Goal: Information Seeking & Learning: Learn about a topic

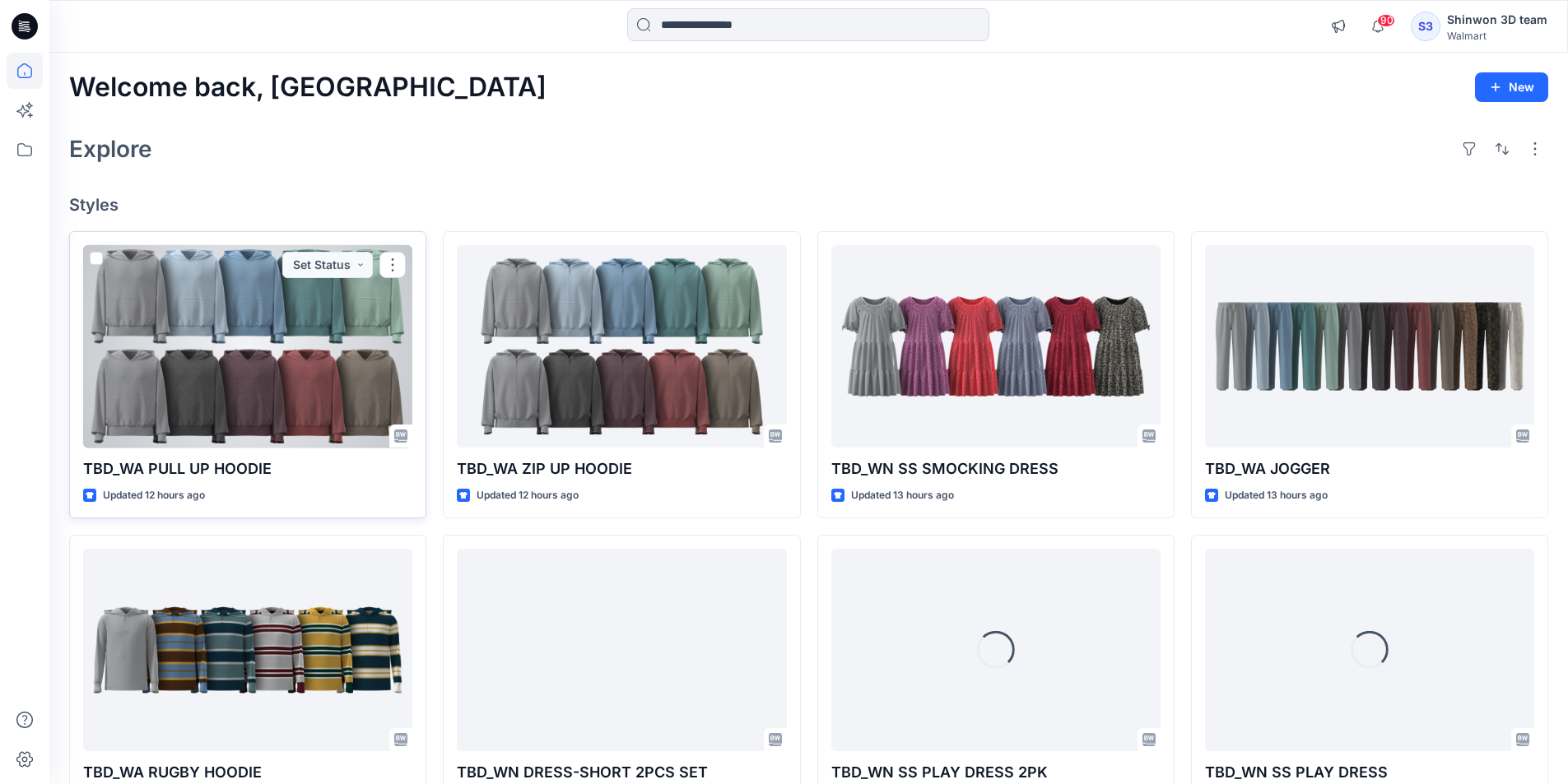
click at [326, 376] on div at bounding box center [248, 346] width 329 height 203
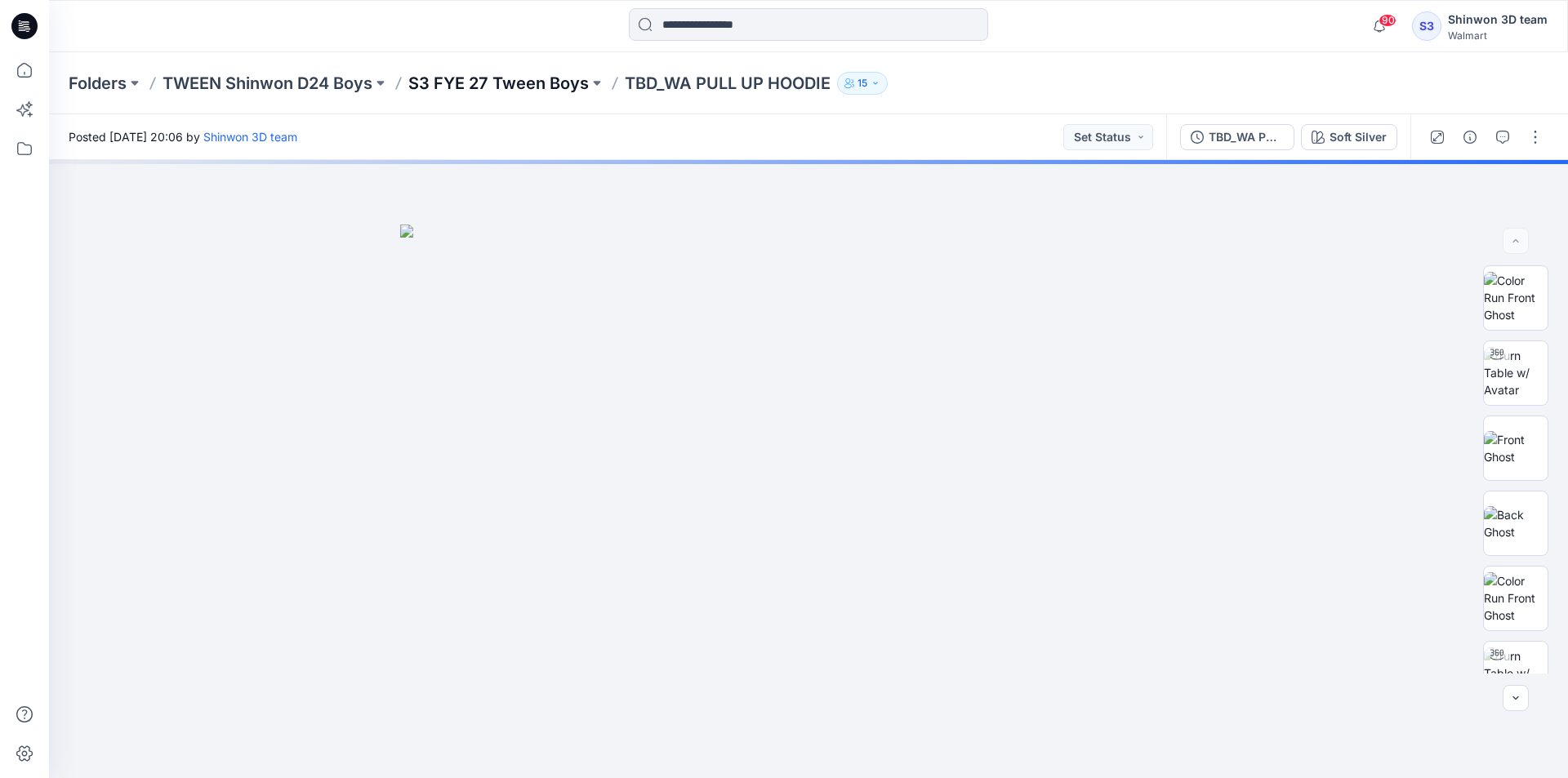
click at [566, 91] on p "S3 FYE 27 Tween Boys" at bounding box center [499, 83] width 180 height 23
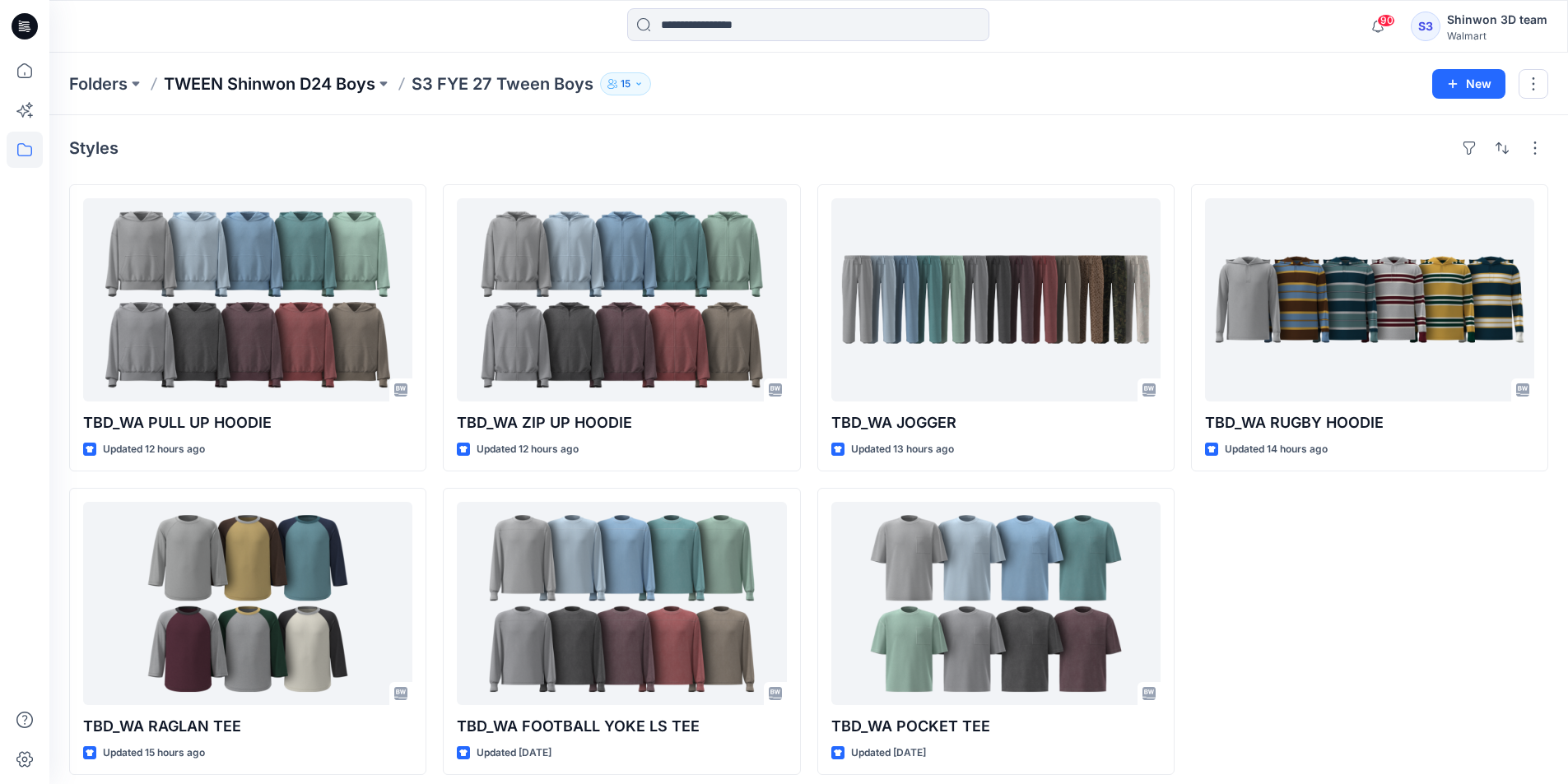
click at [267, 85] on p "TWEEN Shinwon D24 Boys" at bounding box center [270, 83] width 212 height 23
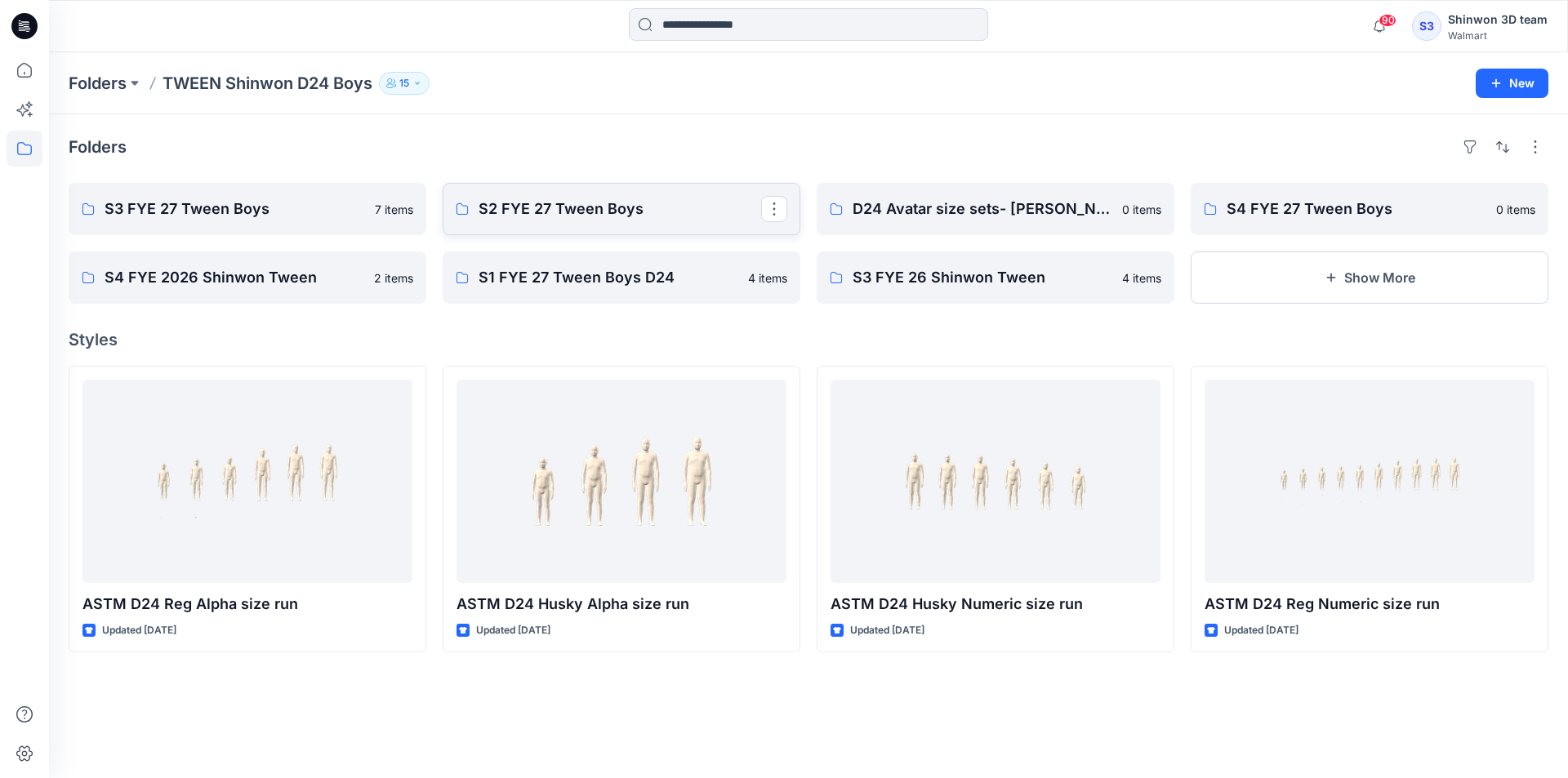
click at [568, 199] on p "S2 FYE 27 Tween Boys" at bounding box center [620, 209] width 282 height 23
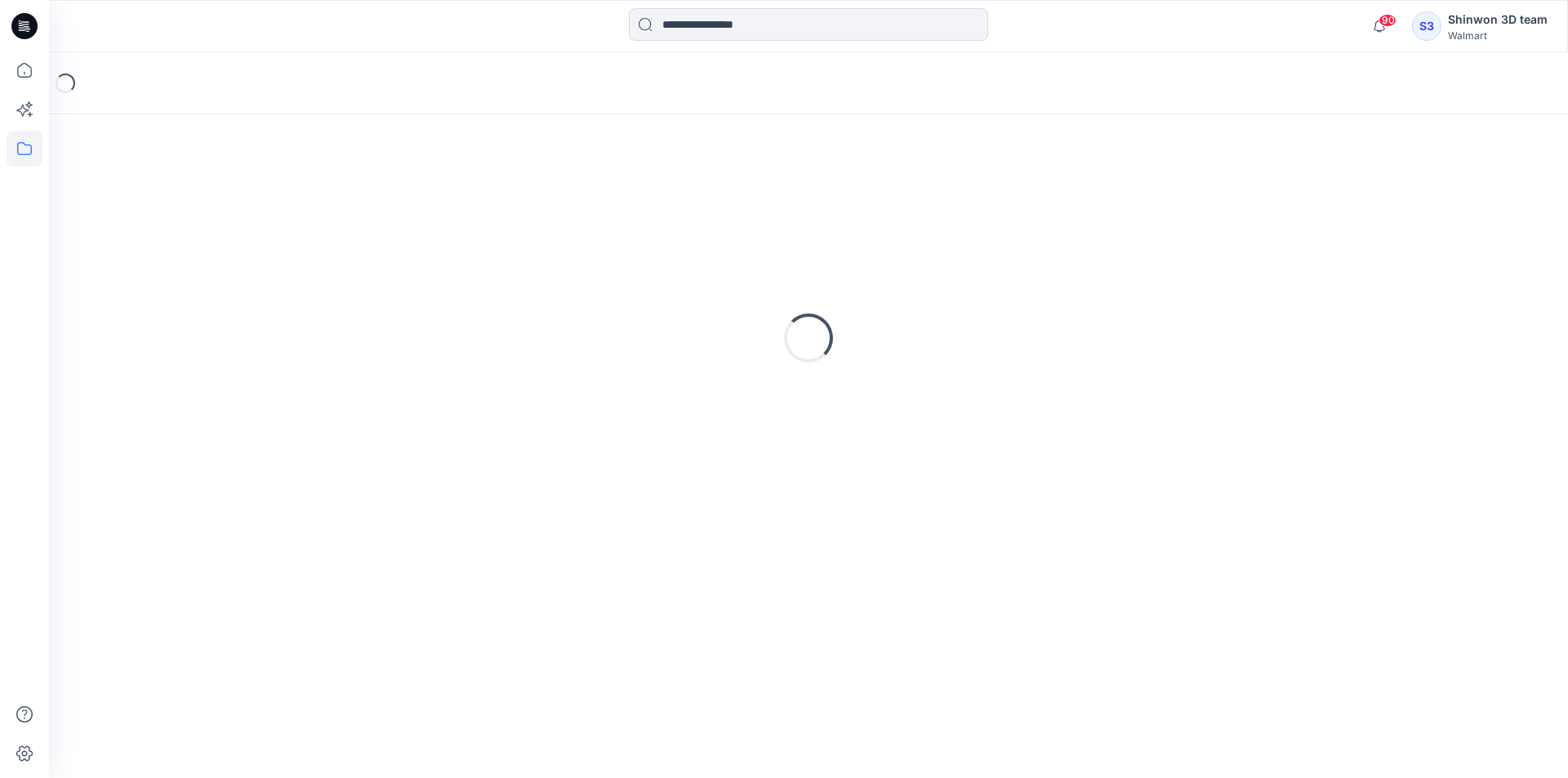
click at [568, 199] on div "Loading..." at bounding box center [809, 338] width 1480 height 409
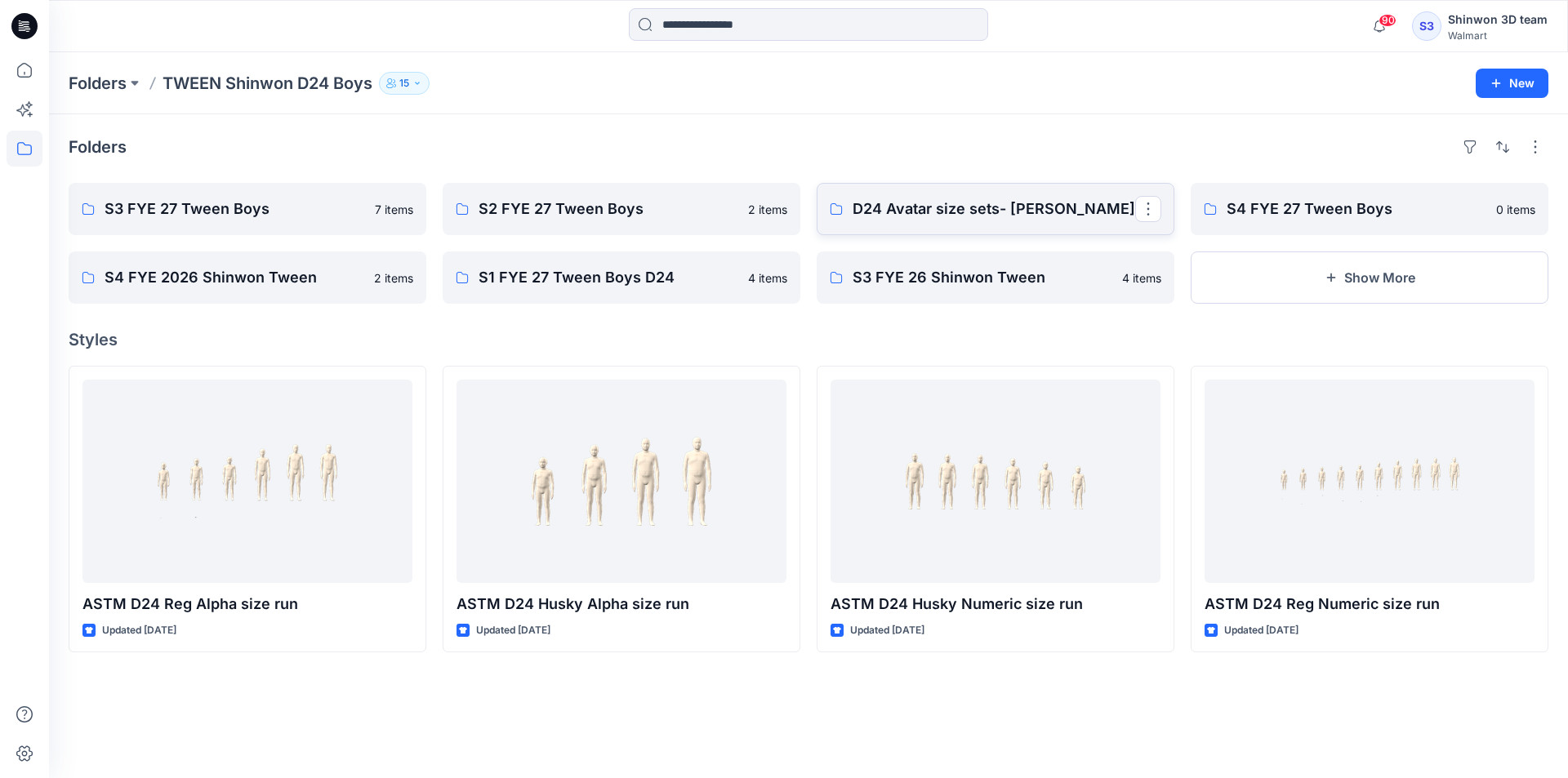
click at [916, 192] on link "D24 Avatar size sets- [PERSON_NAME]" at bounding box center [995, 209] width 358 height 52
click at [1290, 190] on link "S4 FYE 27 Tween Boys" at bounding box center [1369, 209] width 358 height 52
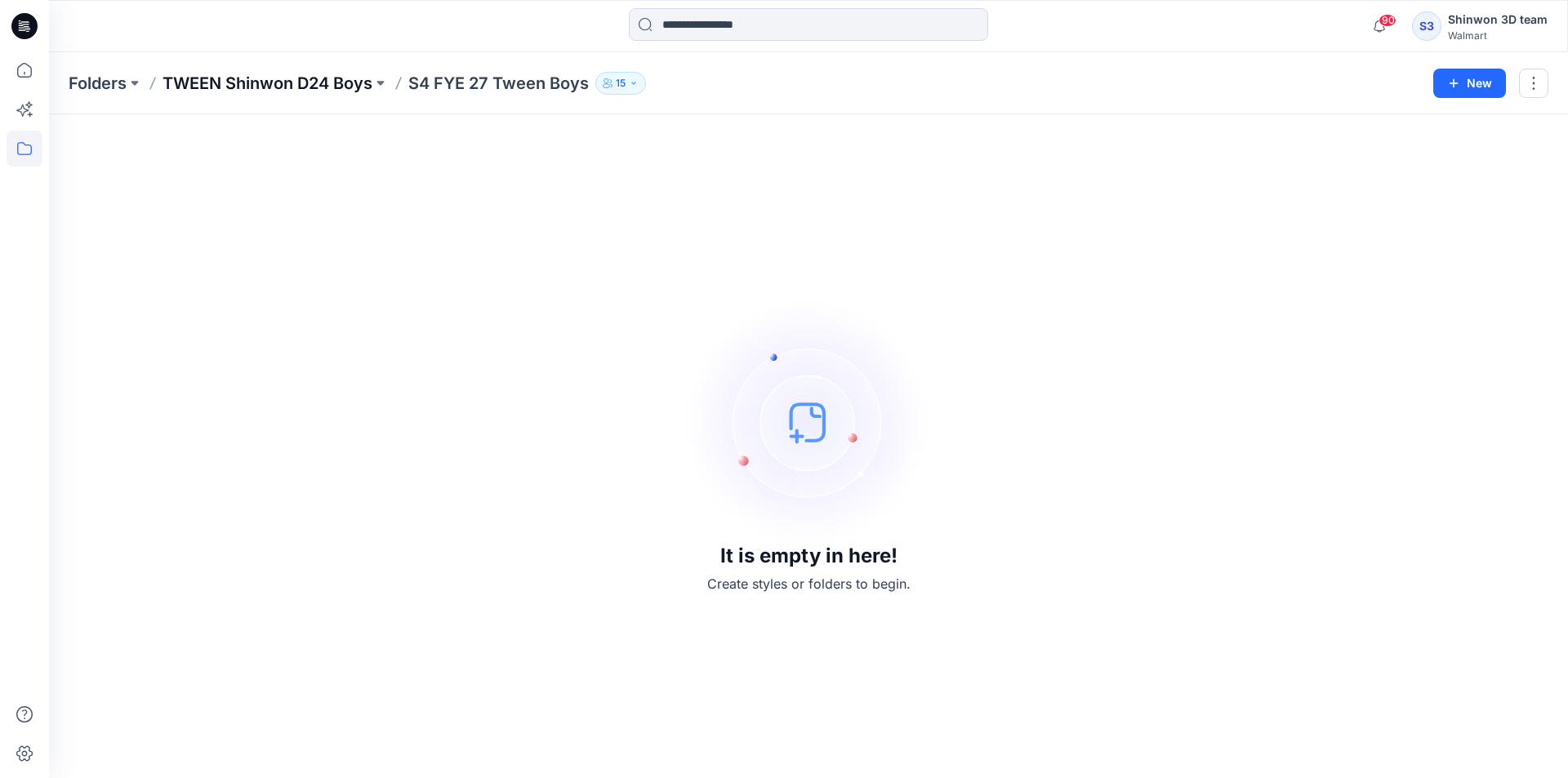
click at [286, 71] on p "TWEEN Shinwon D24 Boys" at bounding box center [268, 83] width 210 height 23
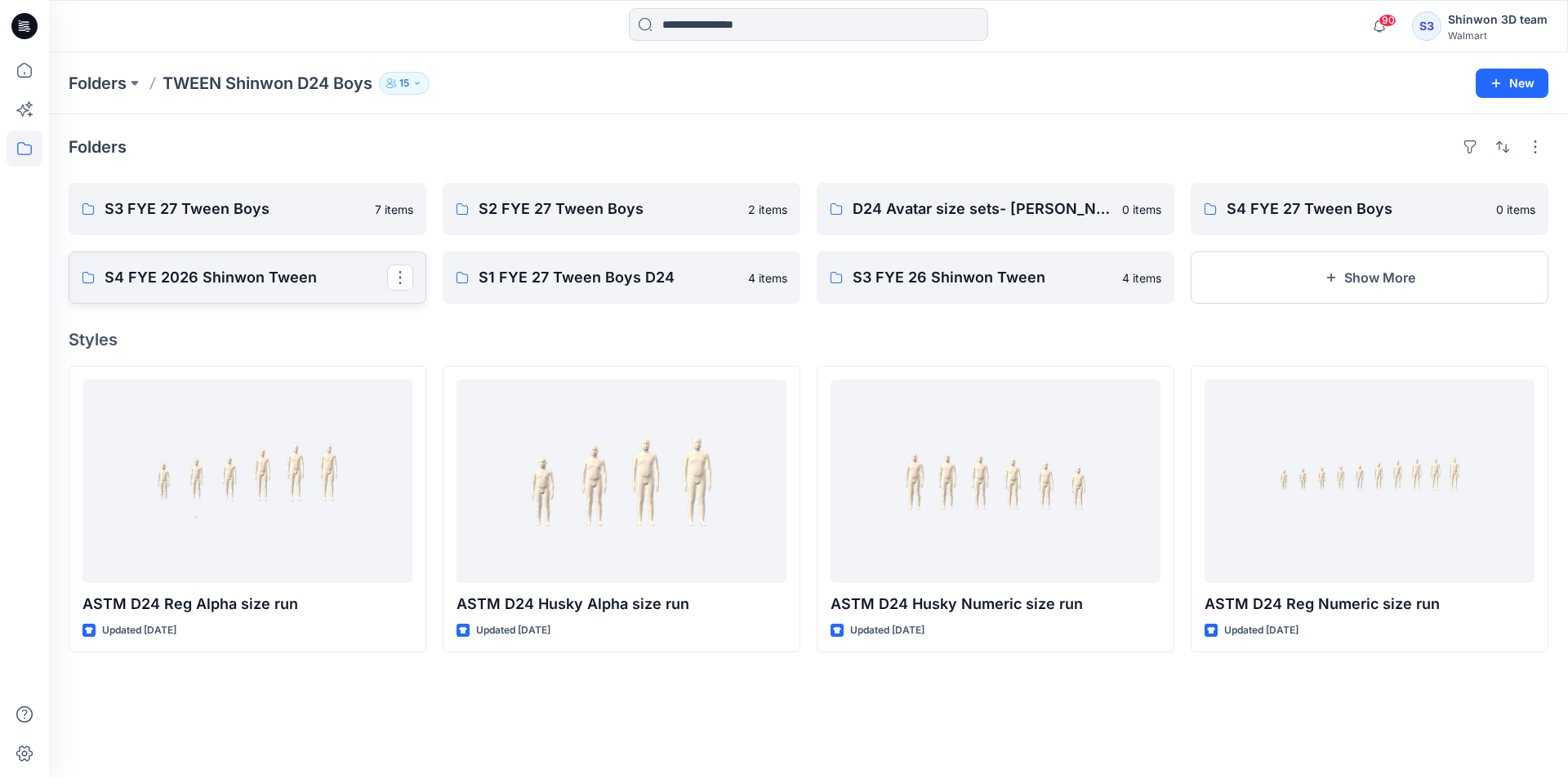
click at [224, 275] on p "S4 FYE 2026 Shinwon Tween" at bounding box center [246, 278] width 282 height 23
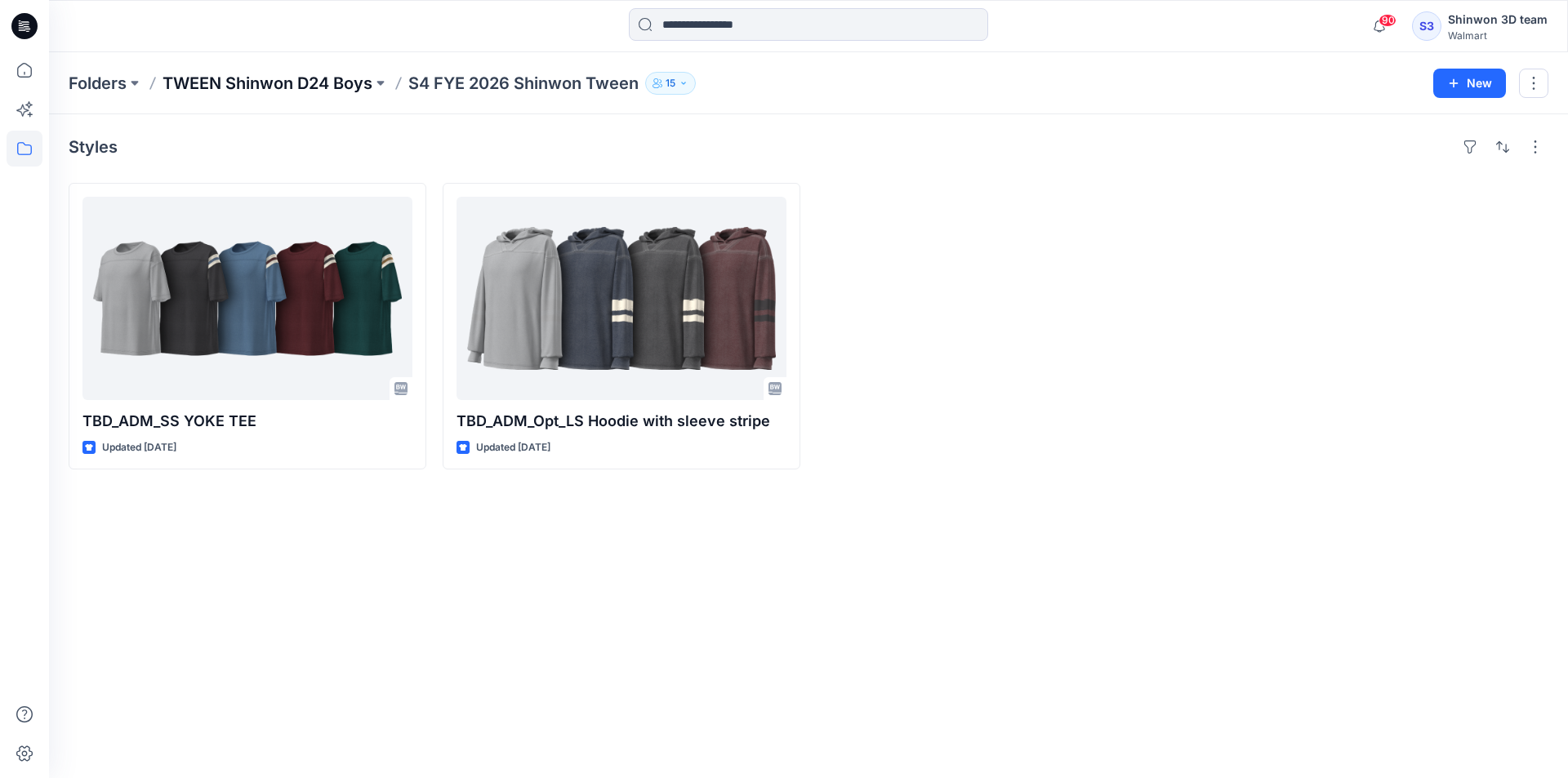
click at [339, 78] on p "TWEEN Shinwon D24 Boys" at bounding box center [268, 83] width 210 height 23
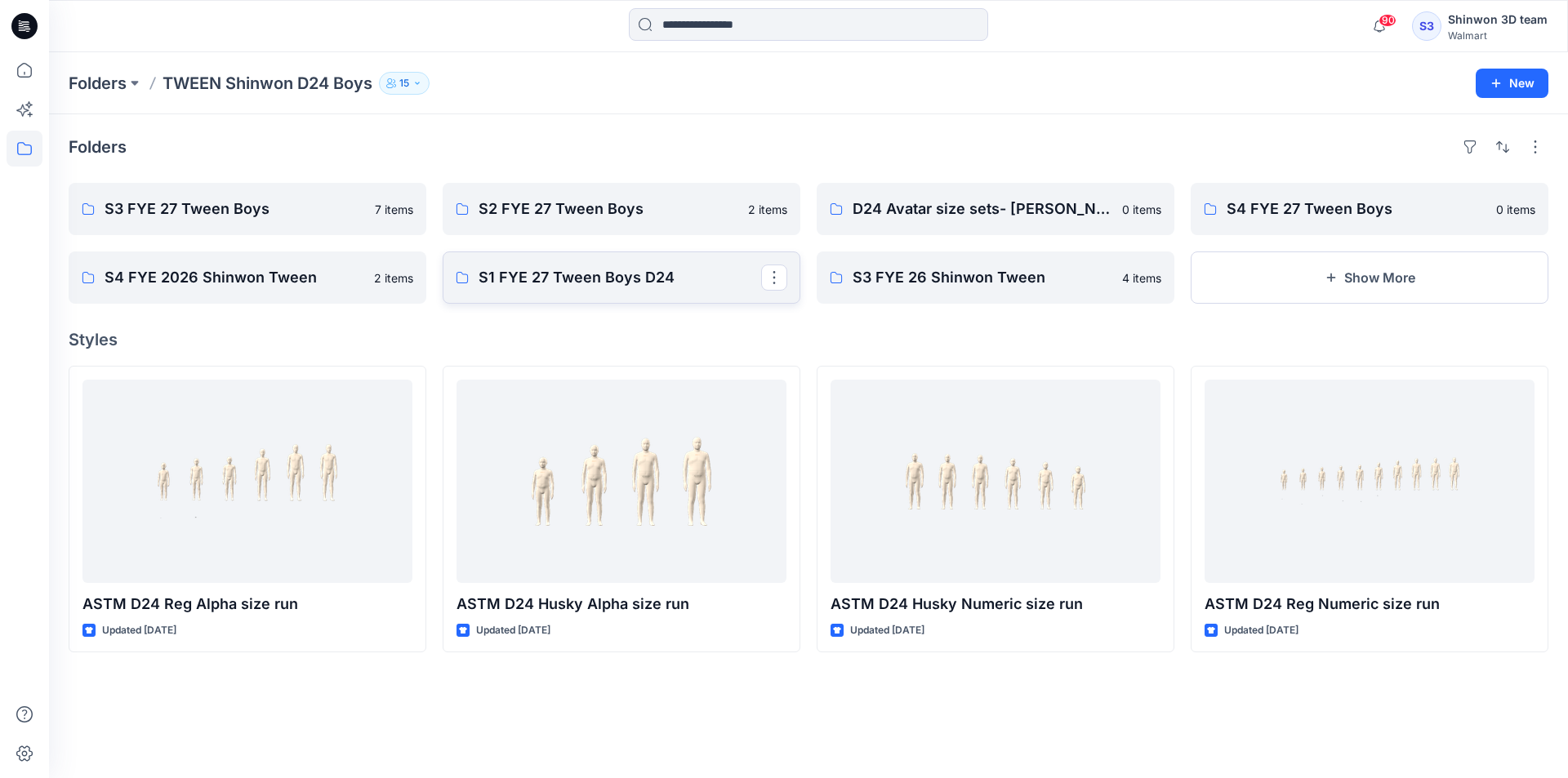
click at [671, 275] on p "S1 FYE 27 Tween Boys D24" at bounding box center [620, 278] width 282 height 23
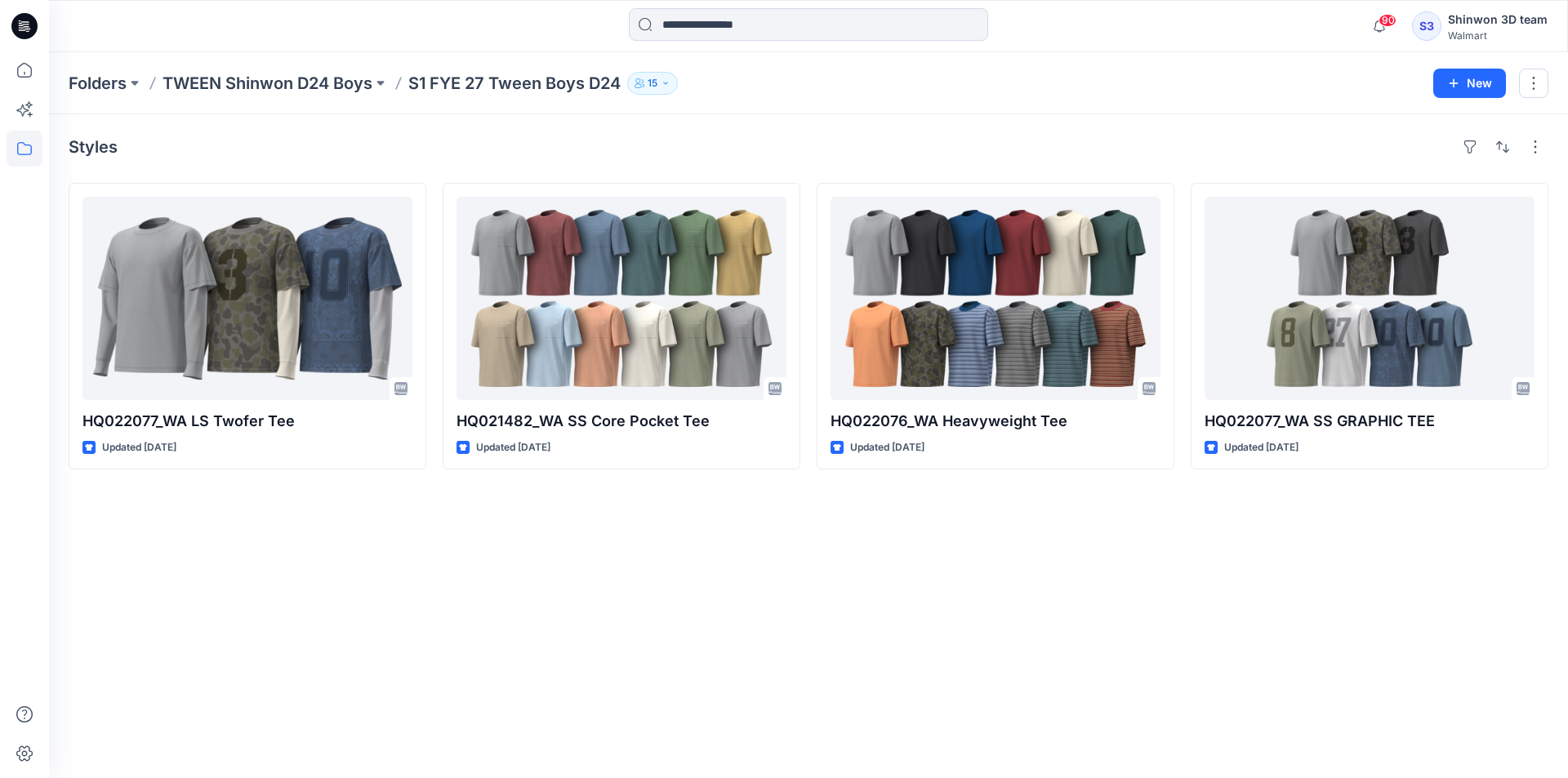
click at [314, 86] on p "TWEEN Shinwon D24 Boys" at bounding box center [268, 83] width 210 height 23
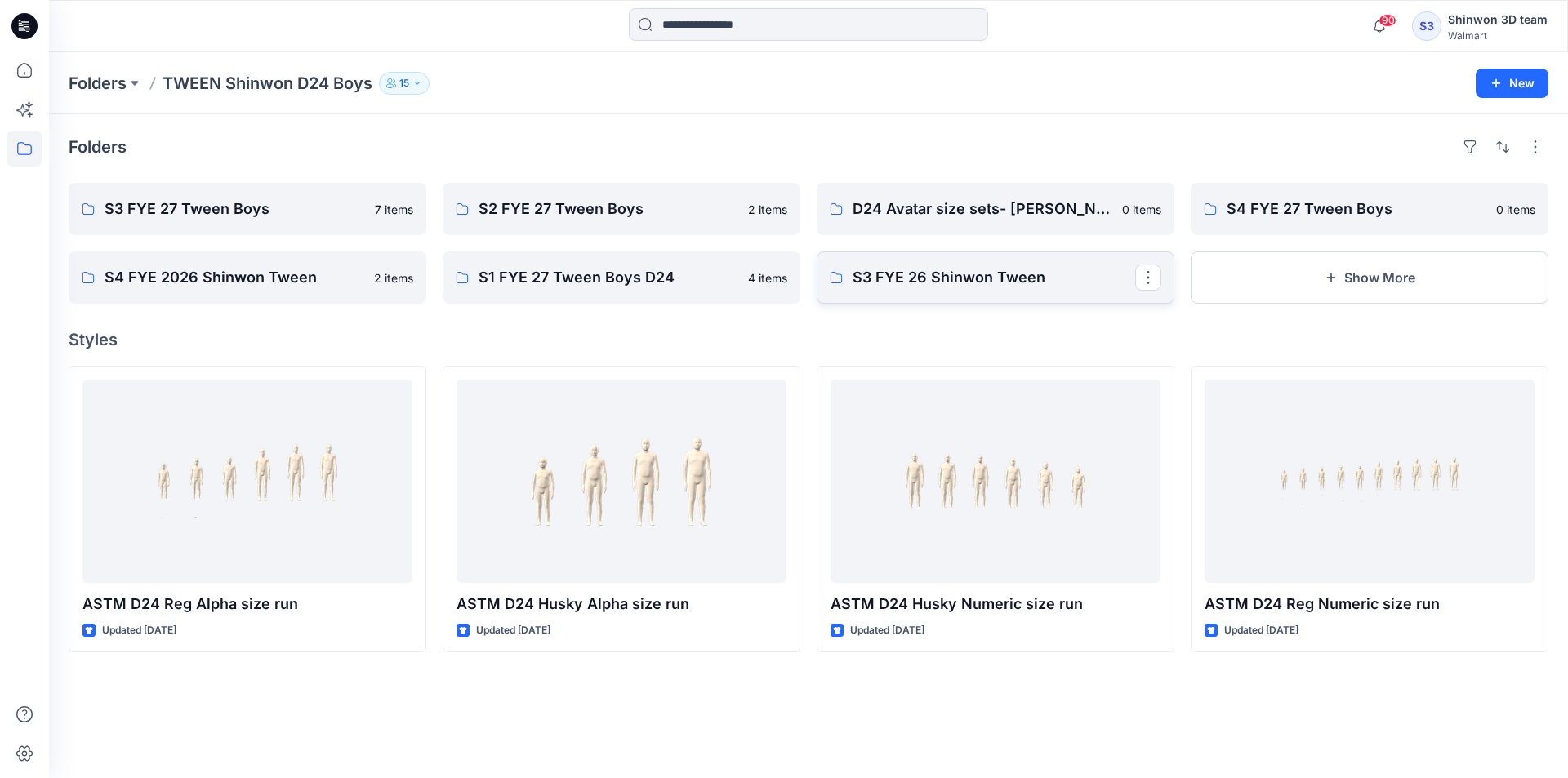
click at [884, 264] on link "S3 FYE 26 Shinwon Tween" at bounding box center [995, 278] width 358 height 52
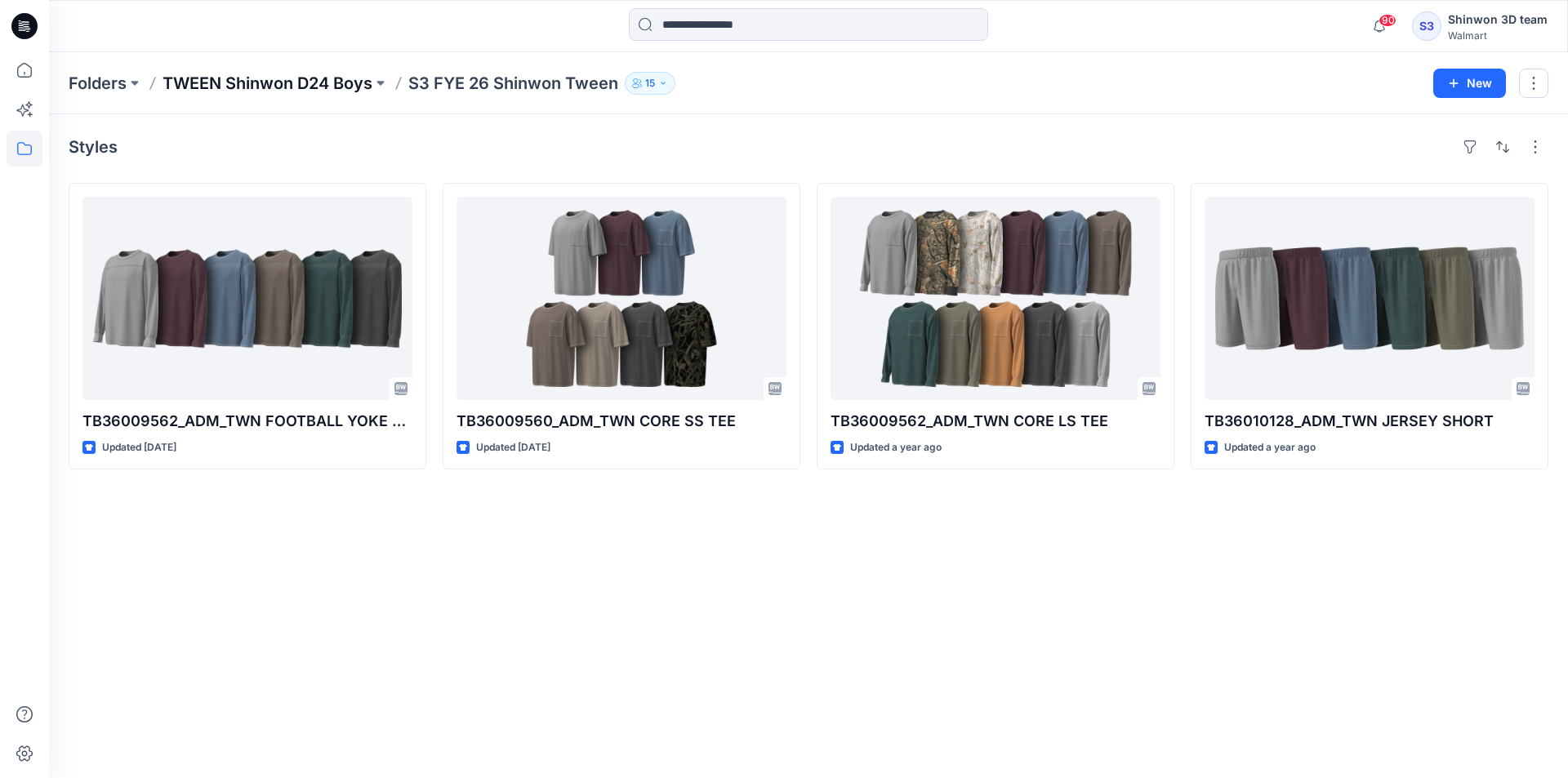
click at [333, 84] on p "TWEEN Shinwon D24 Boys" at bounding box center [268, 83] width 210 height 23
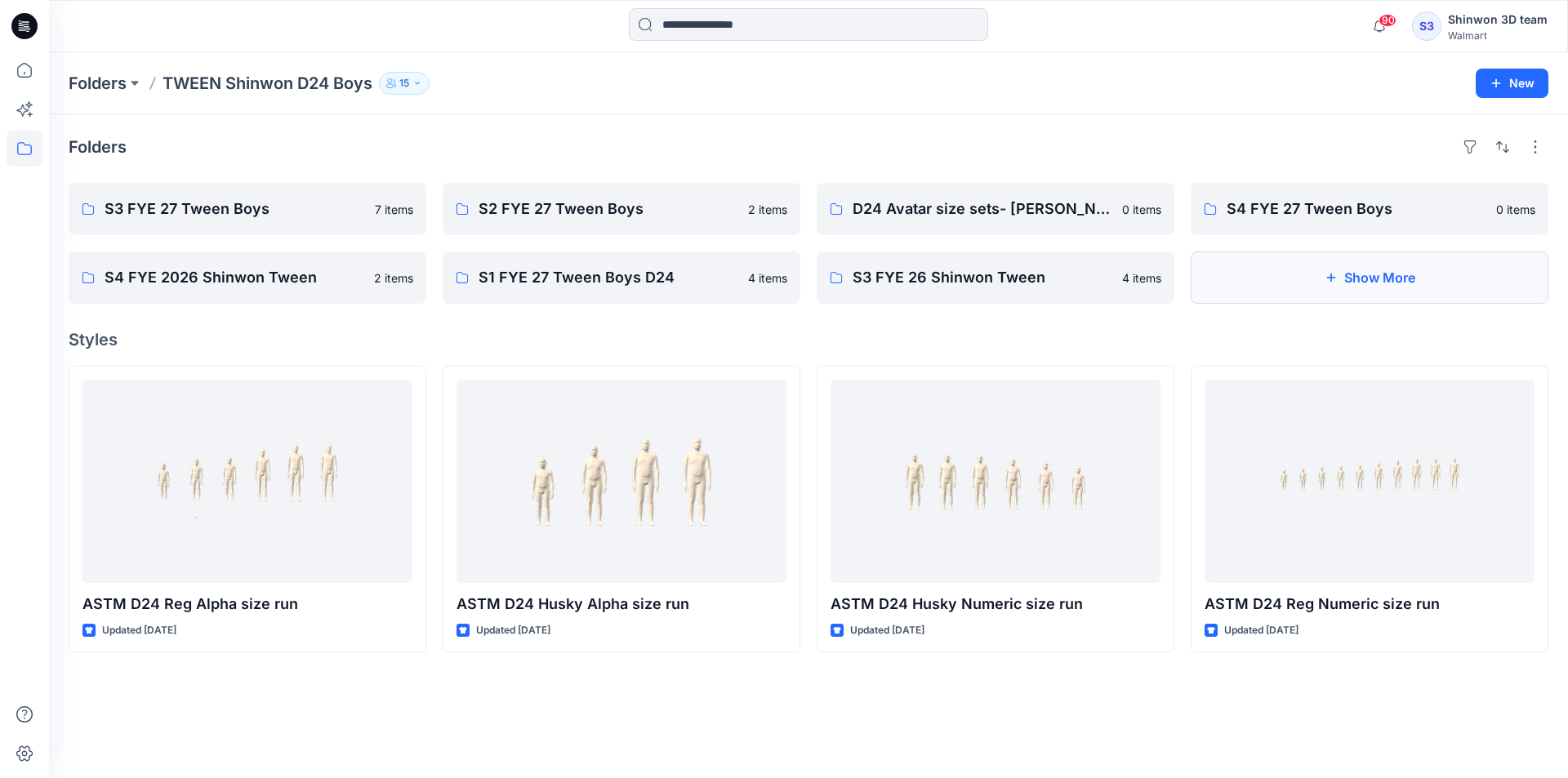
click at [1334, 286] on button "Show More" at bounding box center [1369, 278] width 358 height 52
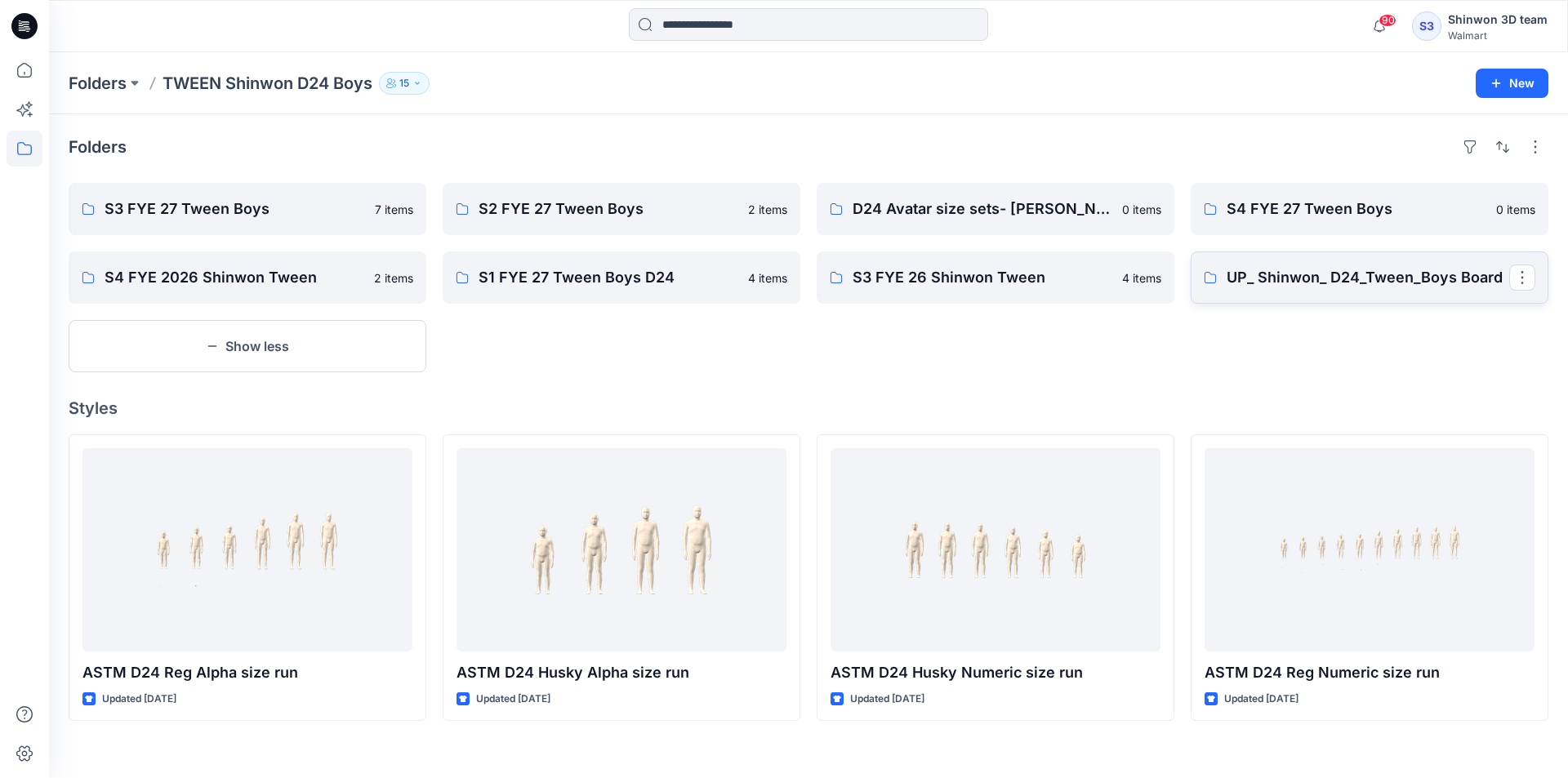
click at [1334, 286] on p "UP_ Shinwon_ D24_Tween_Boys Board" at bounding box center [1368, 278] width 282 height 23
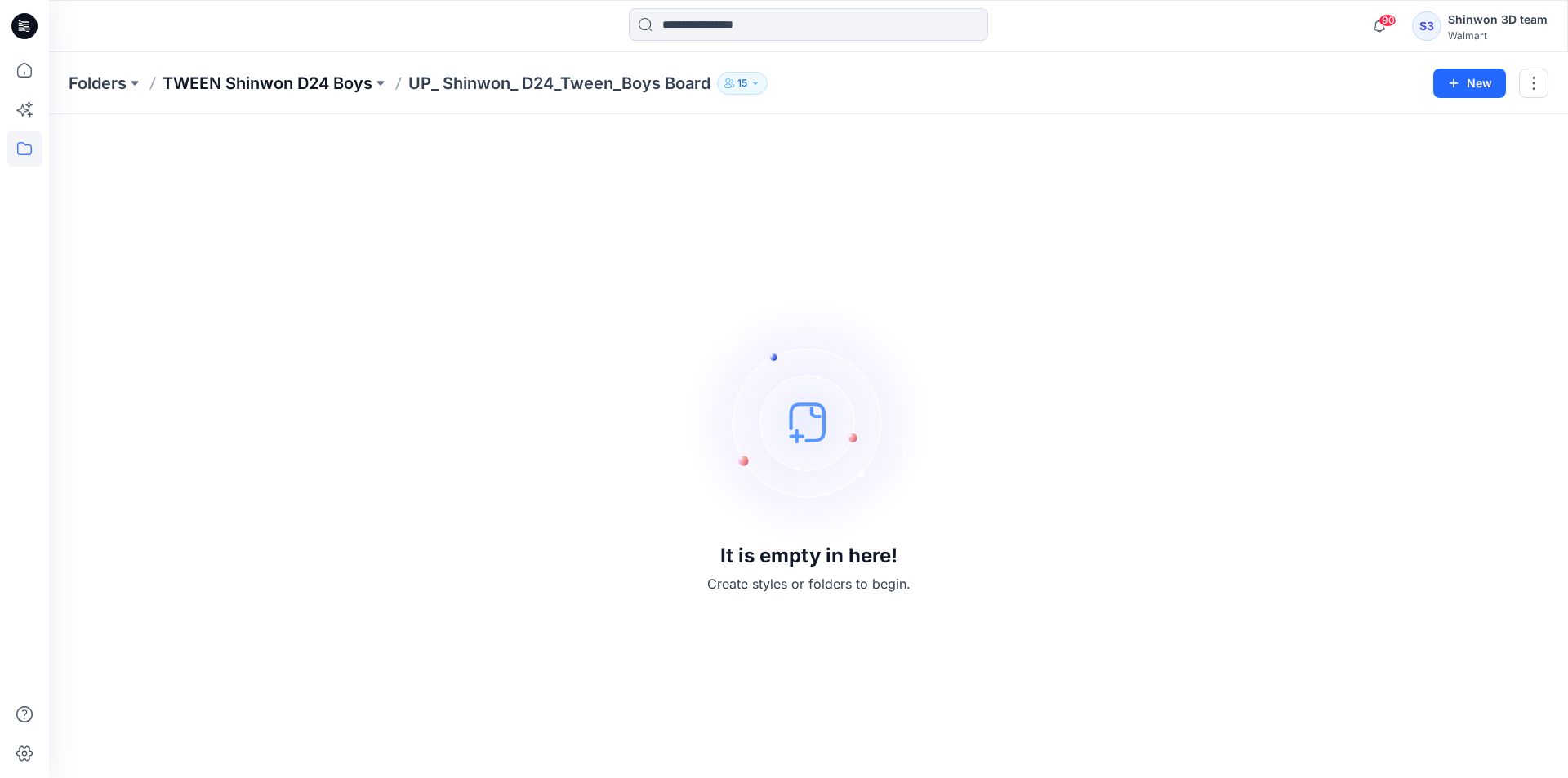
click at [306, 78] on p "TWEEN Shinwon D24 Boys" at bounding box center [268, 83] width 210 height 23
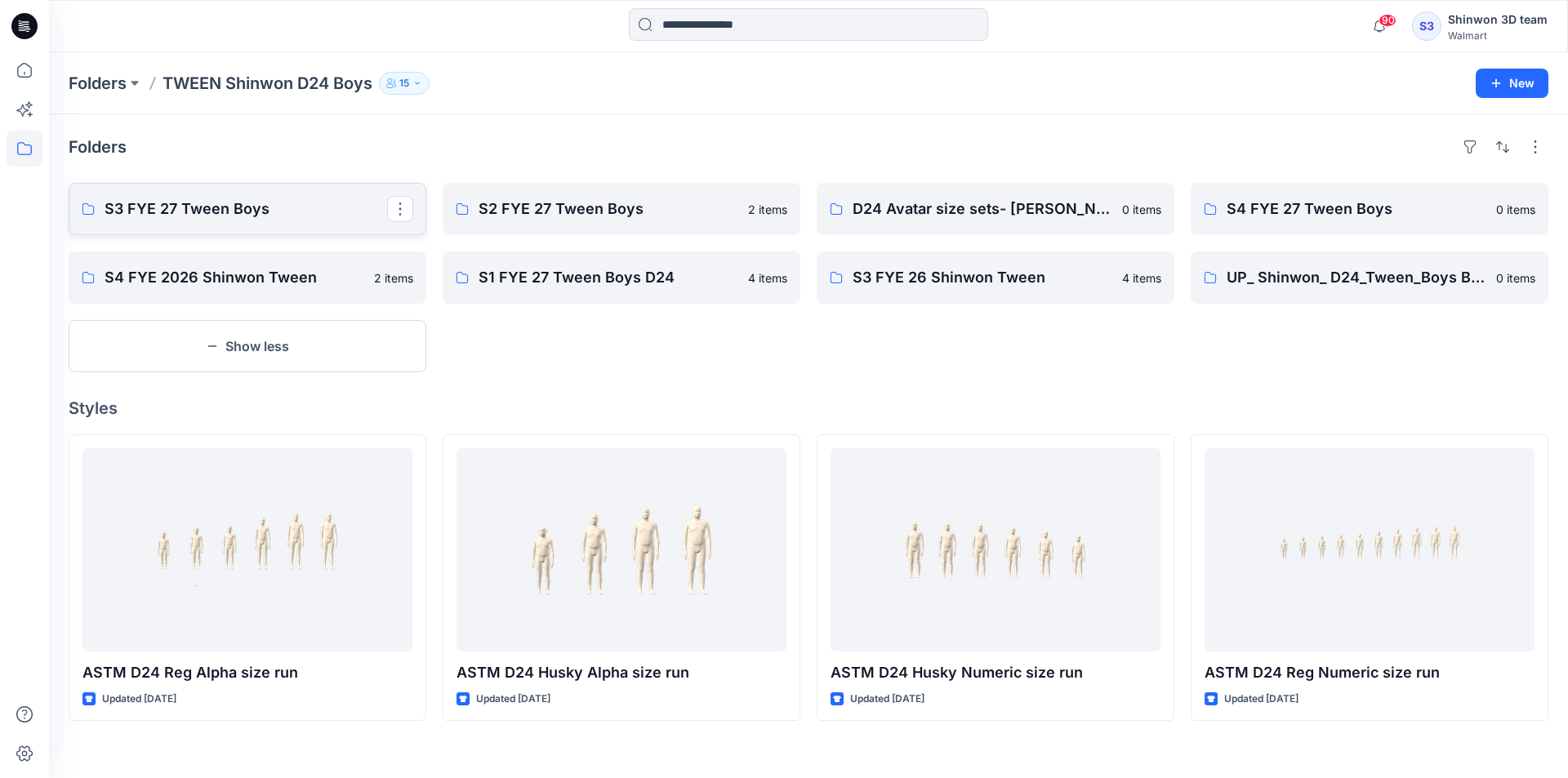
click at [285, 203] on p "S3 FYE 27 Tween Boys" at bounding box center [246, 209] width 282 height 23
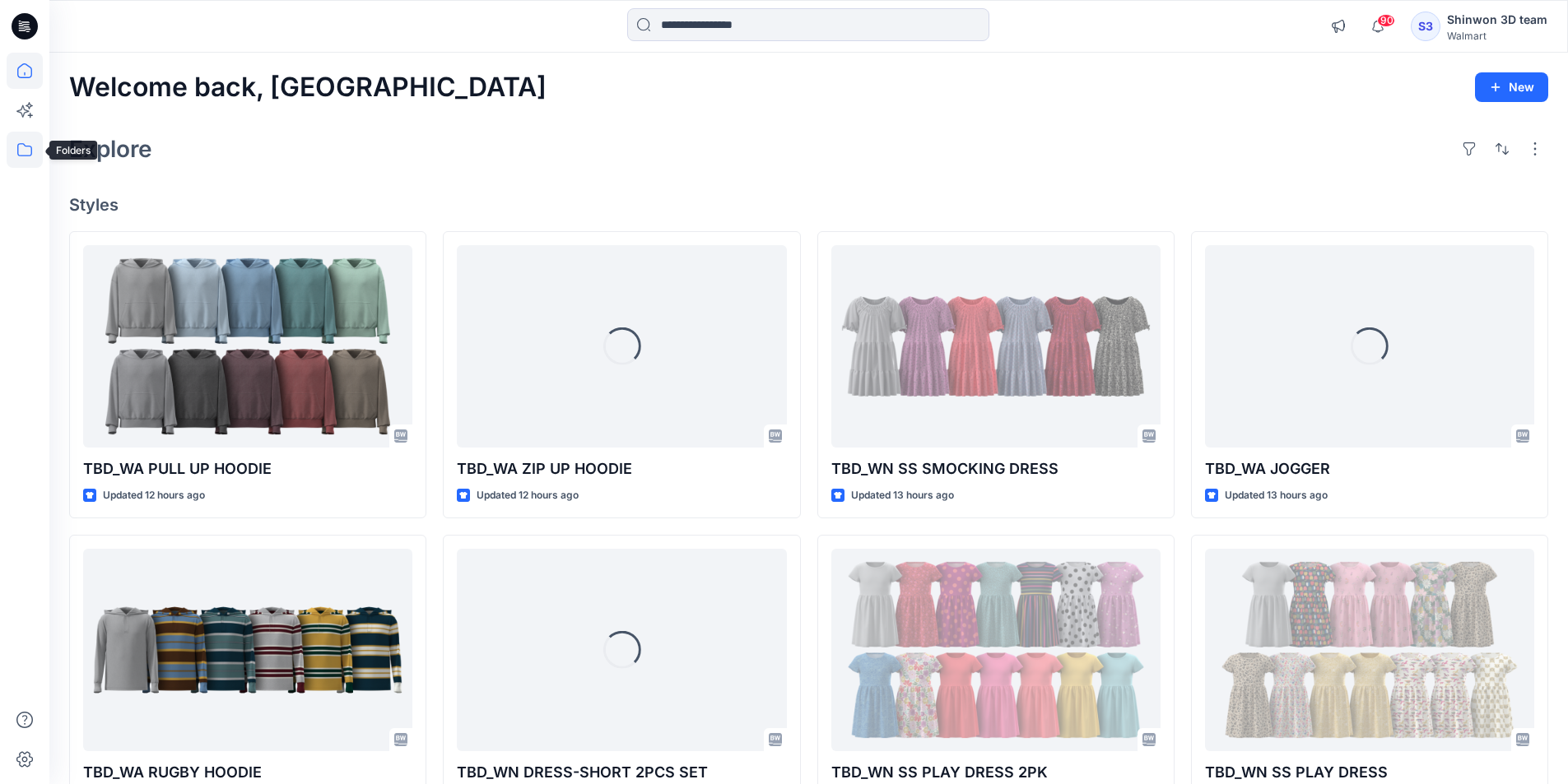
click at [30, 155] on icon at bounding box center [25, 149] width 15 height 13
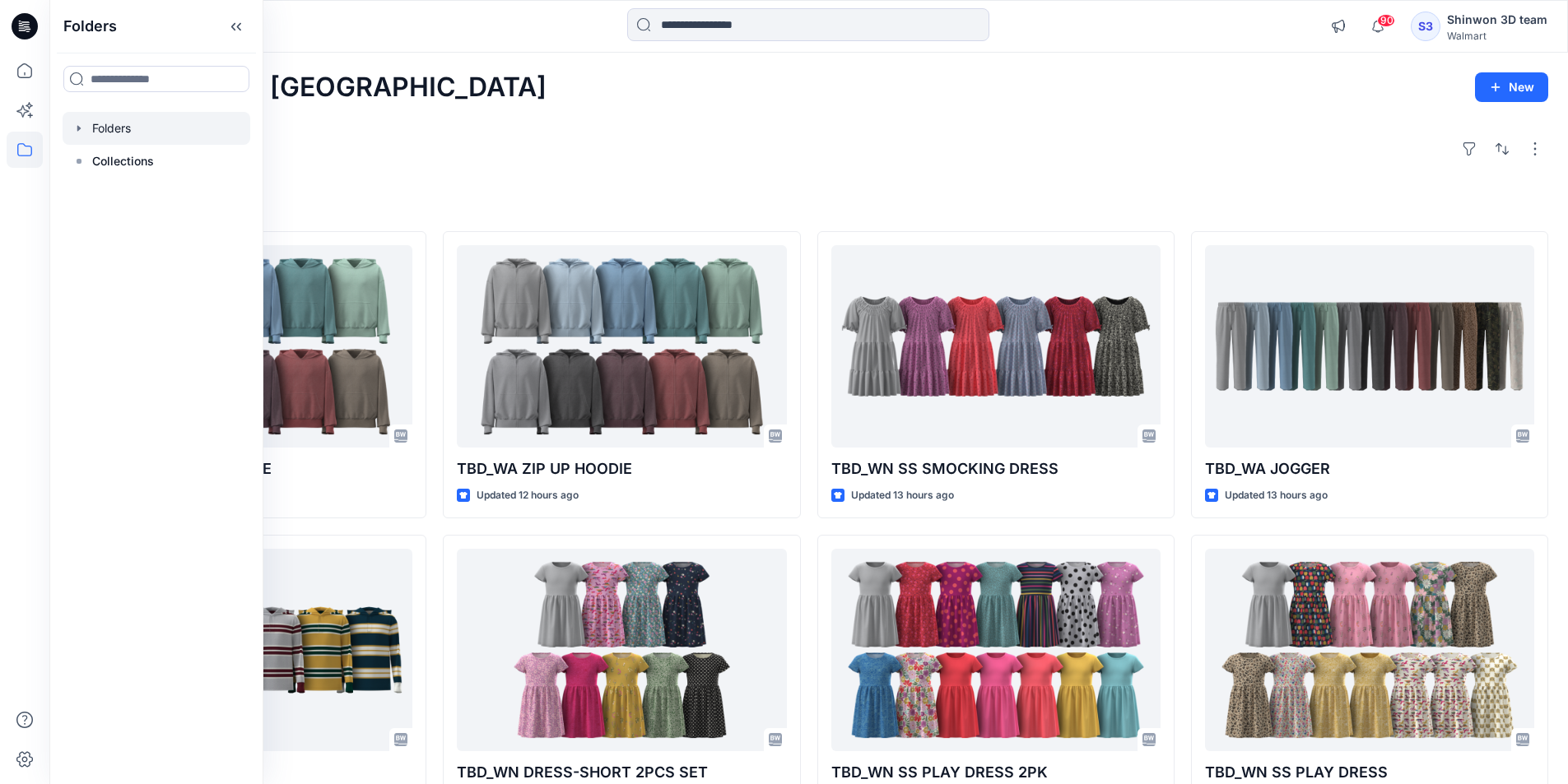
click at [150, 136] on div at bounding box center [156, 127] width 188 height 32
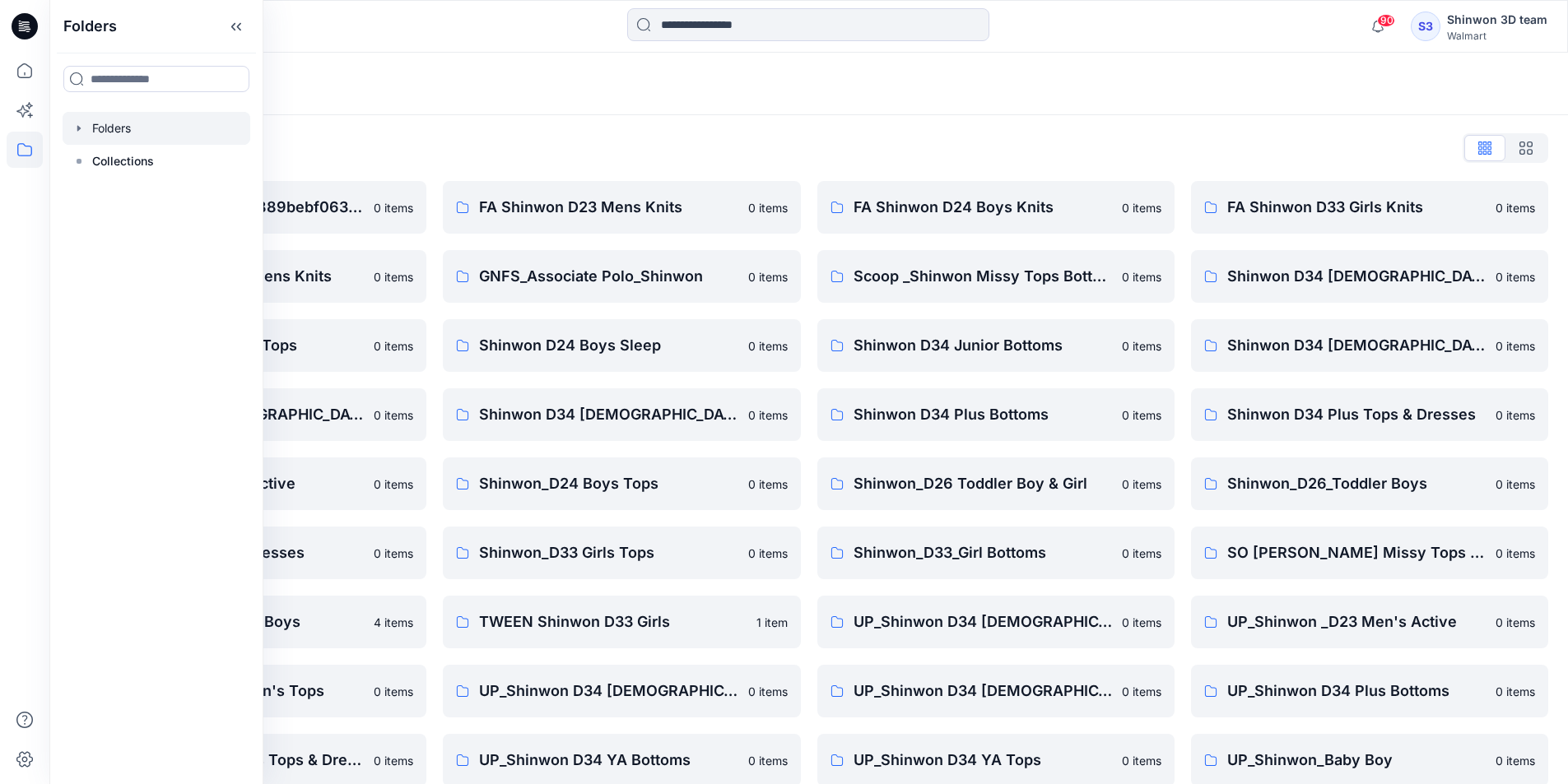
click at [962, 124] on div "Folders List __chat-60993c6f04e889bebf063f2c-61143f21d7cdd7a6bb478b50 0 items F…" at bounding box center [808, 564] width 1519 height 898
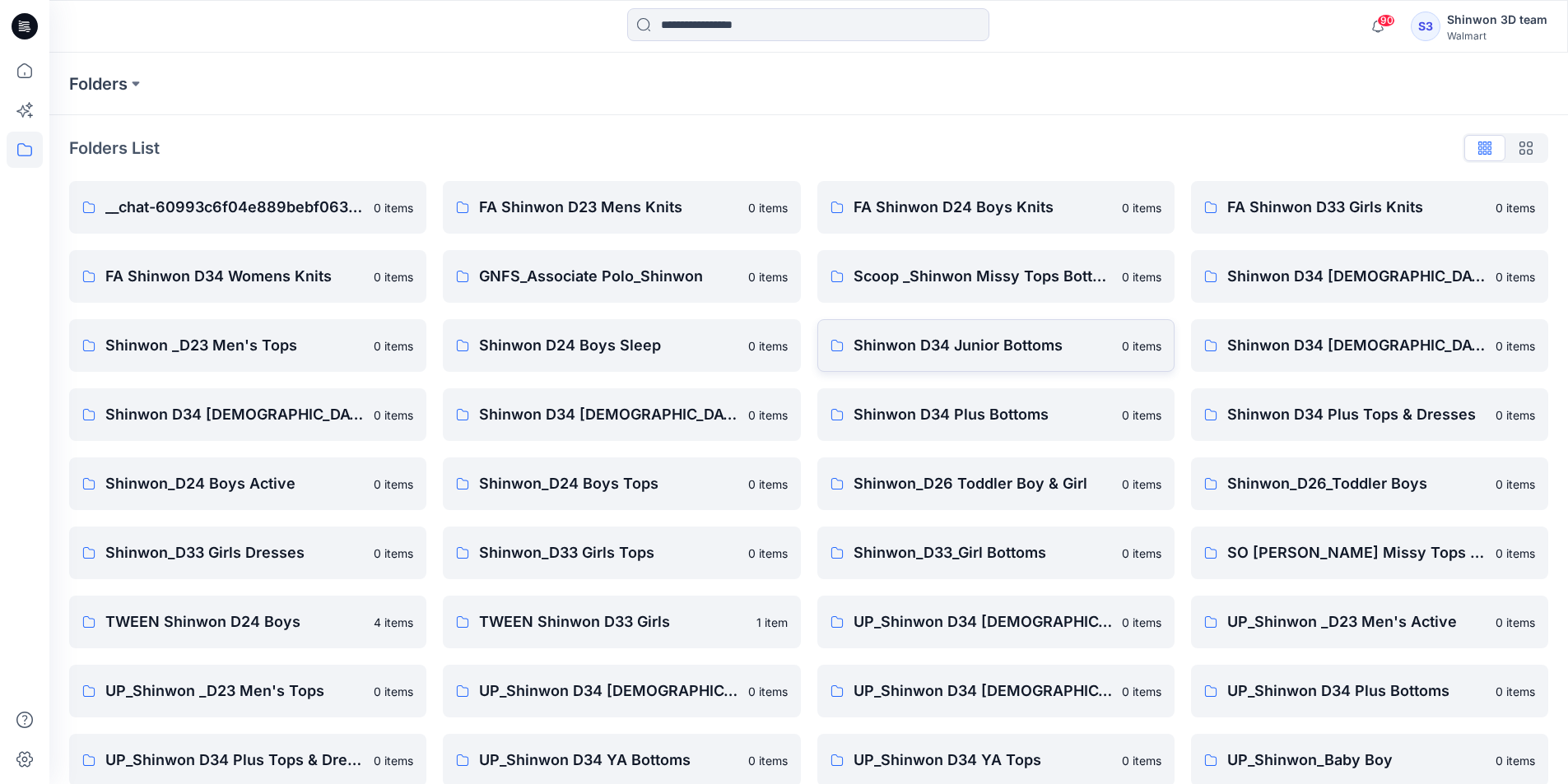
scroll to position [229, 0]
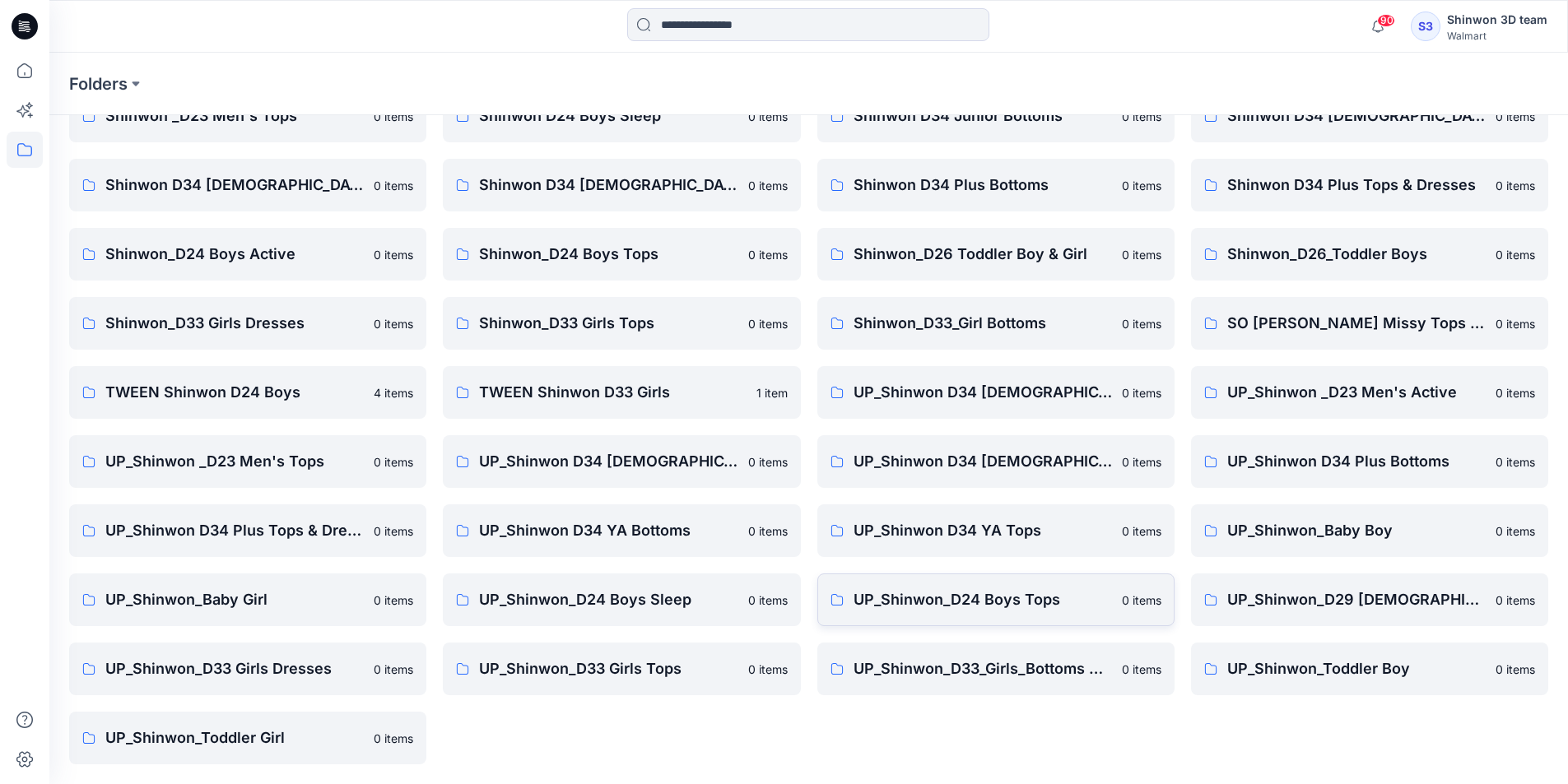
click at [971, 594] on p "UP_Shinwon_D24 Boys Tops" at bounding box center [983, 600] width 258 height 23
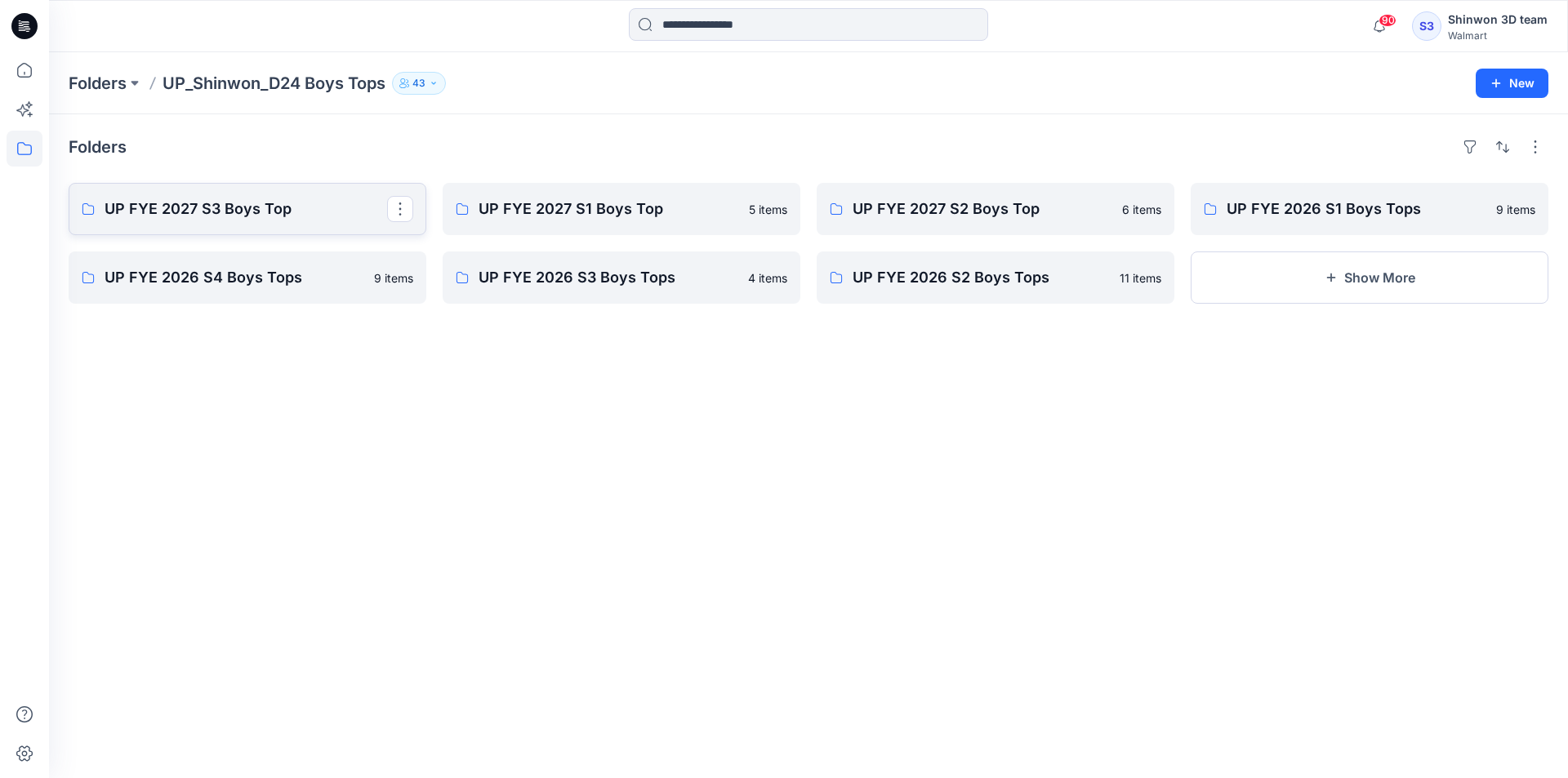
click at [253, 212] on p "UP FYE 2027 S3 Boys Top" at bounding box center [246, 209] width 282 height 23
click at [552, 199] on p "UP FYE 2027 S1 Boys Top" at bounding box center [620, 209] width 282 height 23
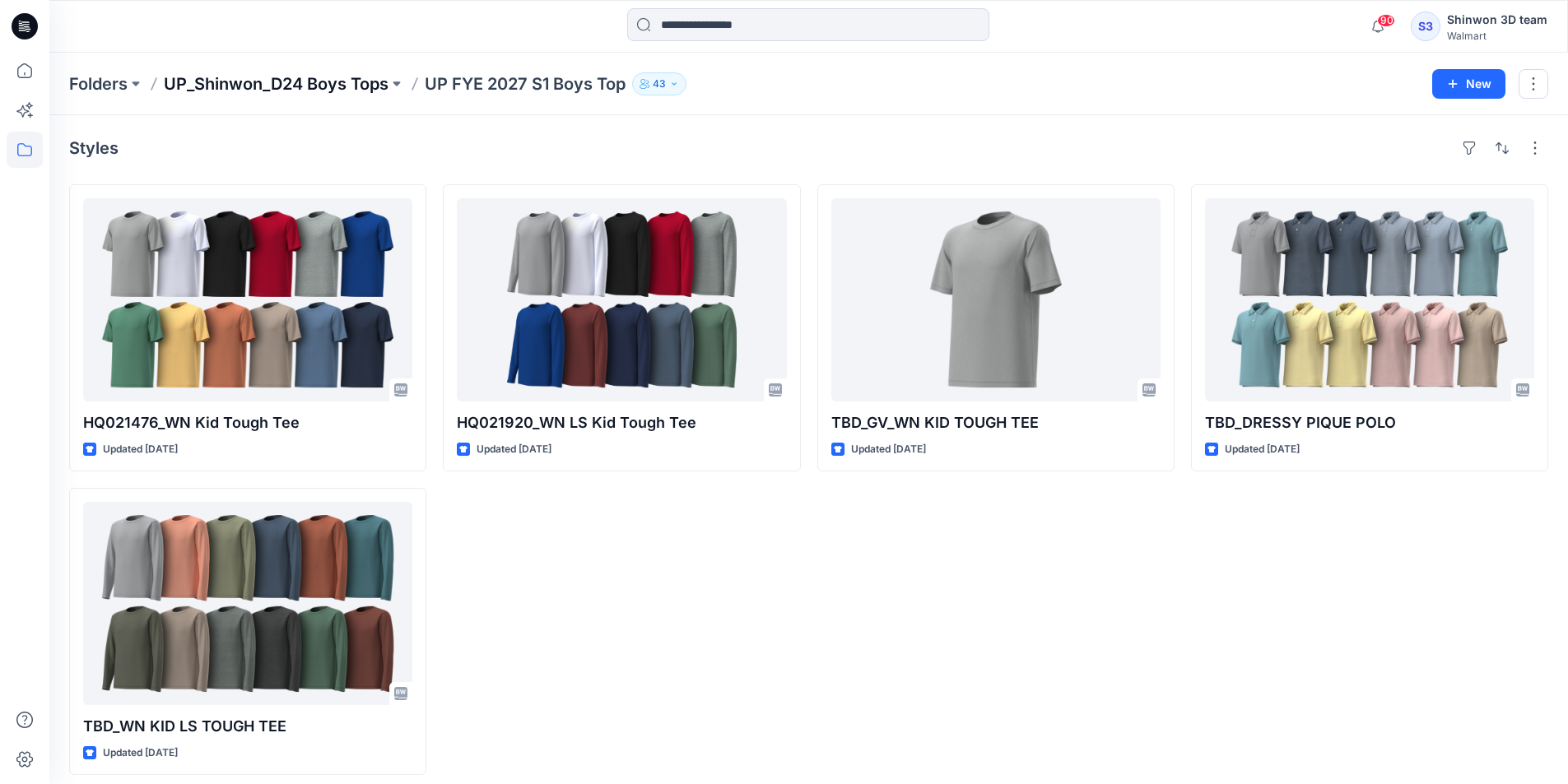
click at [384, 81] on p "UP_Shinwon_D24 Boys Tops" at bounding box center [277, 83] width 225 height 23
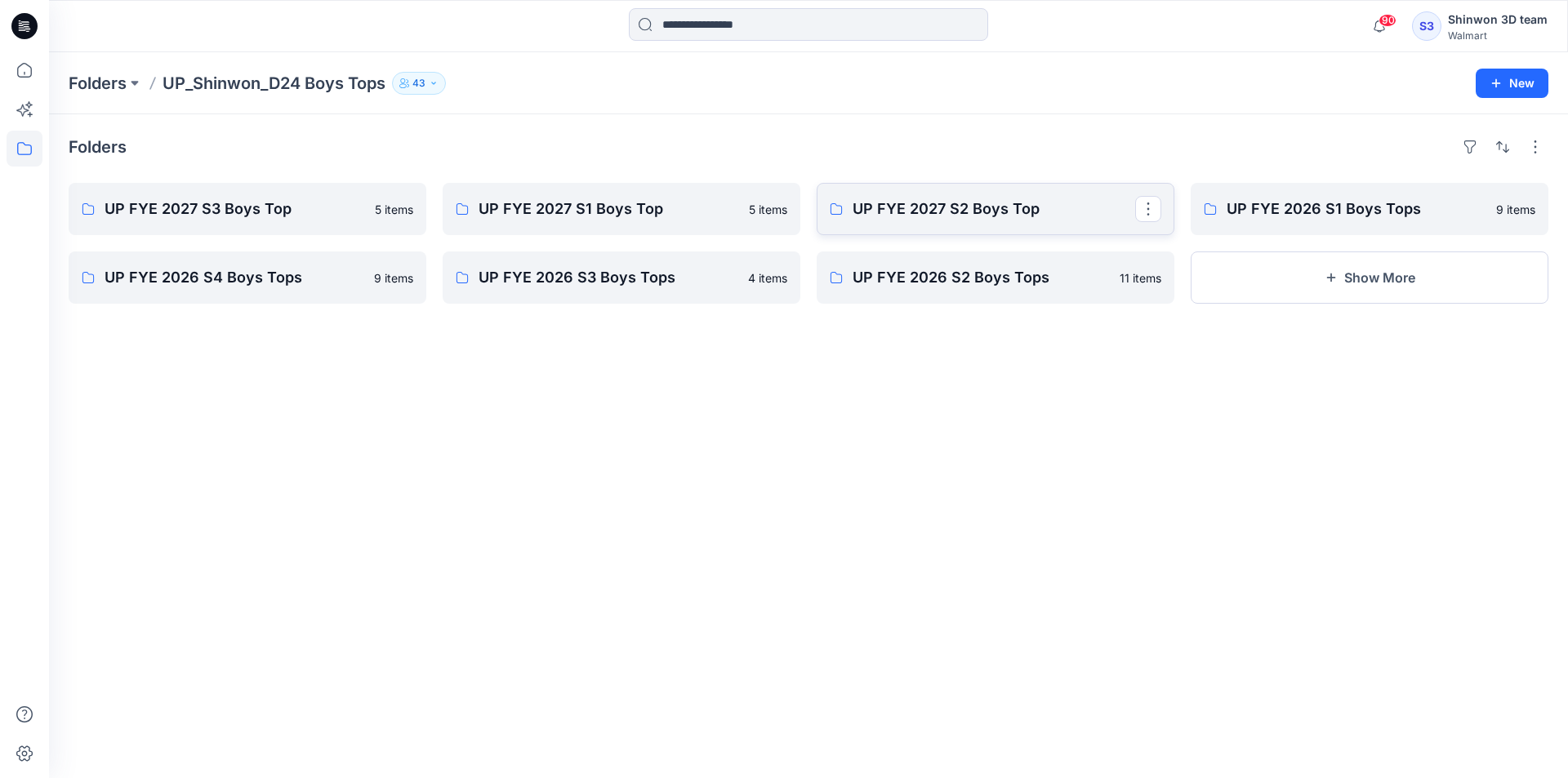
click at [1050, 202] on p "UP FYE 2027 S2 Boys Top" at bounding box center [994, 209] width 282 height 23
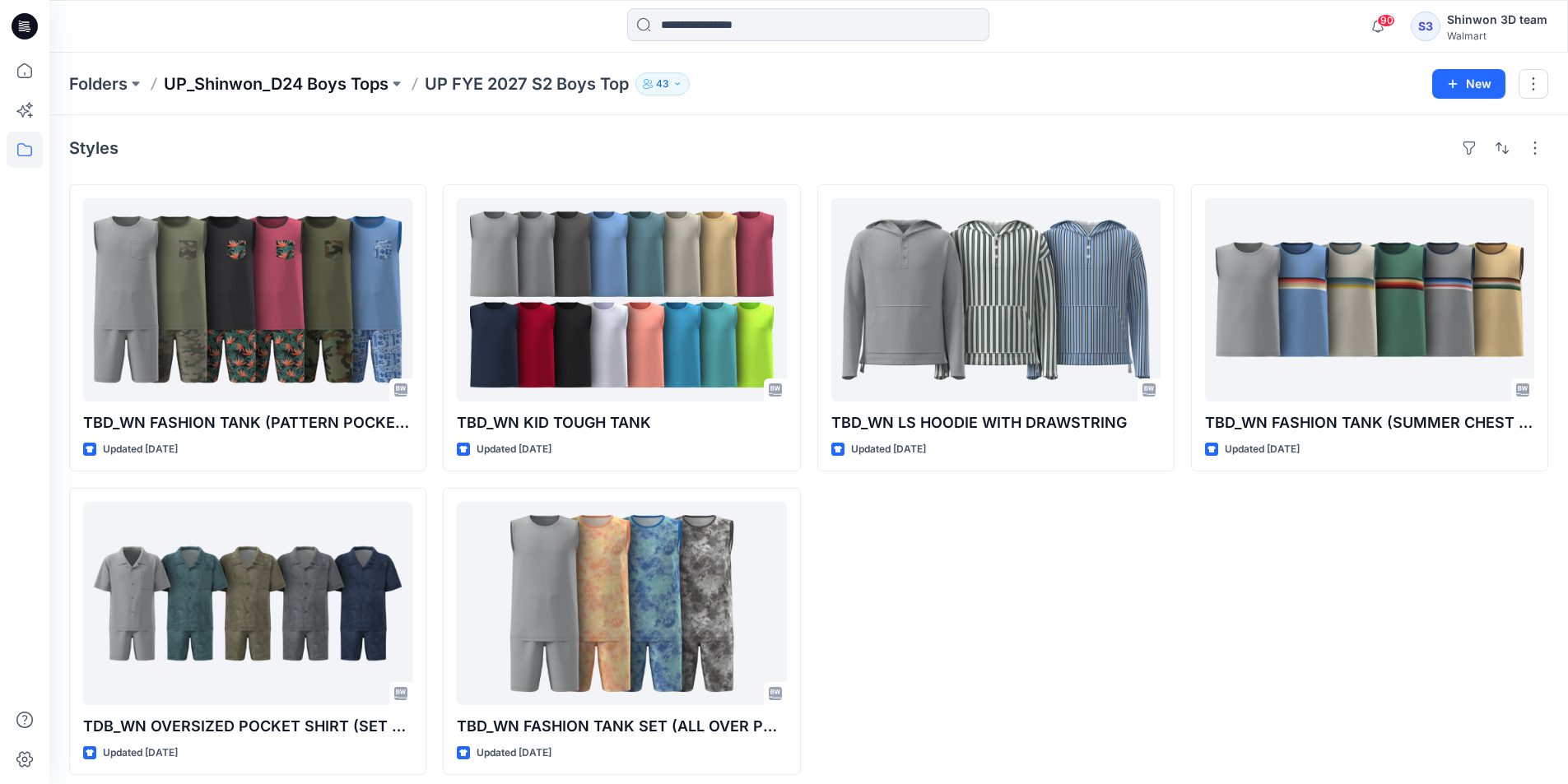
click at [362, 89] on p "UP_Shinwon_D24 Boys Tops" at bounding box center [277, 83] width 225 height 23
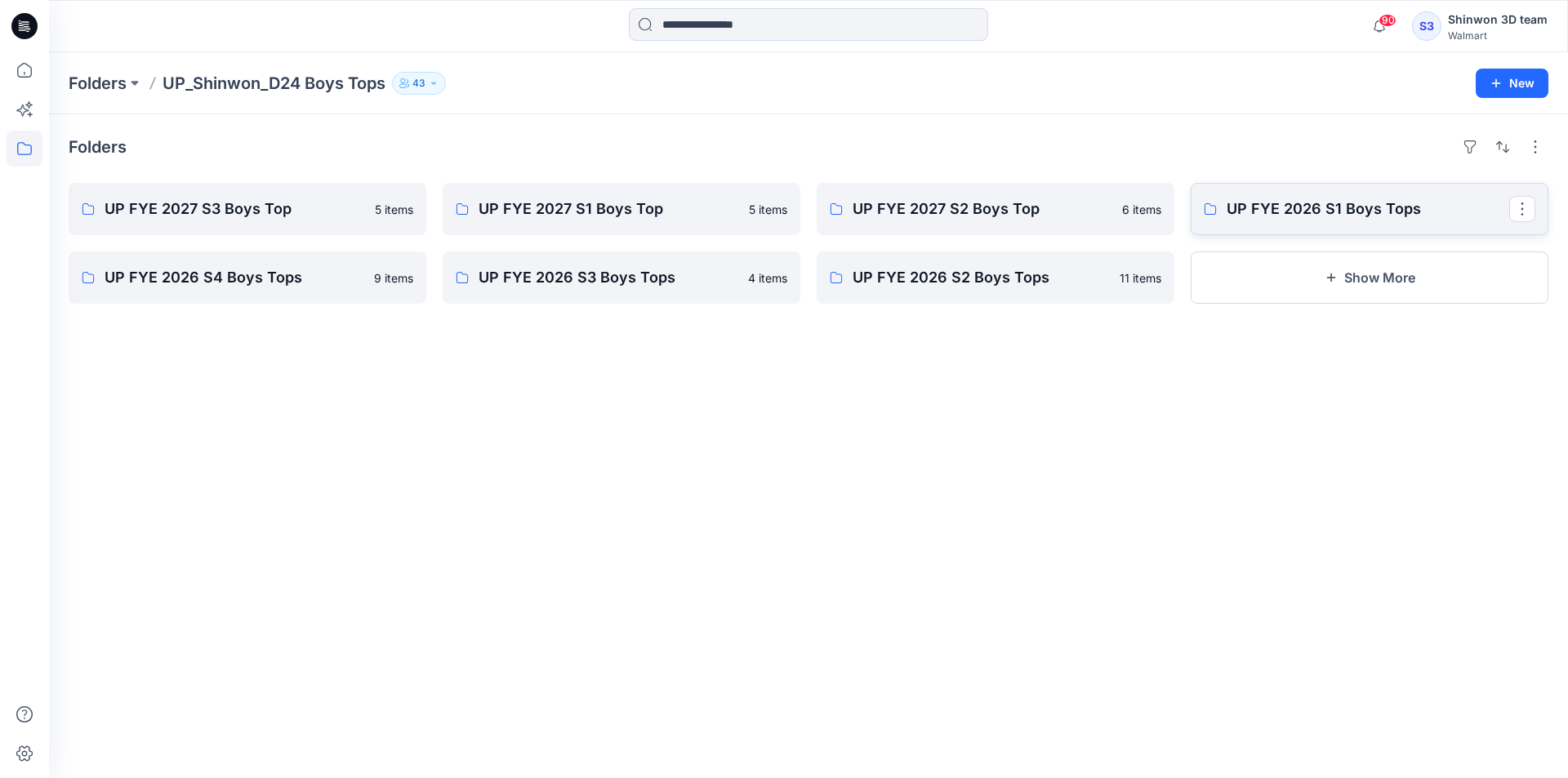
click at [1276, 201] on p "UP FYE 2026 S1 Boys Tops" at bounding box center [1368, 209] width 282 height 23
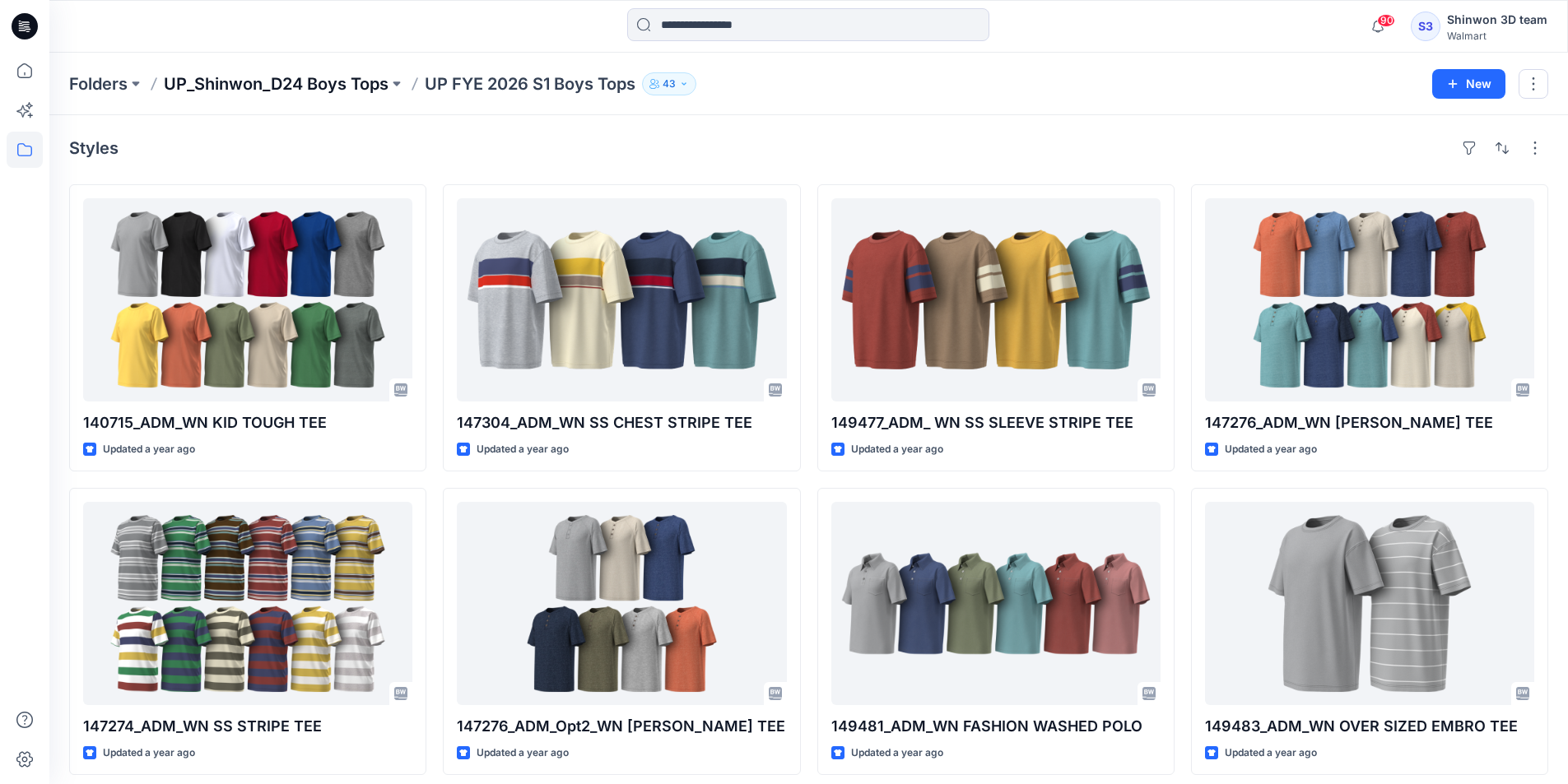
click at [329, 76] on p "UP_Shinwon_D24 Boys Tops" at bounding box center [277, 83] width 225 height 23
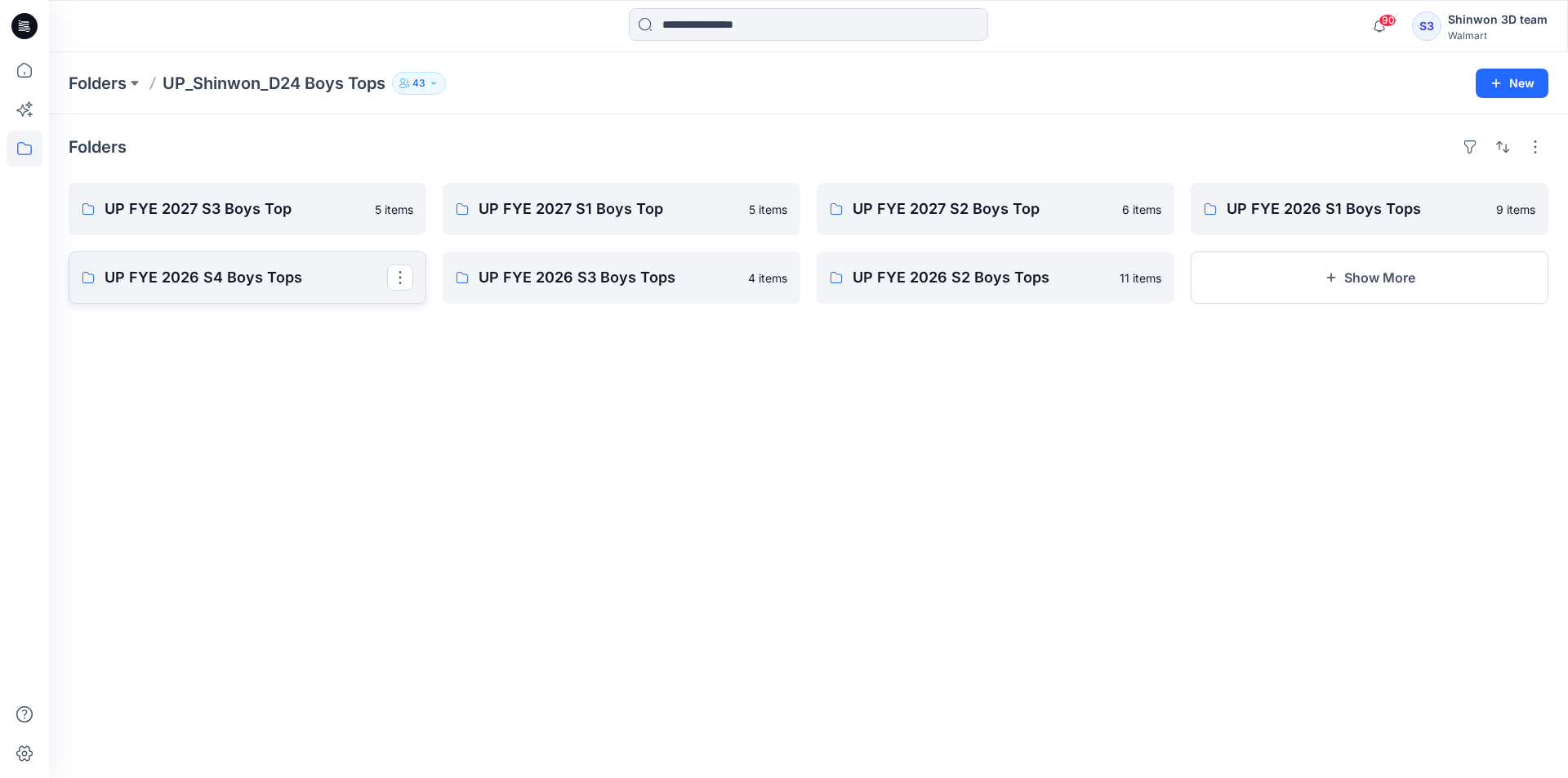
click at [241, 273] on p "UP FYE 2026 S4 Boys Tops" at bounding box center [246, 278] width 282 height 23
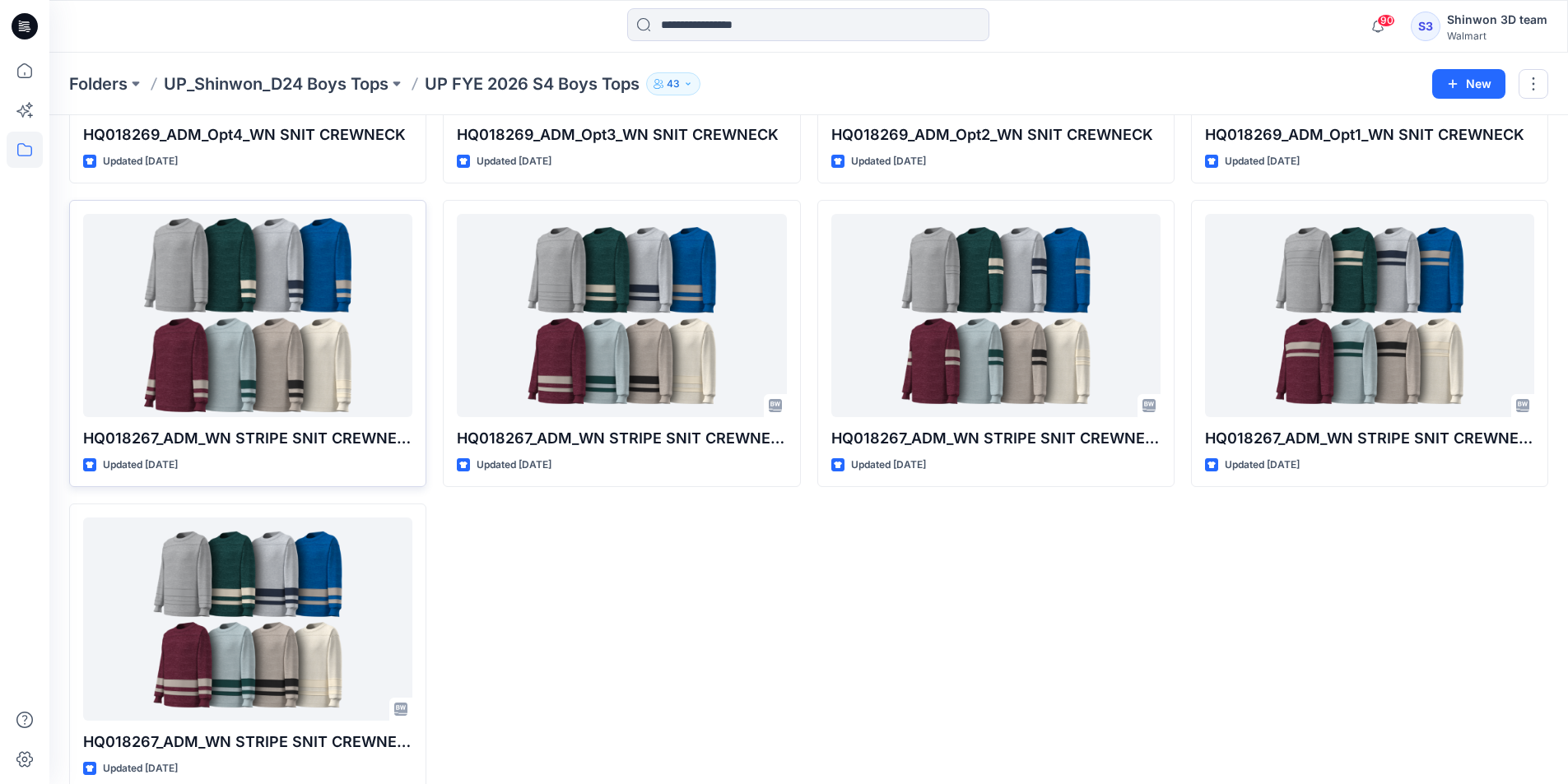
scroll to position [315, 0]
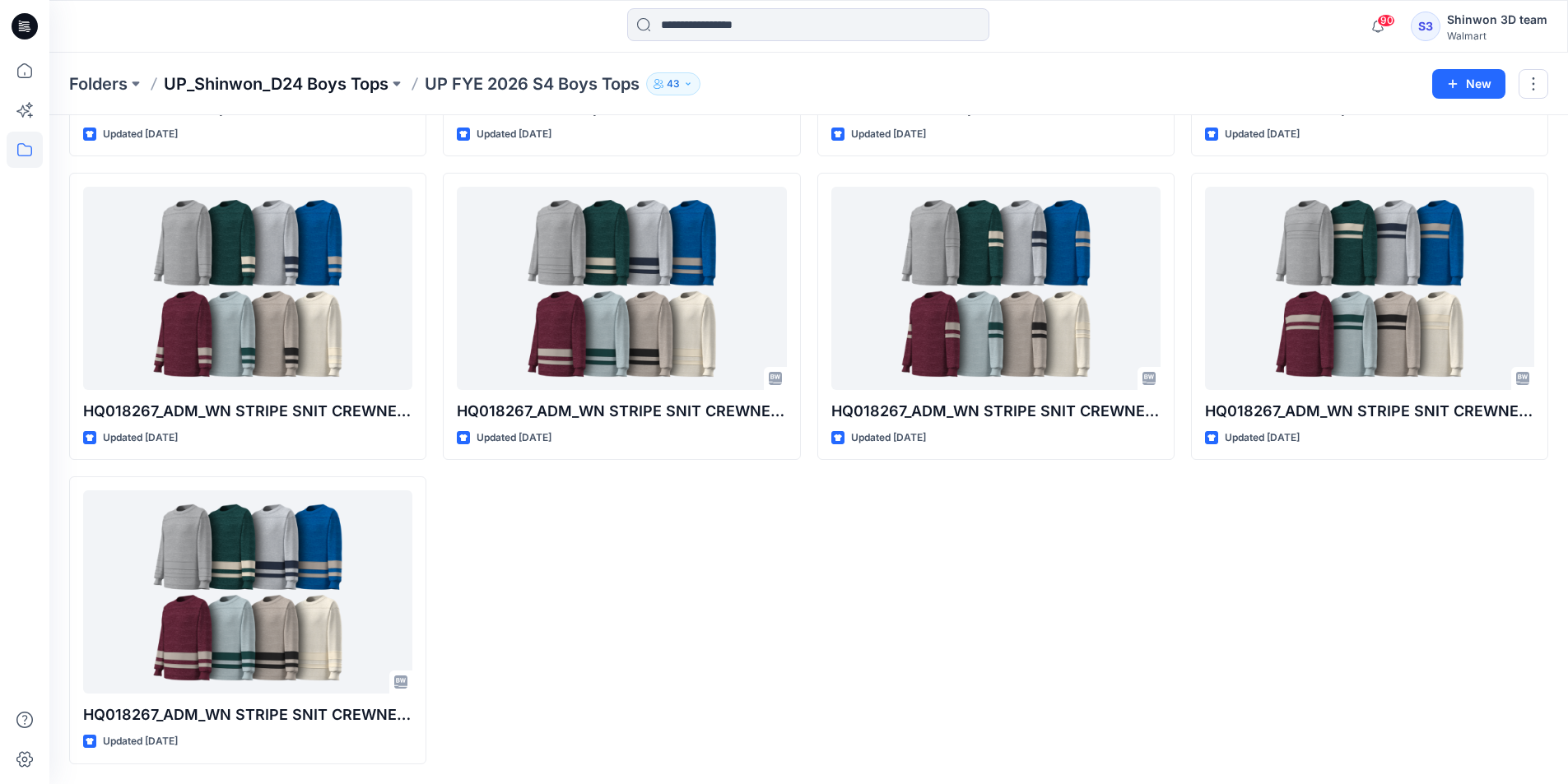
click at [326, 77] on p "UP_Shinwon_D24 Boys Tops" at bounding box center [277, 83] width 225 height 23
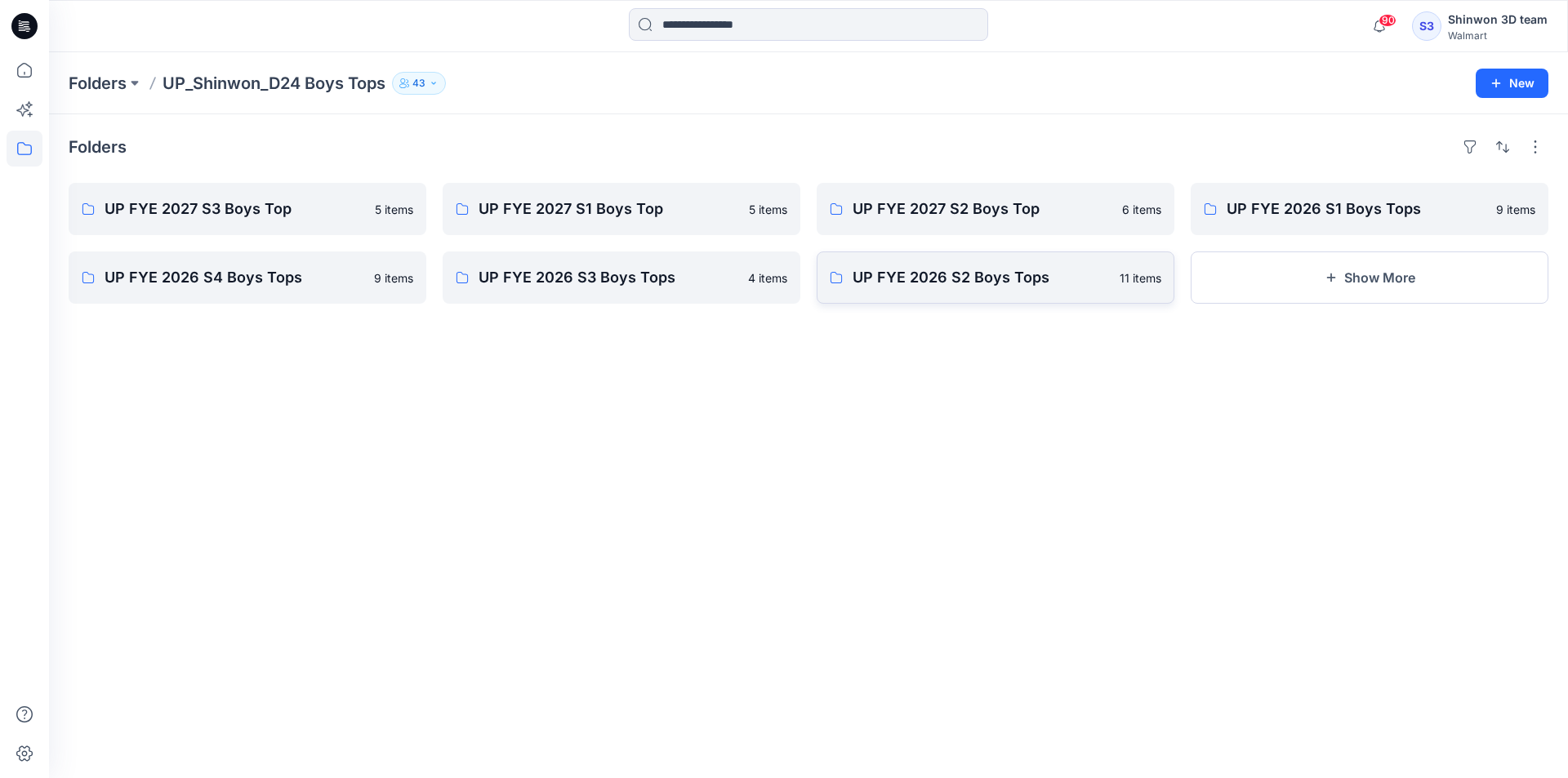
click at [1008, 304] on div "Folders UP FYE 2027 S3 Boys Top 5 items UP FYE 2026 S4 Boys Tops 9 items UP FYE…" at bounding box center [808, 446] width 1519 height 664
click at [993, 273] on p "UP FYE 2026 S2 Boys Tops" at bounding box center [994, 278] width 282 height 23
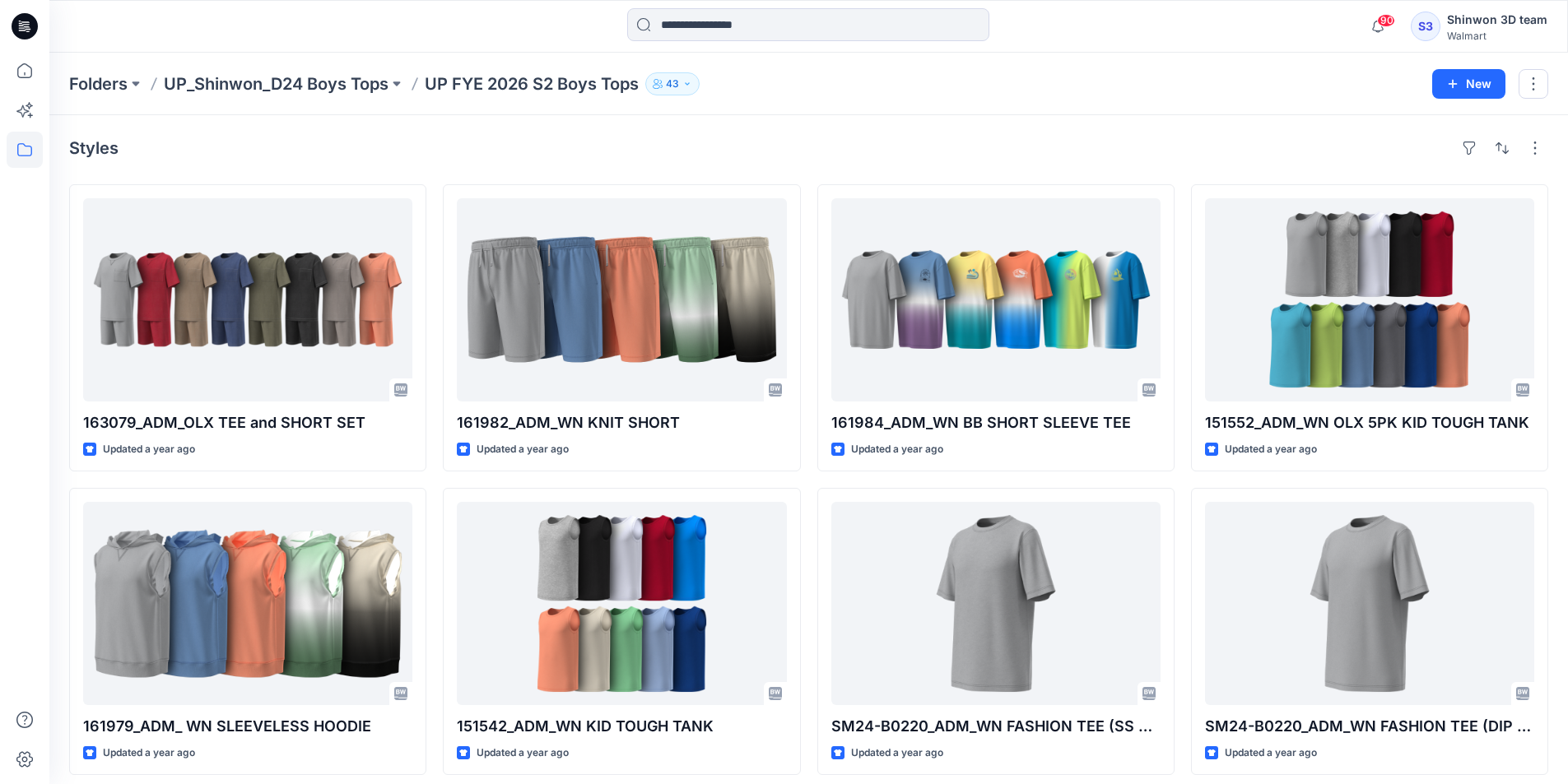
click at [337, 83] on p "UP_Shinwon_D24 Boys Tops" at bounding box center [277, 83] width 225 height 23
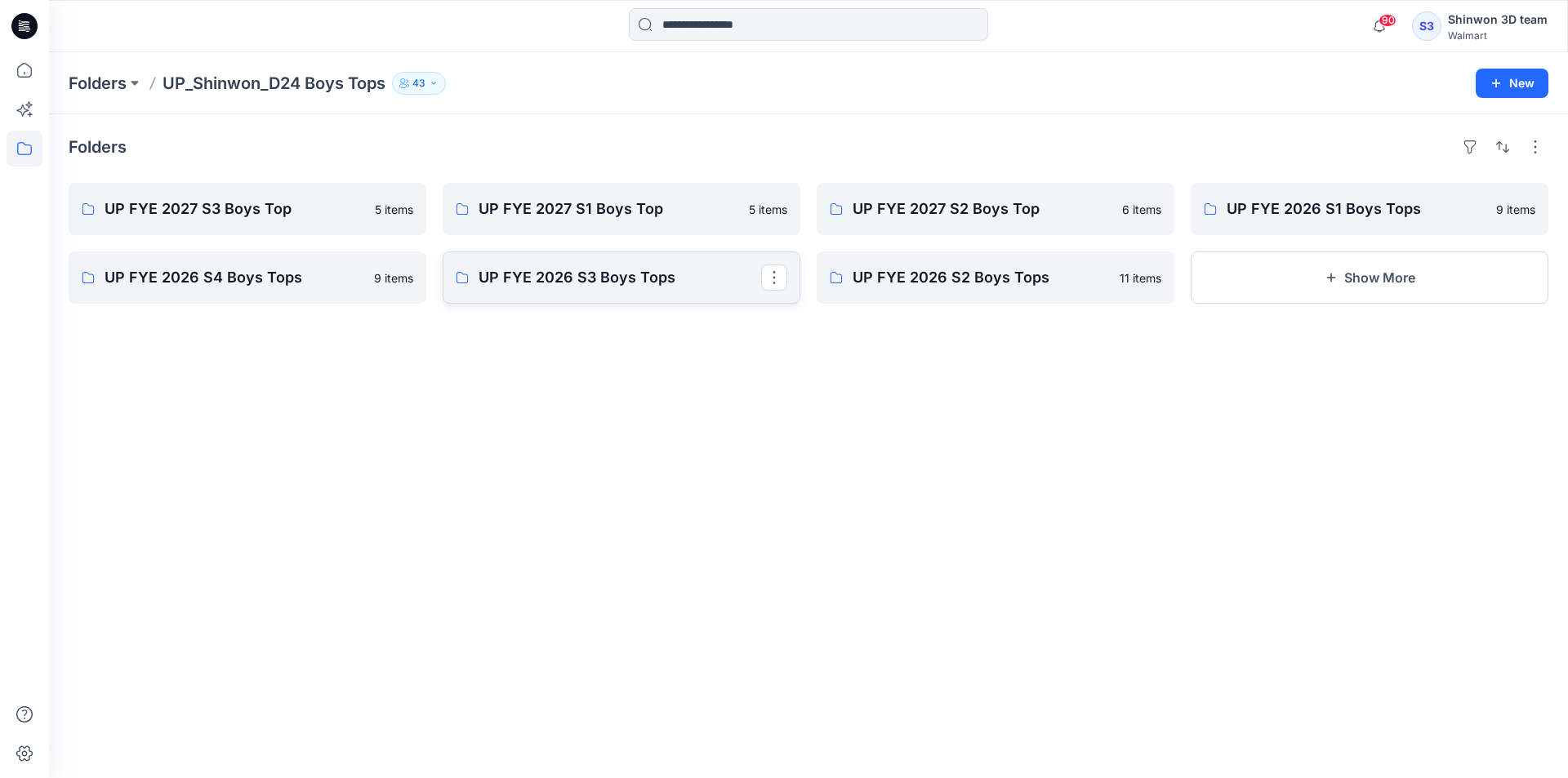
click at [652, 254] on link "UP FYE 2026 S3 Boys Tops" at bounding box center [621, 278] width 358 height 52
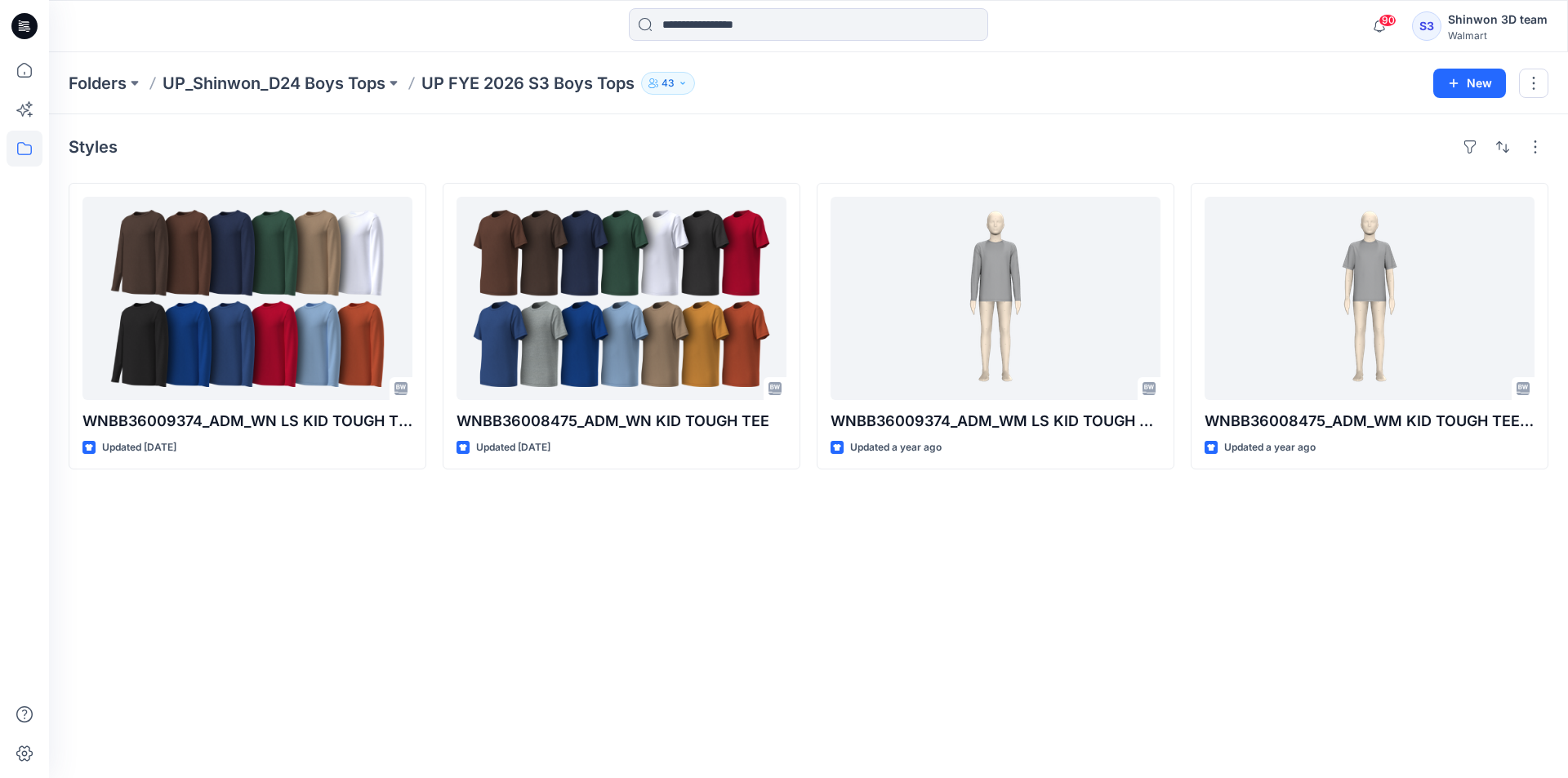
click at [323, 94] on p "UP_Shinwon_D24 Boys Tops" at bounding box center [275, 83] width 223 height 23
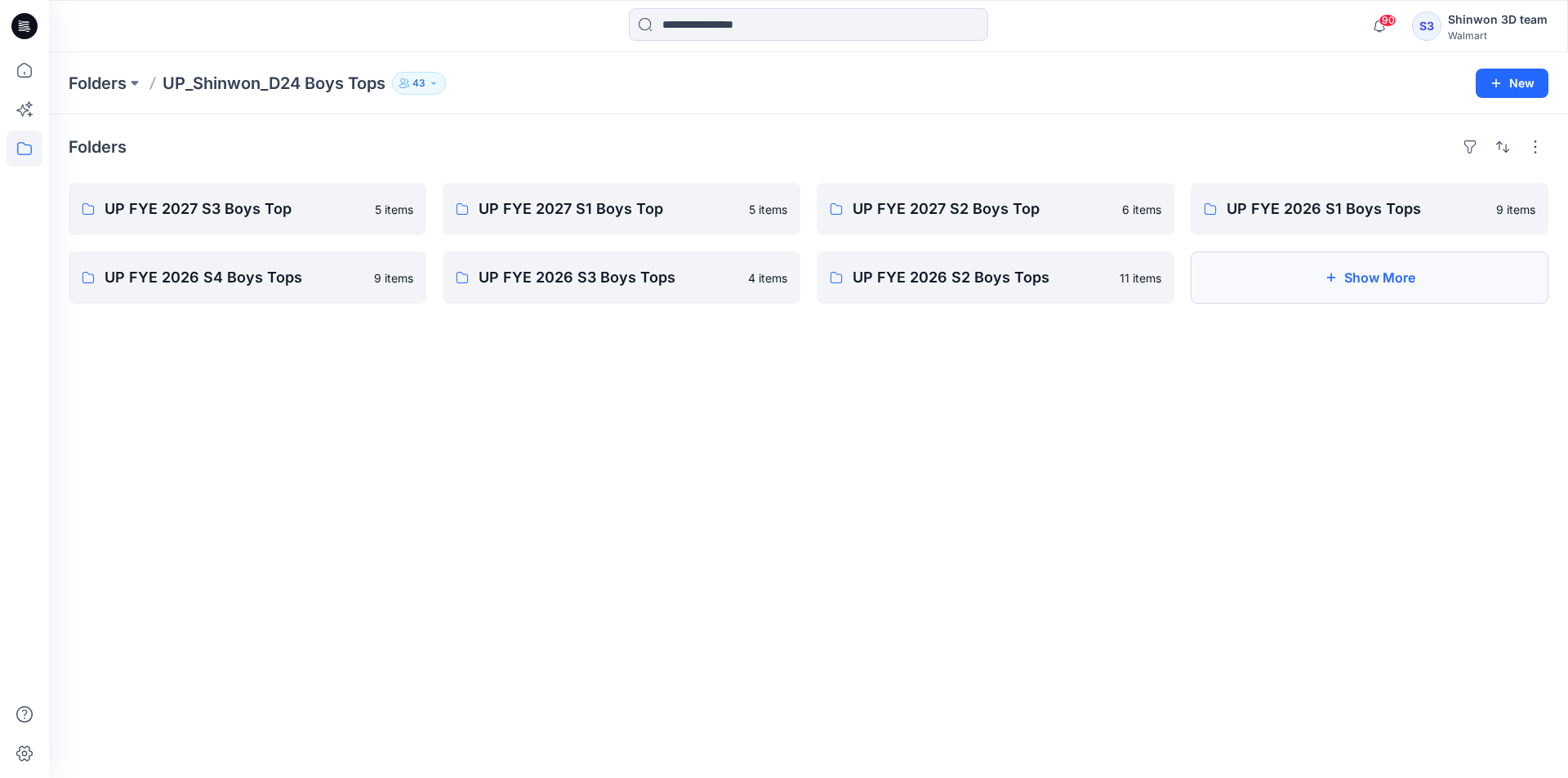
click at [1341, 273] on button "Show More" at bounding box center [1369, 278] width 358 height 52
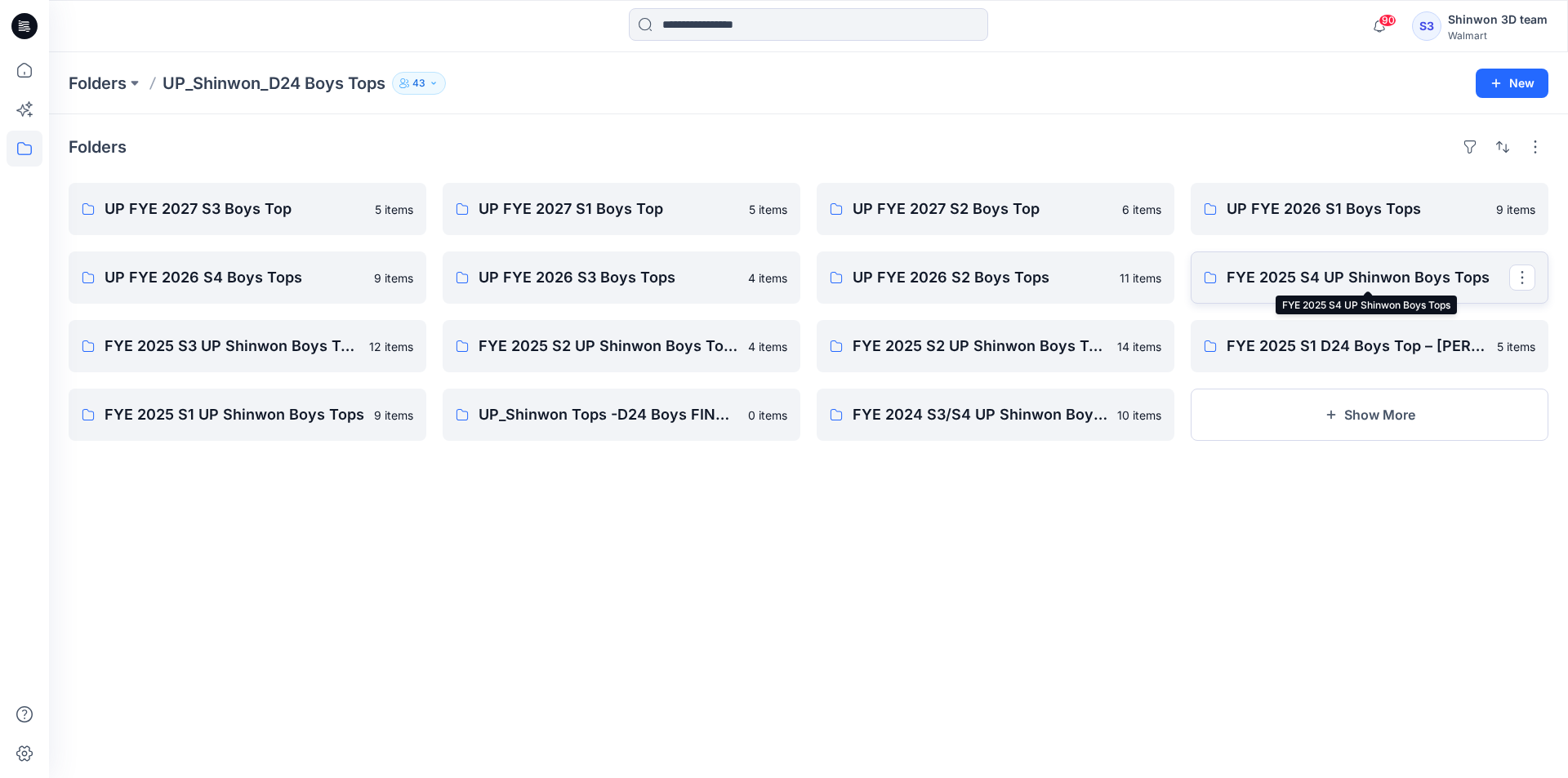
click at [1320, 286] on p "FYE 2025 S4 UP Shinwon Boys Tops" at bounding box center [1368, 278] width 282 height 23
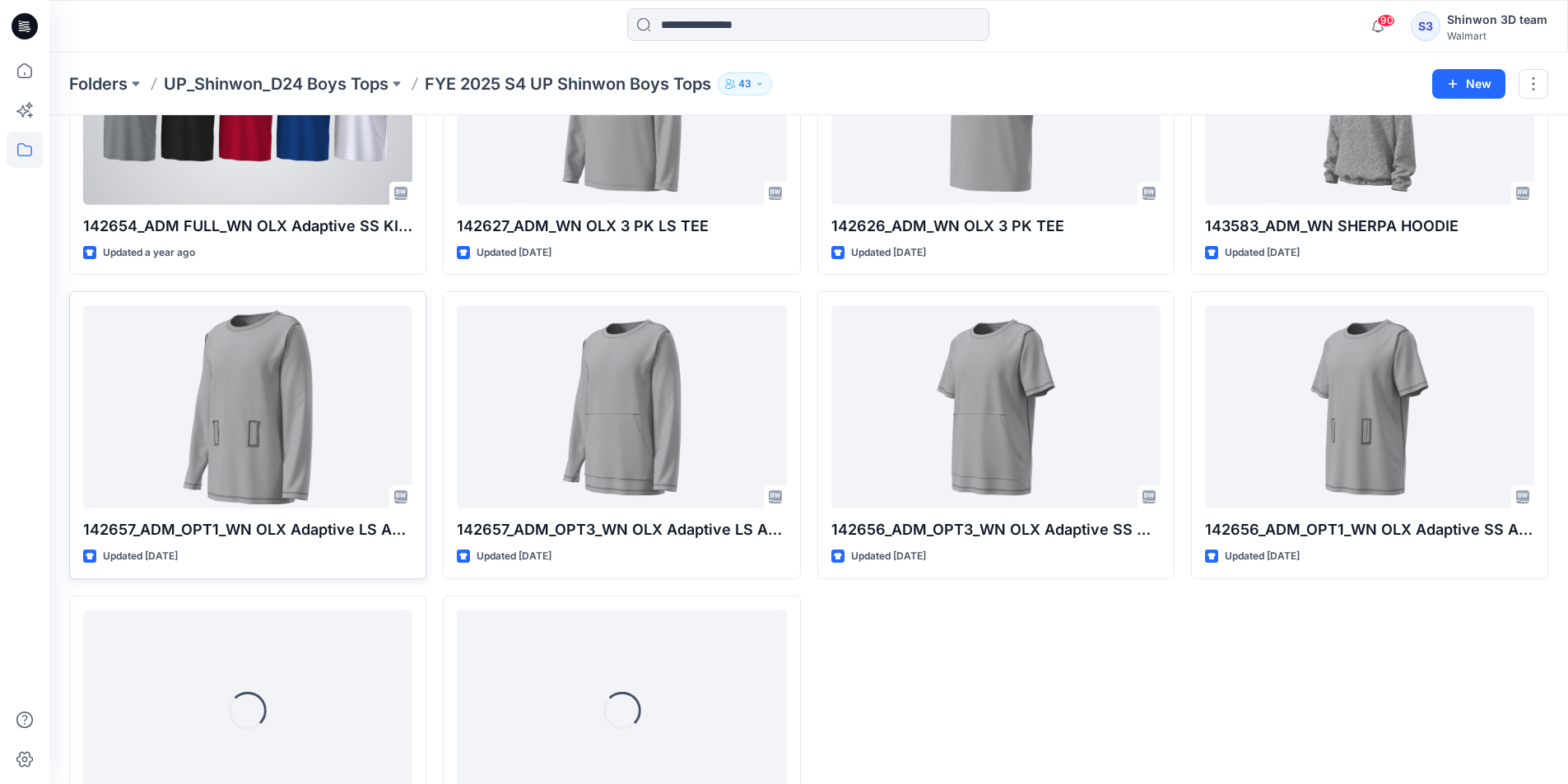
scroll to position [619, 0]
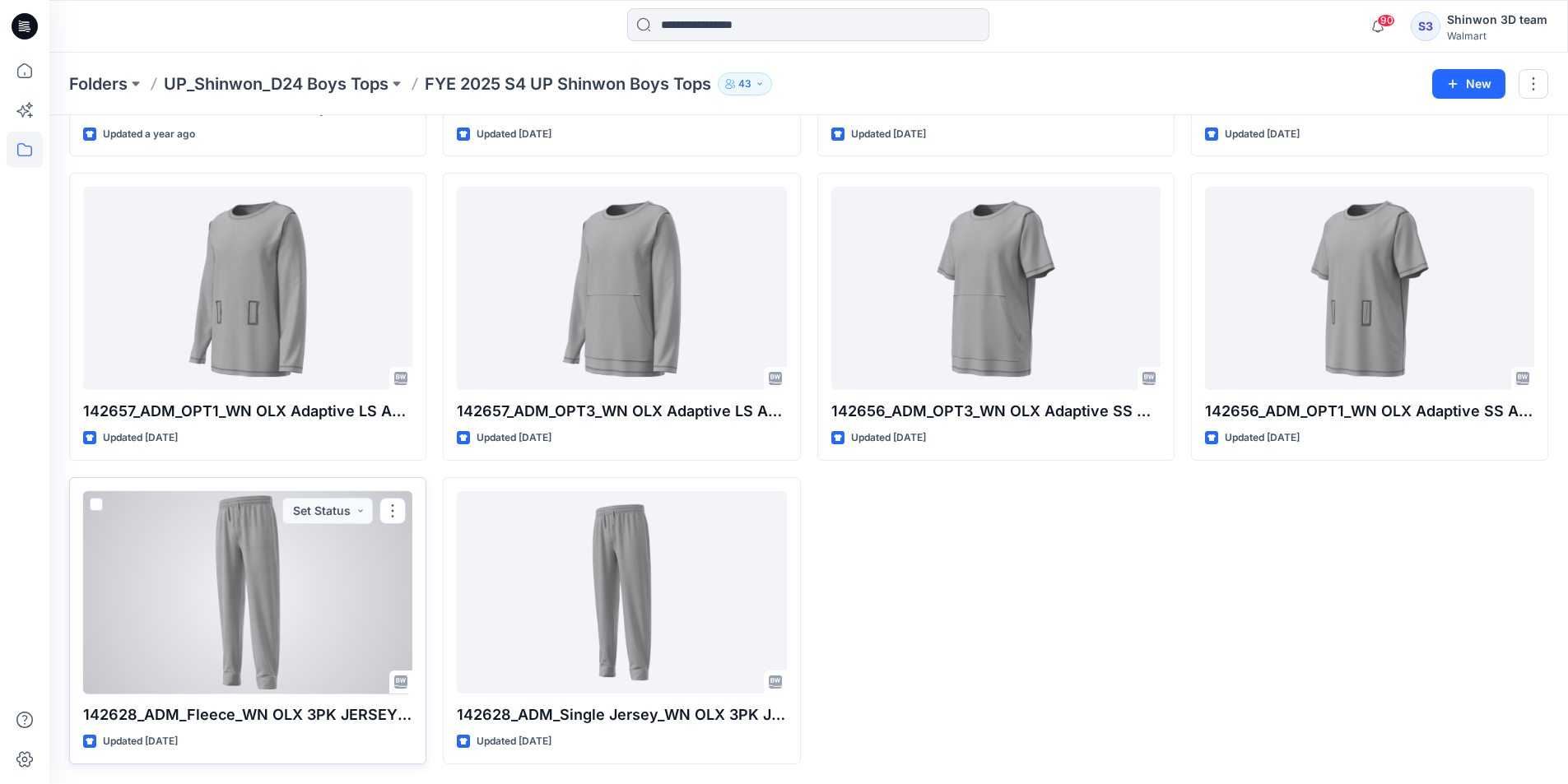
click at [316, 560] on div at bounding box center [248, 593] width 329 height 203
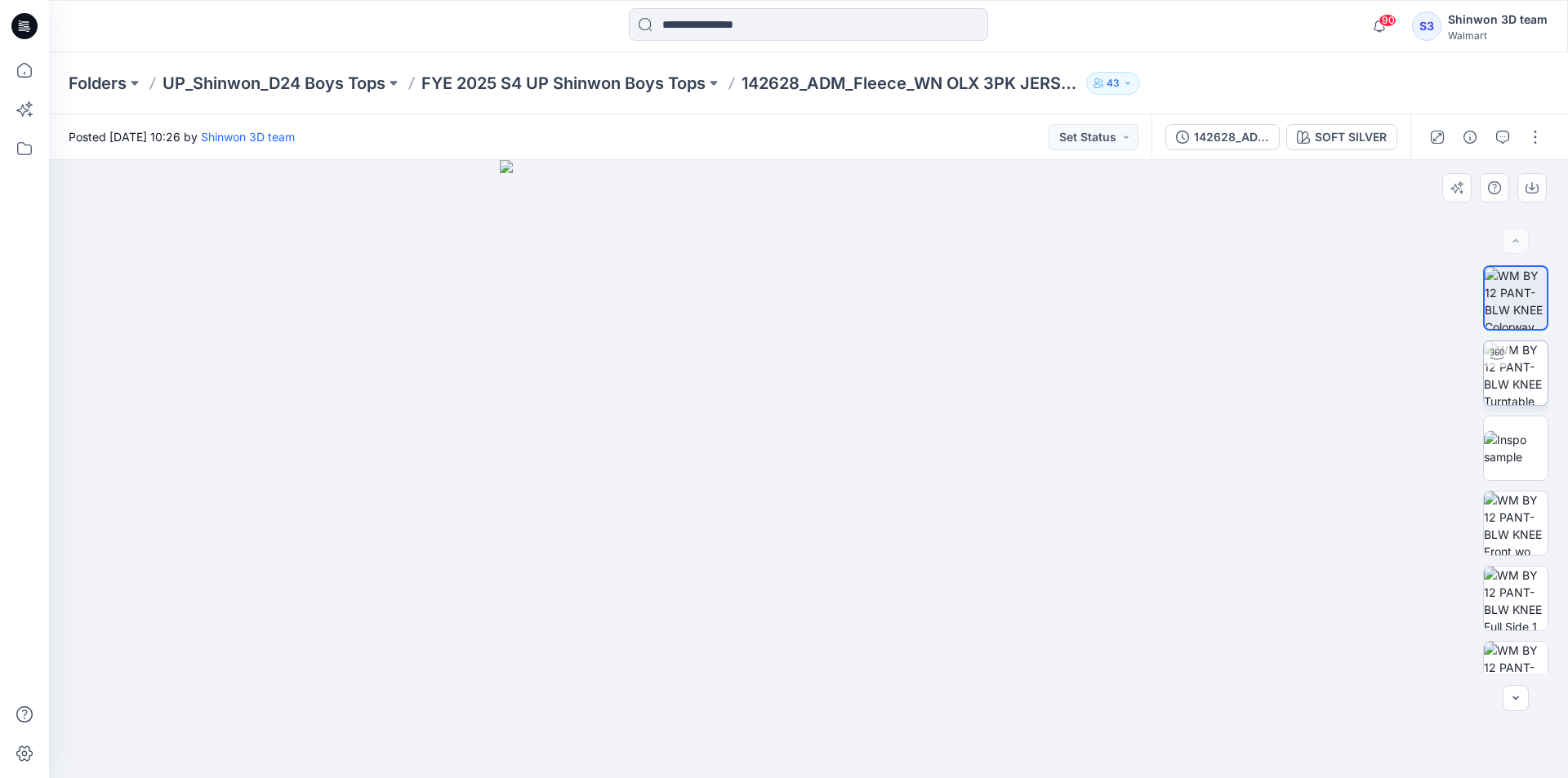
click at [1510, 362] on img at bounding box center [1516, 373] width 64 height 64
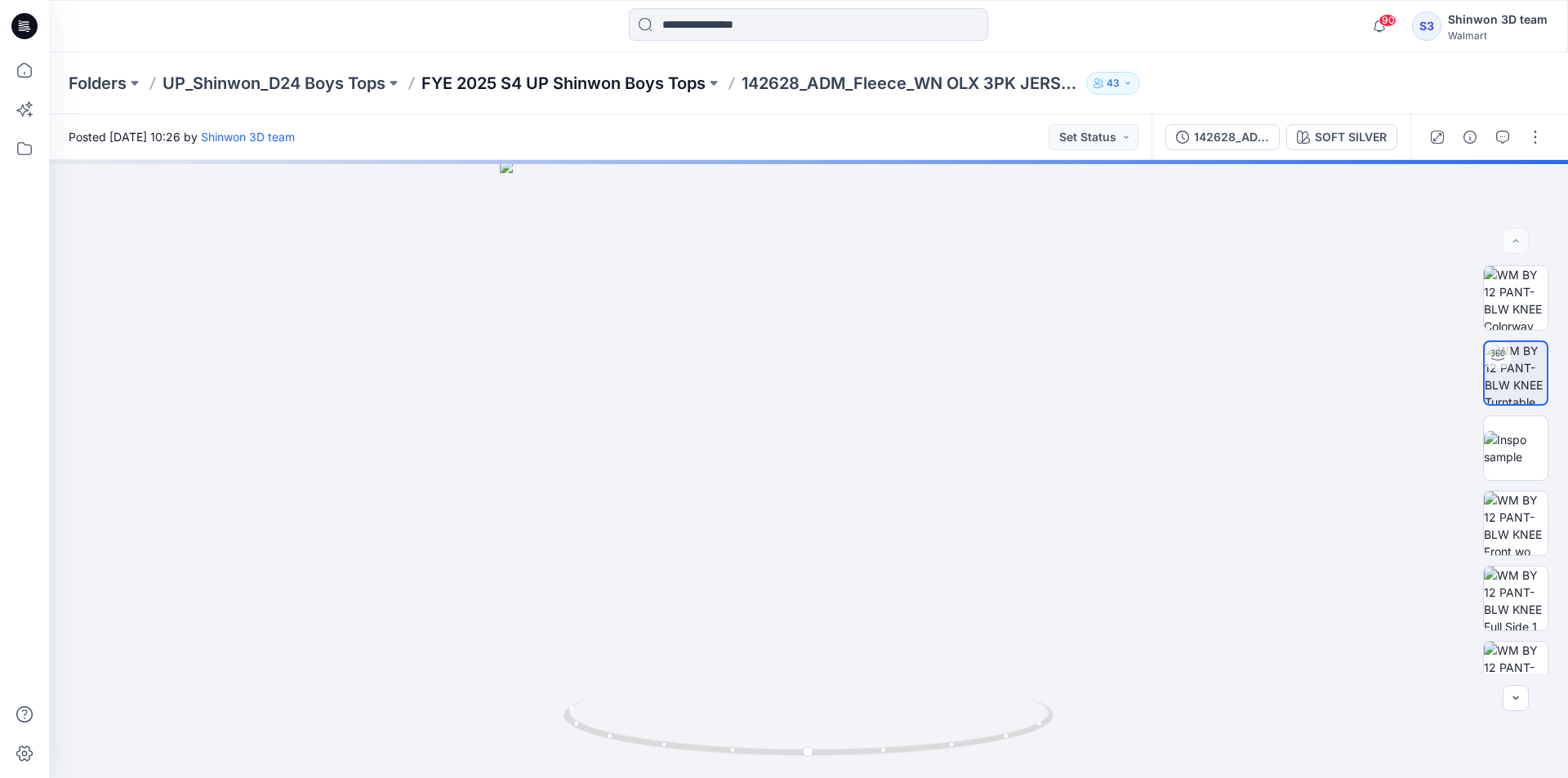
click at [634, 79] on p "FYE 2025 S4 UP Shinwon Boys Tops" at bounding box center [564, 83] width 284 height 23
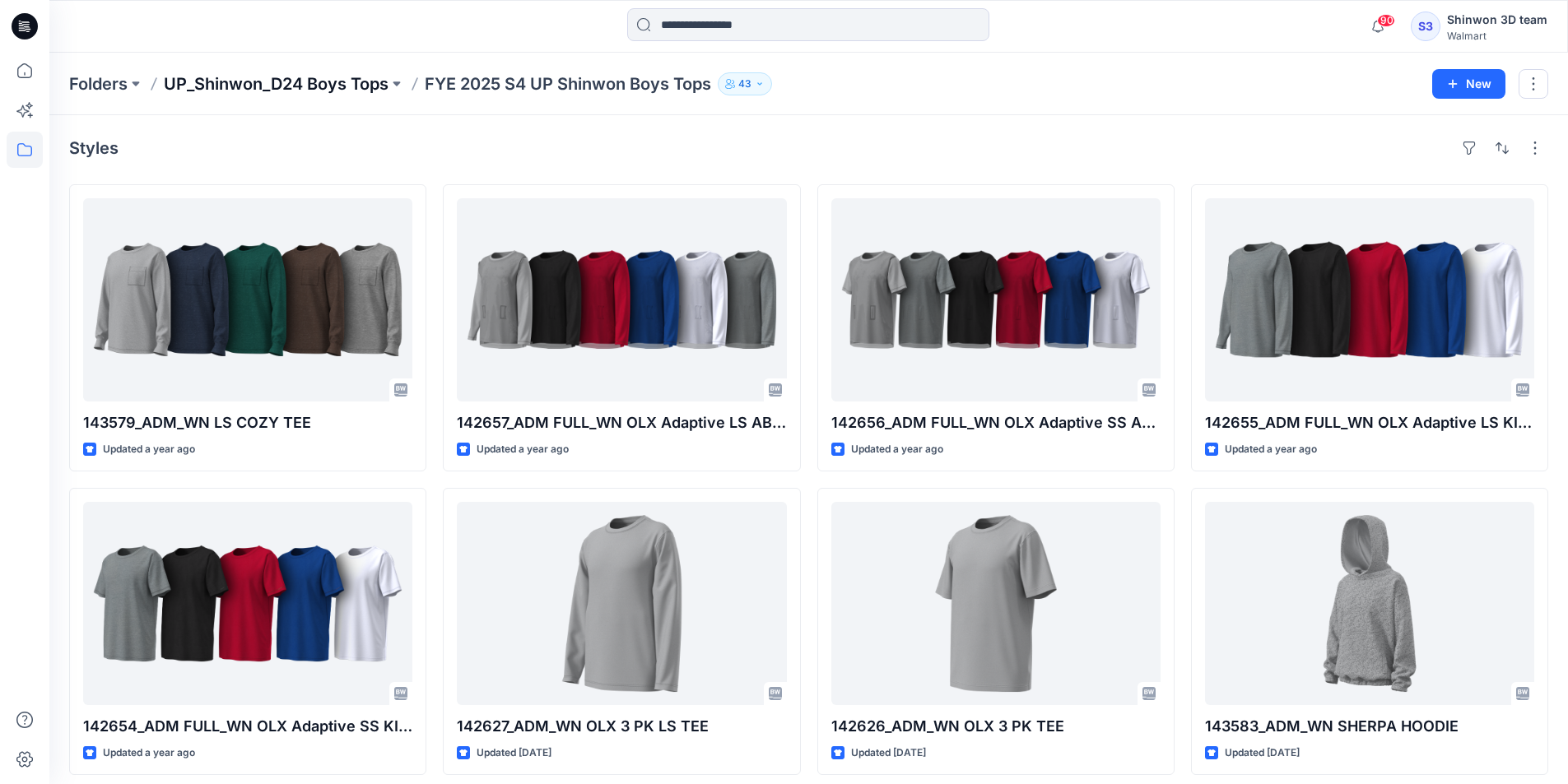
click at [378, 79] on p "UP_Shinwon_D24 Boys Tops" at bounding box center [277, 83] width 225 height 23
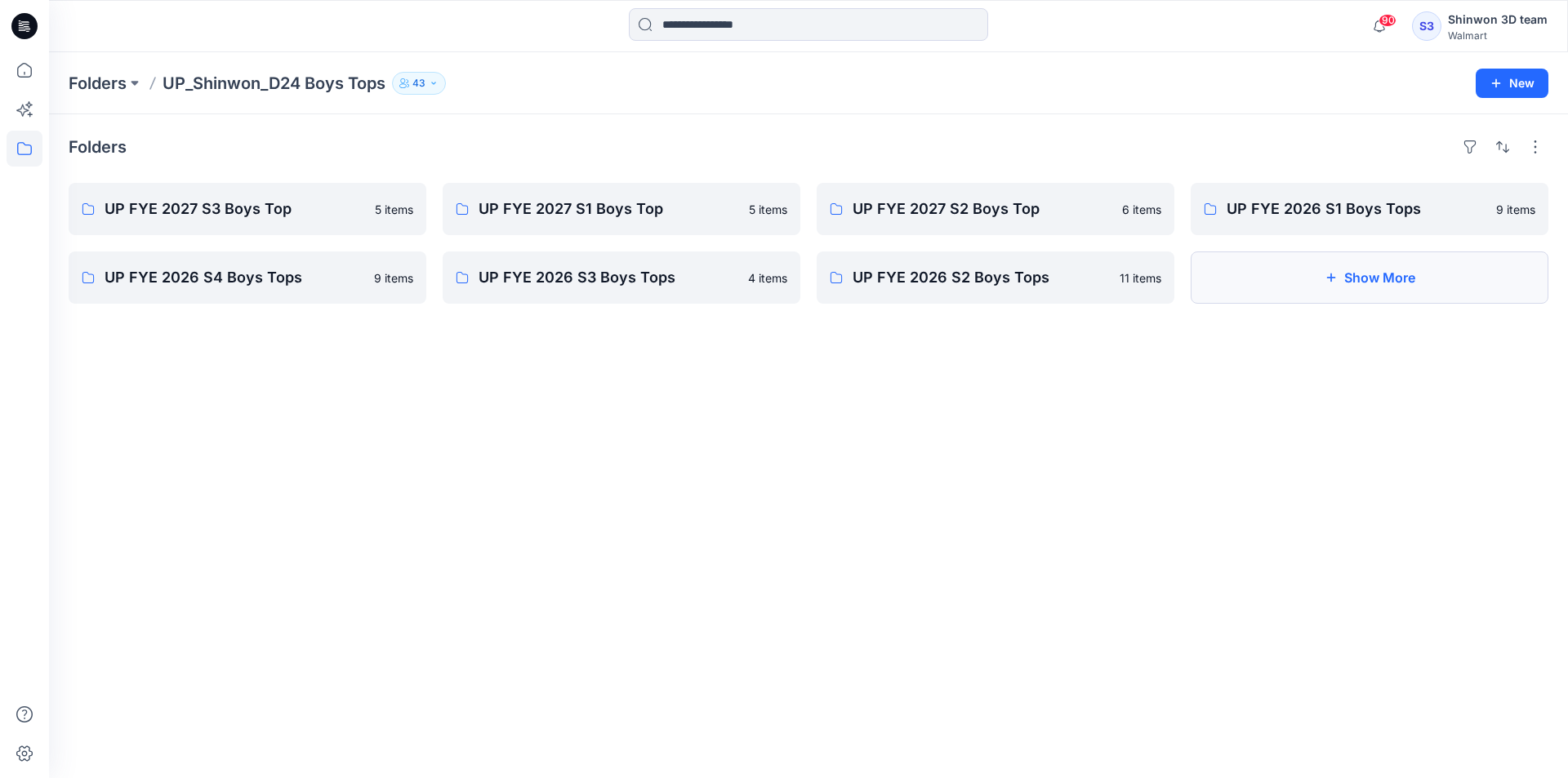
click at [1277, 293] on button "Show More" at bounding box center [1369, 278] width 358 height 52
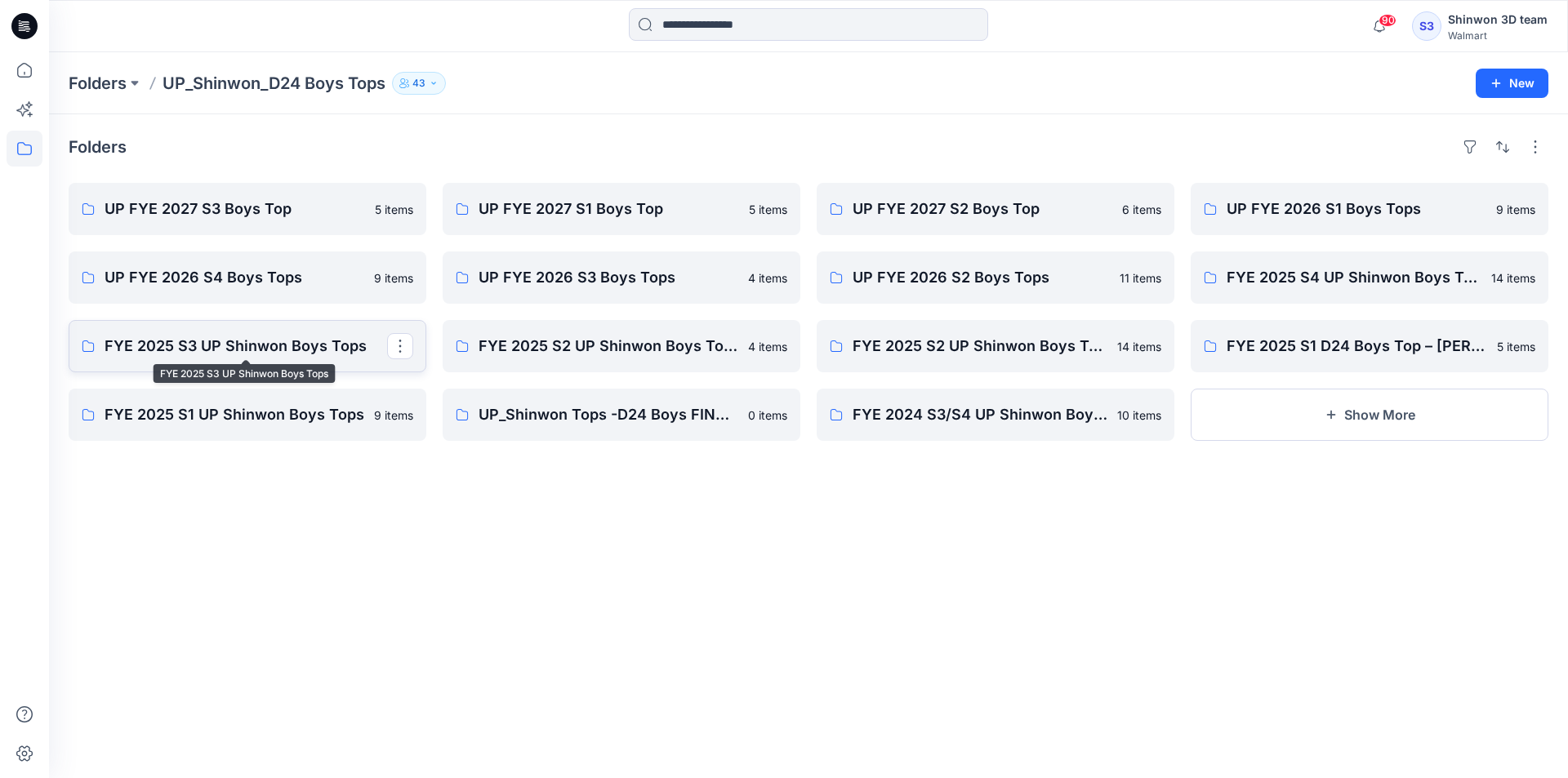
click at [319, 334] on link "FYE 2025 S3 UP Shinwon Boys Tops" at bounding box center [248, 346] width 358 height 52
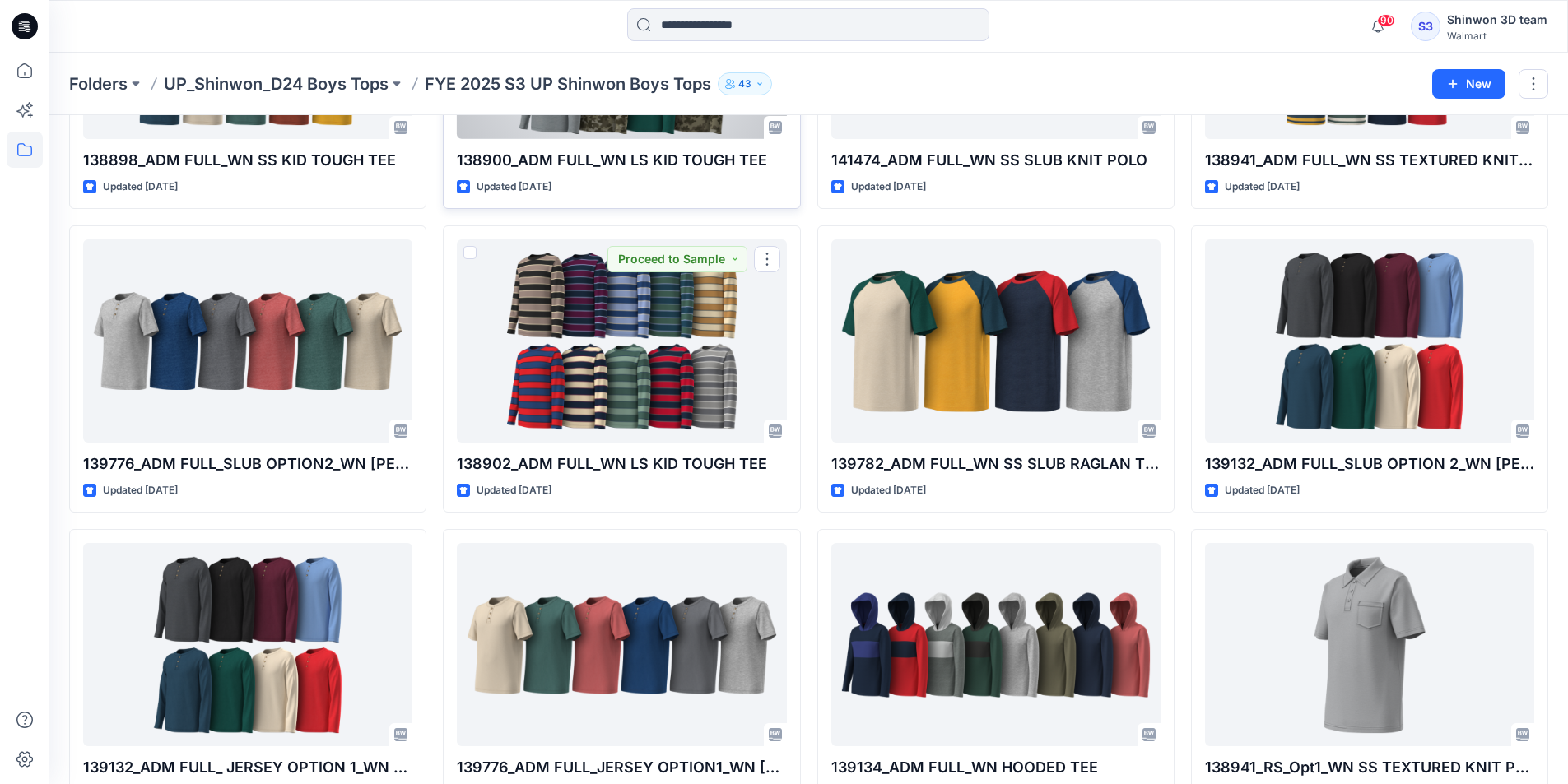
scroll to position [233, 0]
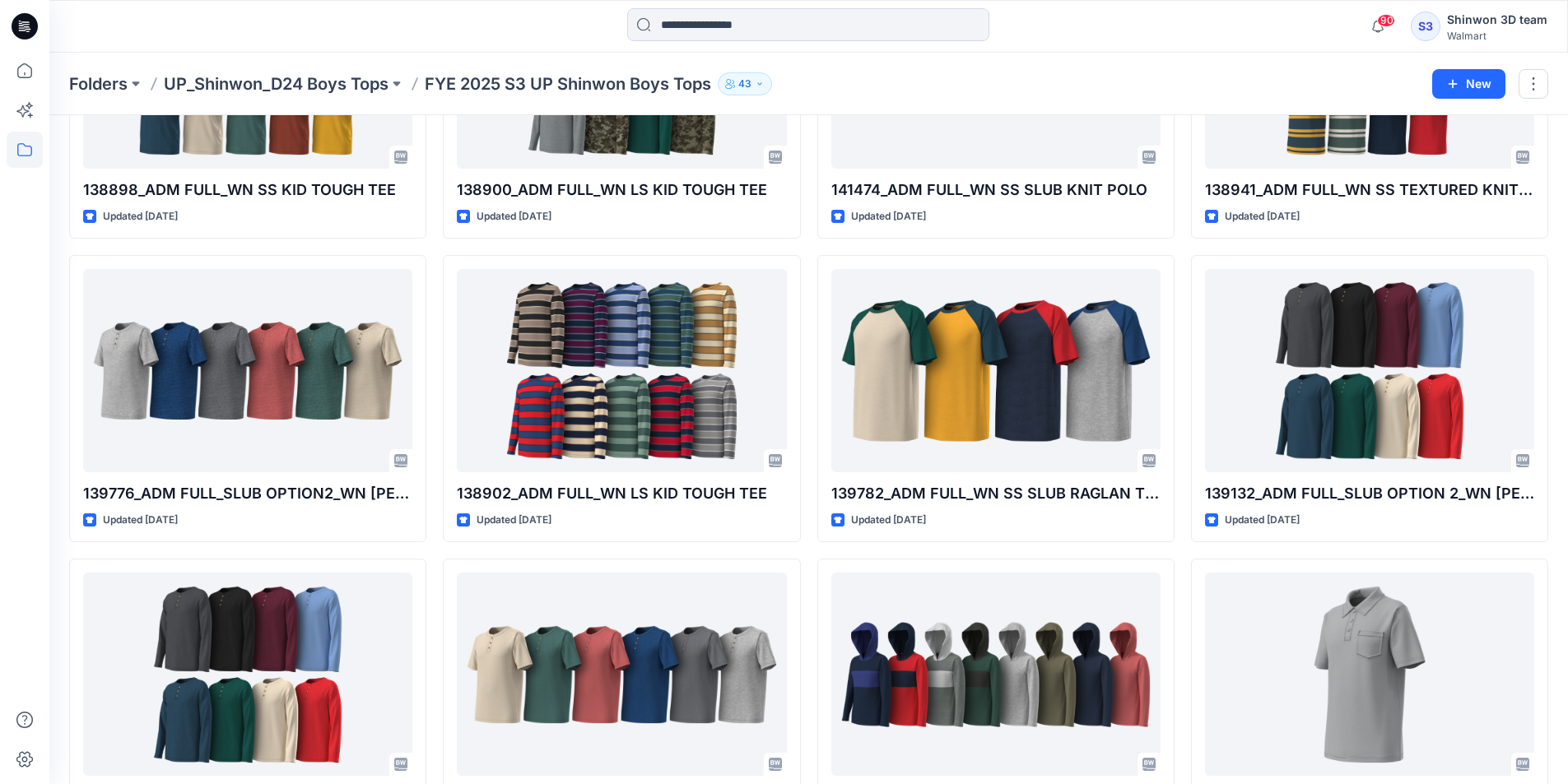
click at [567, 87] on p "FYE 2025 S3 UP Shinwon Boys Tops" at bounding box center [568, 83] width 286 height 23
click at [321, 90] on p "UP_Shinwon_D24 Boys Tops" at bounding box center [277, 83] width 225 height 23
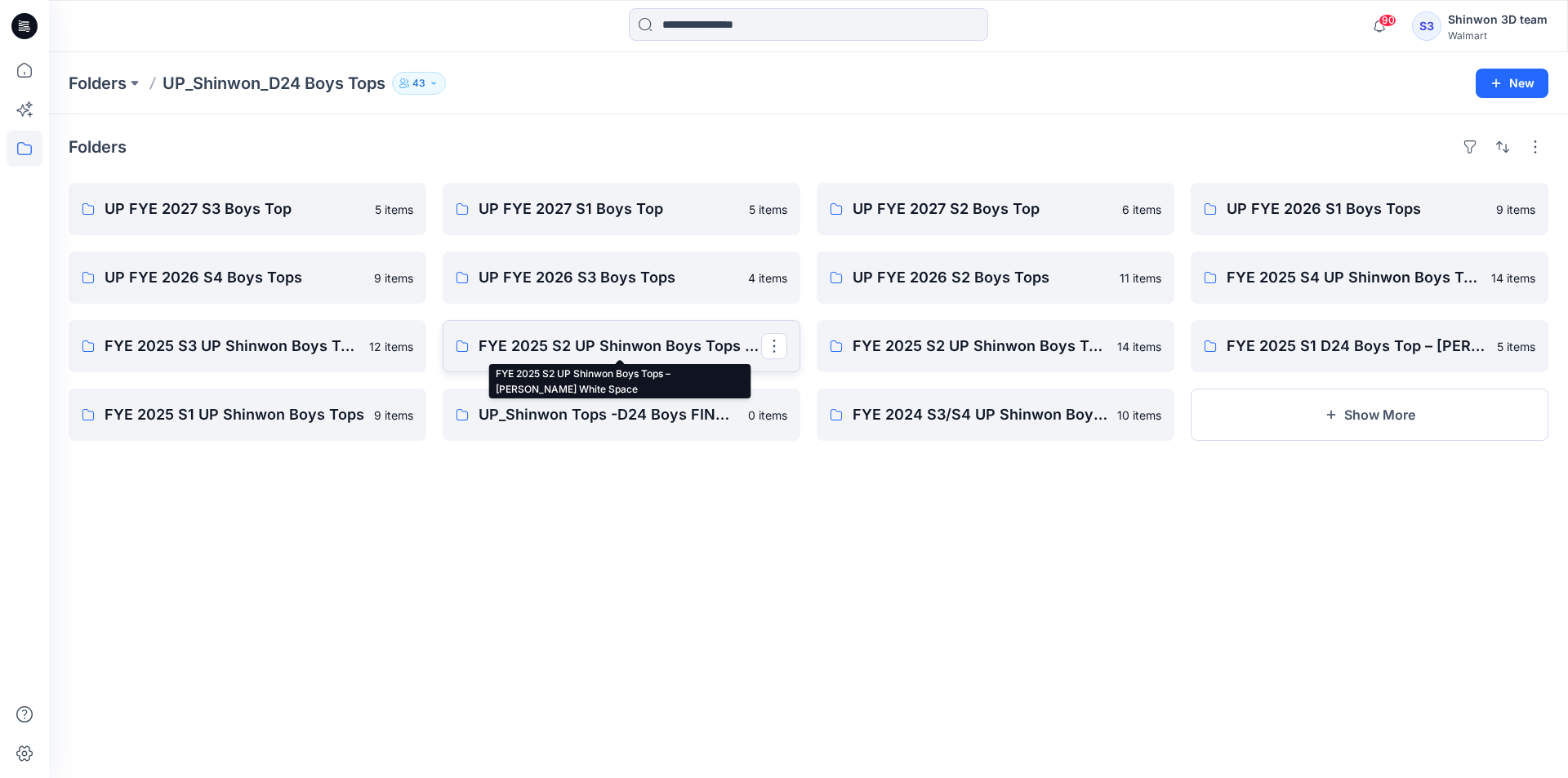
click at [571, 344] on p "FYE 2025 S2 UP Shinwon Boys Tops – Shinwon RnD White Space" at bounding box center [620, 346] width 282 height 23
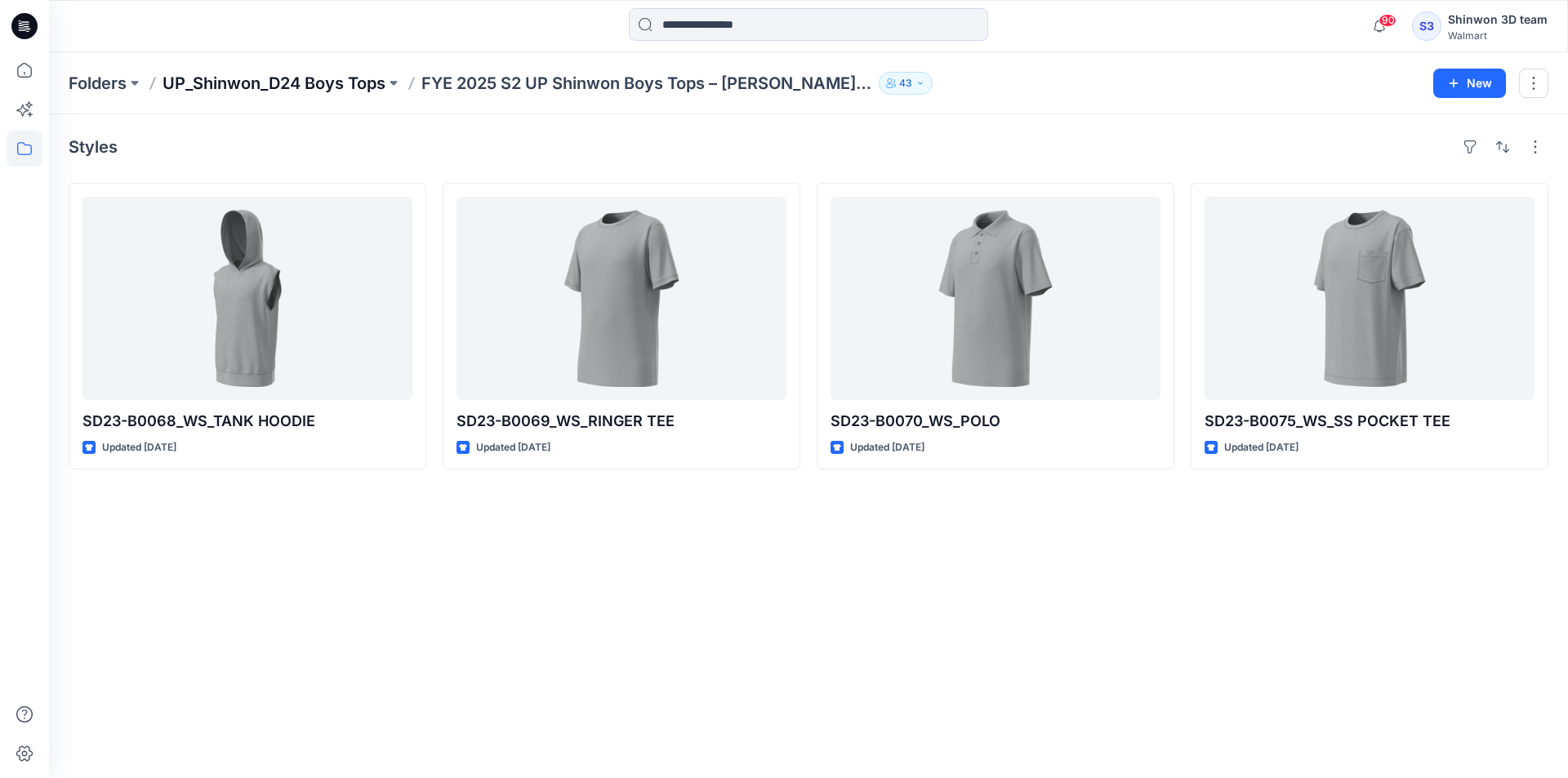
click at [318, 82] on p "UP_Shinwon_D24 Boys Tops" at bounding box center [275, 83] width 223 height 23
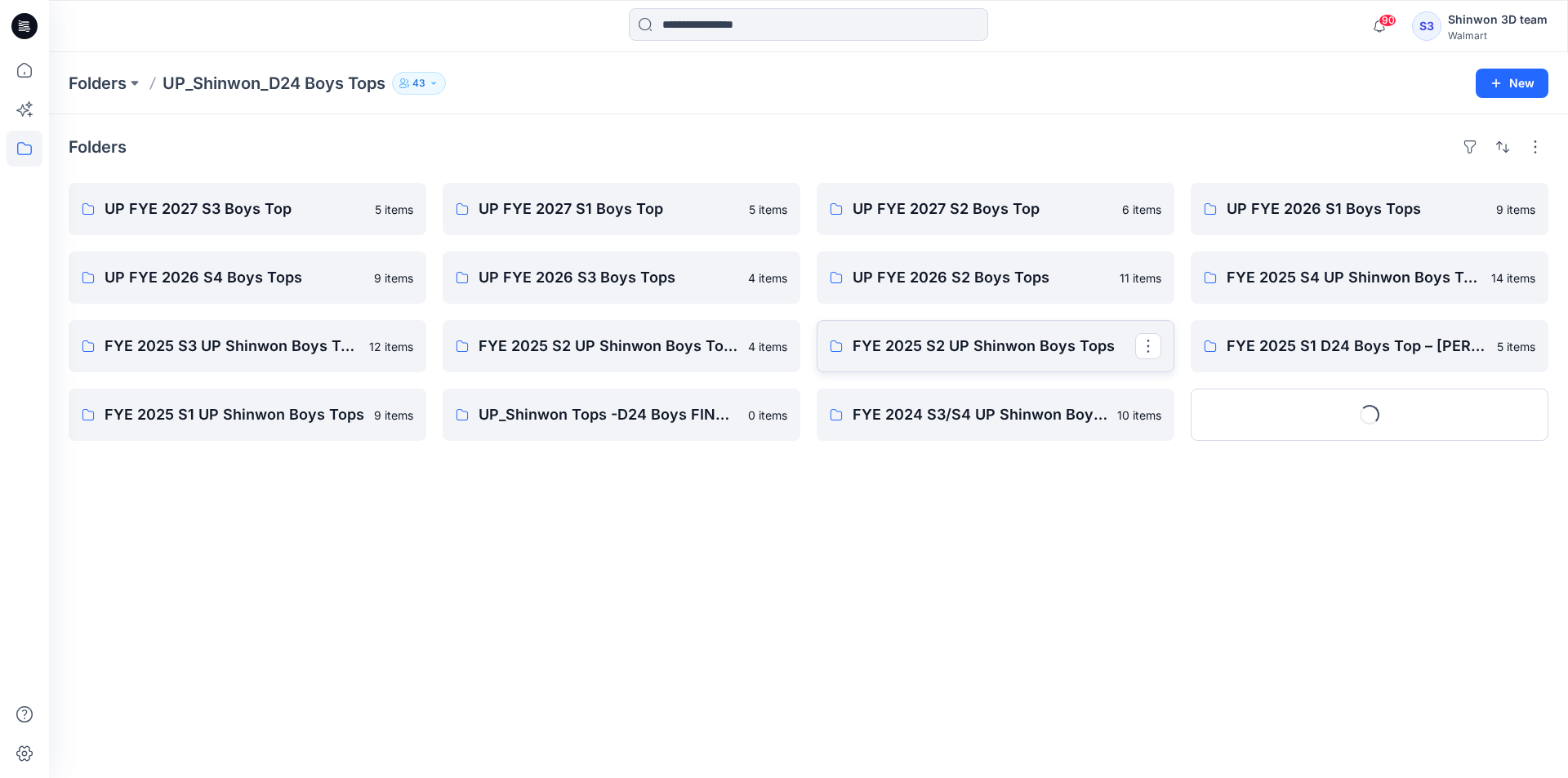
click at [956, 335] on p "FYE 2025 S2 UP Shinwon Boys Tops" at bounding box center [994, 346] width 282 height 23
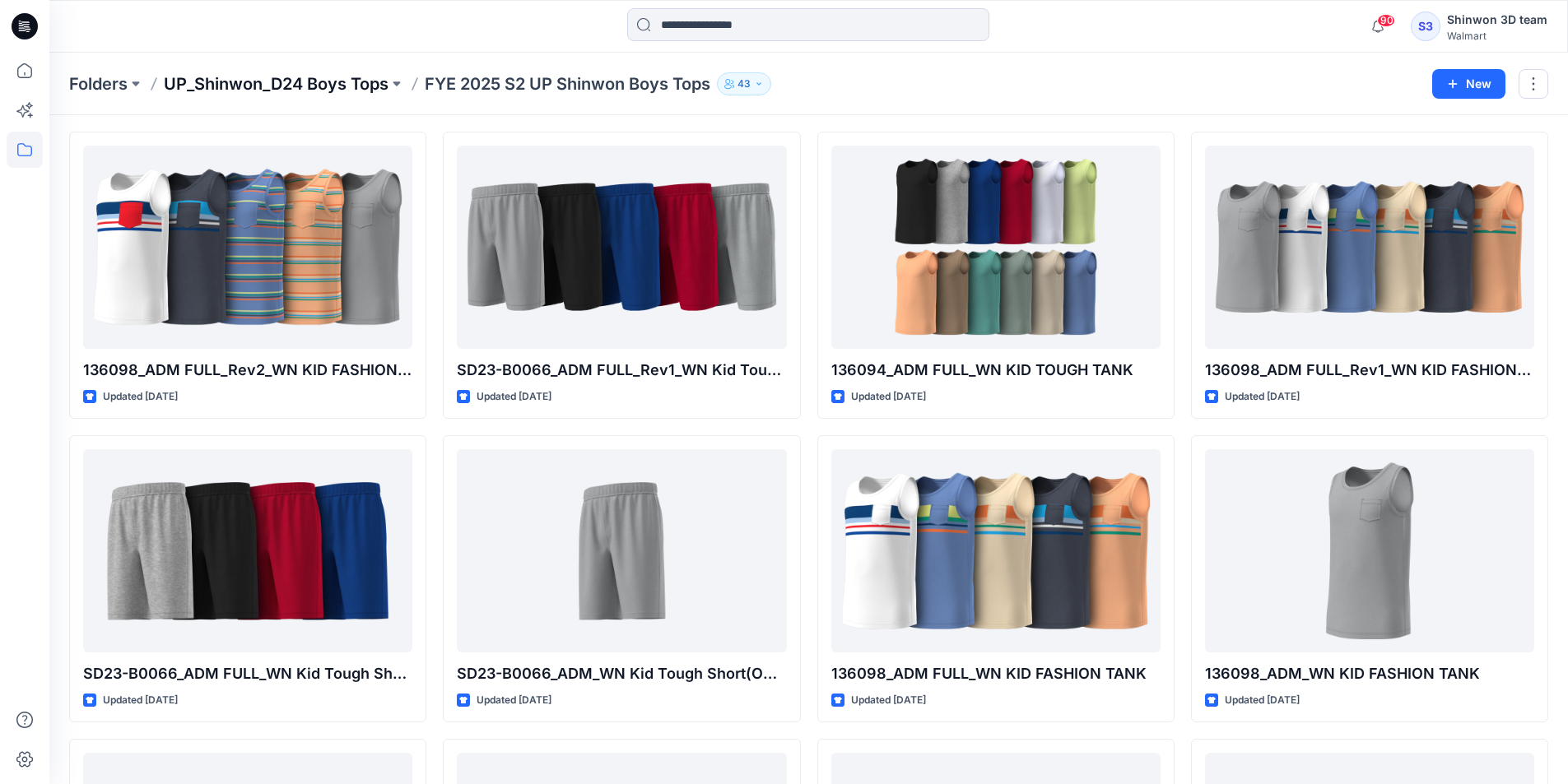
scroll to position [83, 0]
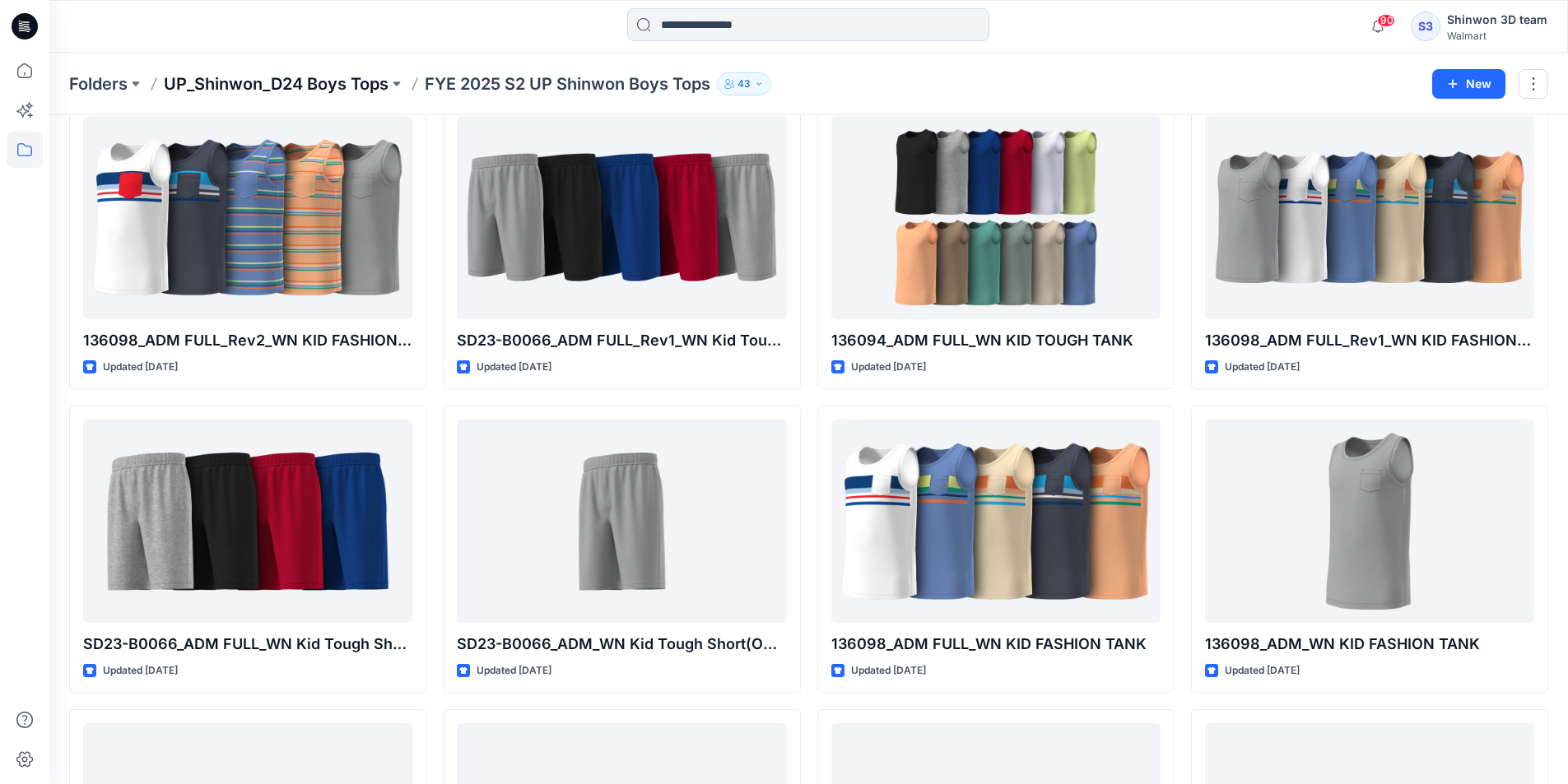
click at [341, 81] on p "UP_Shinwon_D24 Boys Tops" at bounding box center [277, 83] width 225 height 23
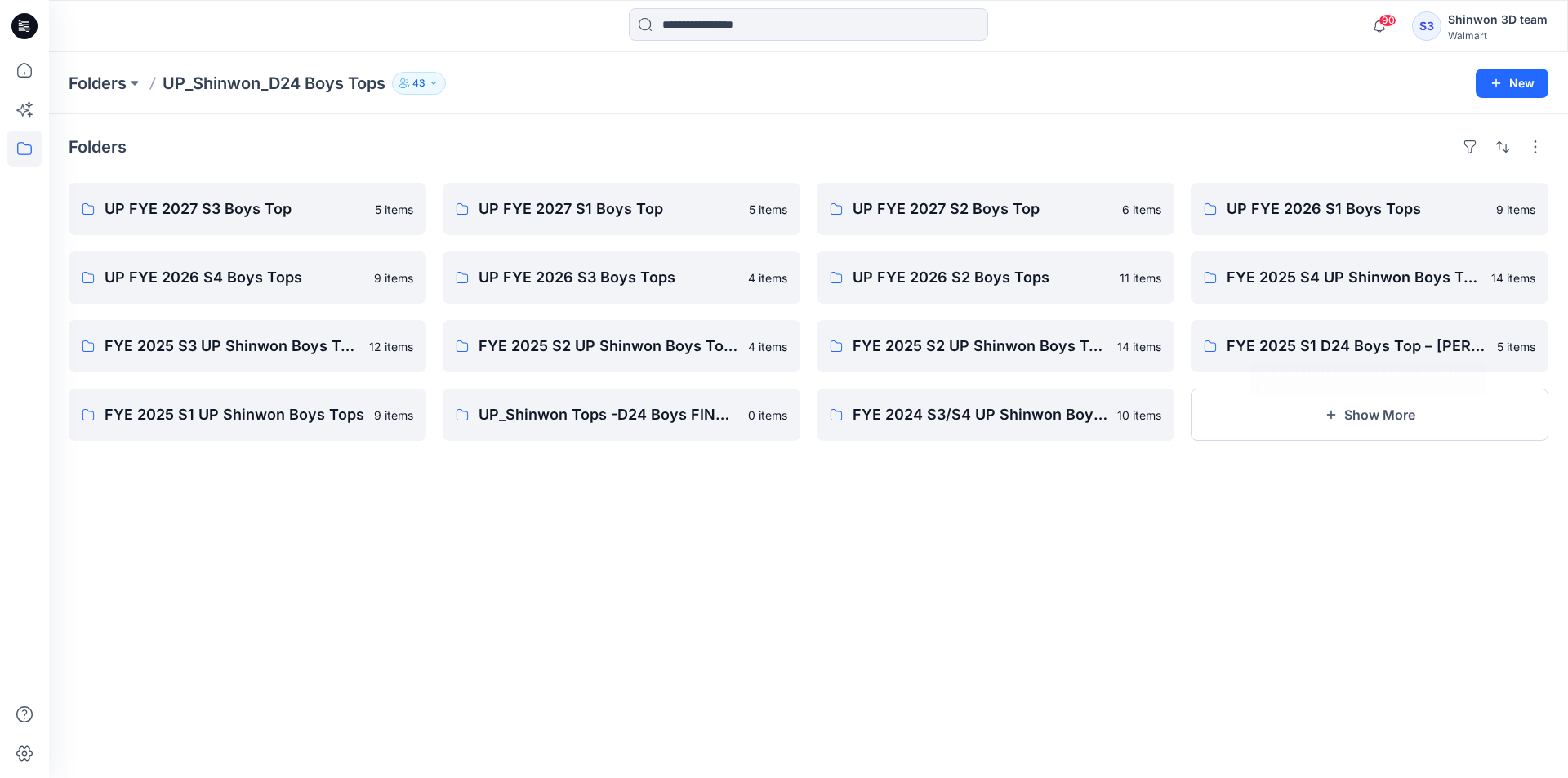
click at [1251, 374] on div "UP FYE 2026 S1 Boys Tops 9 items FYE 2025 S4 UP Shinwon Boys Tops 14 items FYE …" at bounding box center [1369, 312] width 358 height 258
click at [1269, 345] on p "FYE 2025 S1 D24 Boys Top – Shinwon RnD White Space" at bounding box center [1357, 346] width 261 height 23
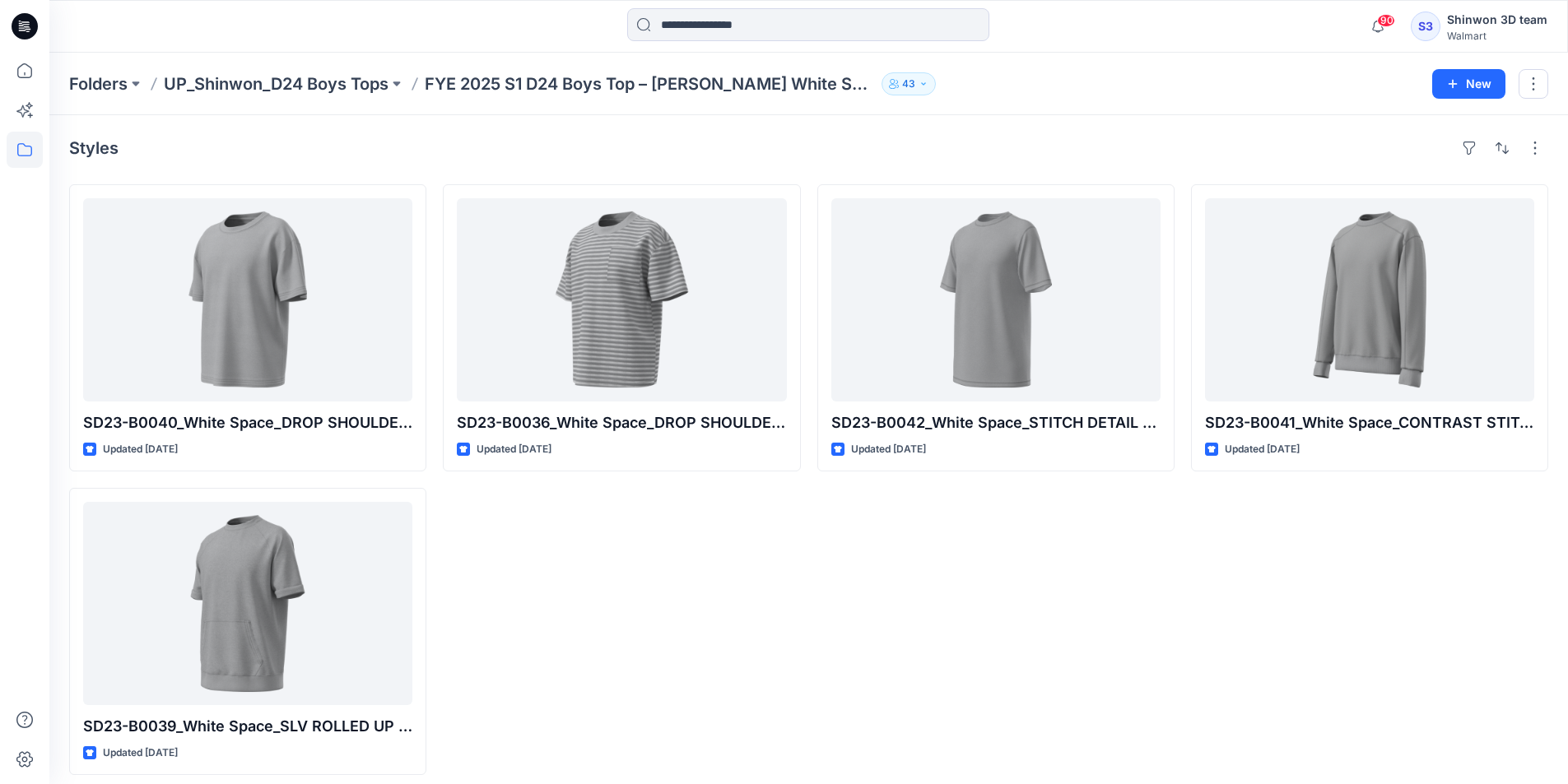
click at [348, 88] on p "UP_Shinwon_D24 Boys Tops" at bounding box center [277, 83] width 225 height 23
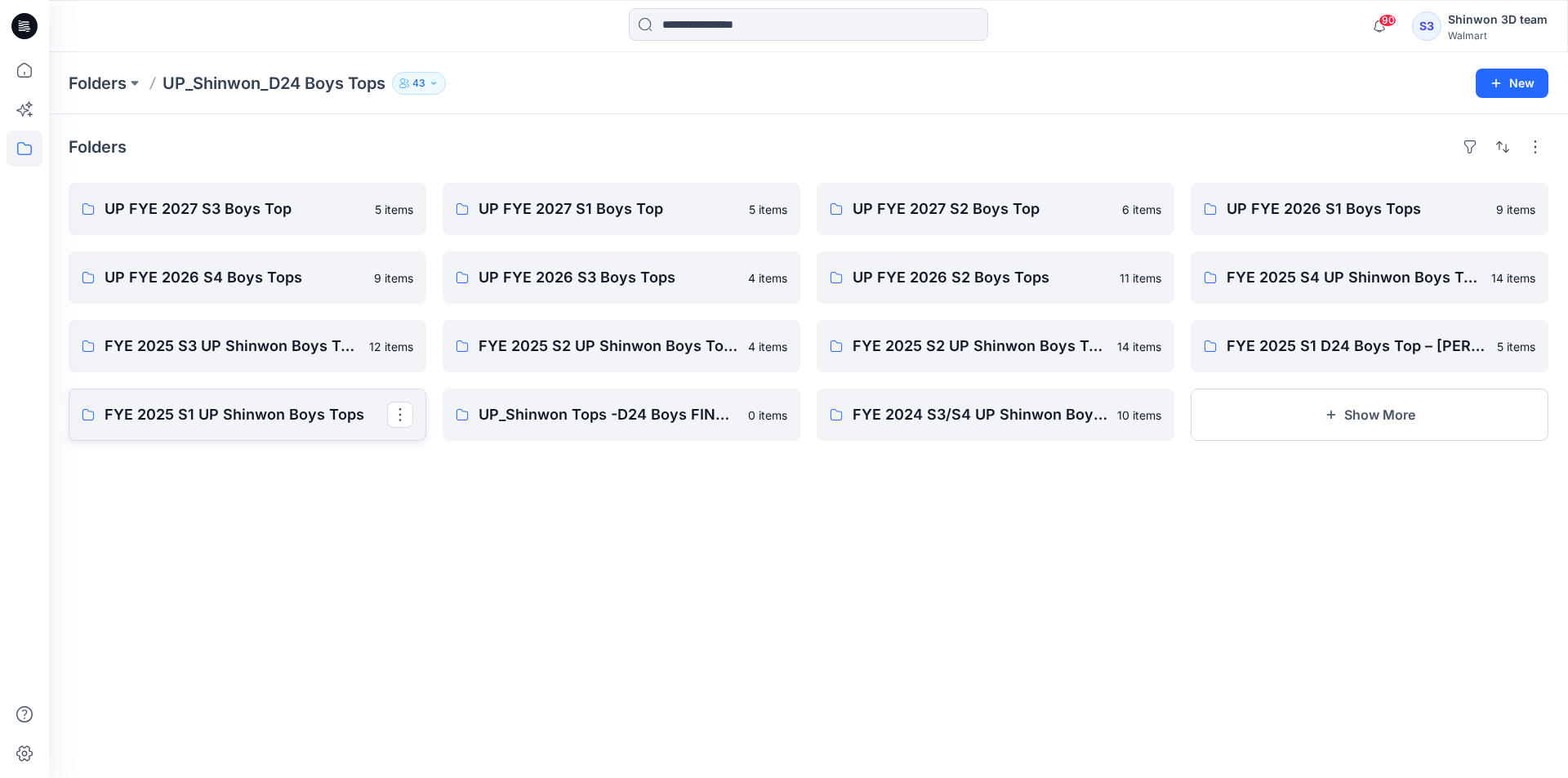
click at [213, 401] on link "FYE 2025 S1 UP Shinwon Boys Tops" at bounding box center [248, 415] width 358 height 52
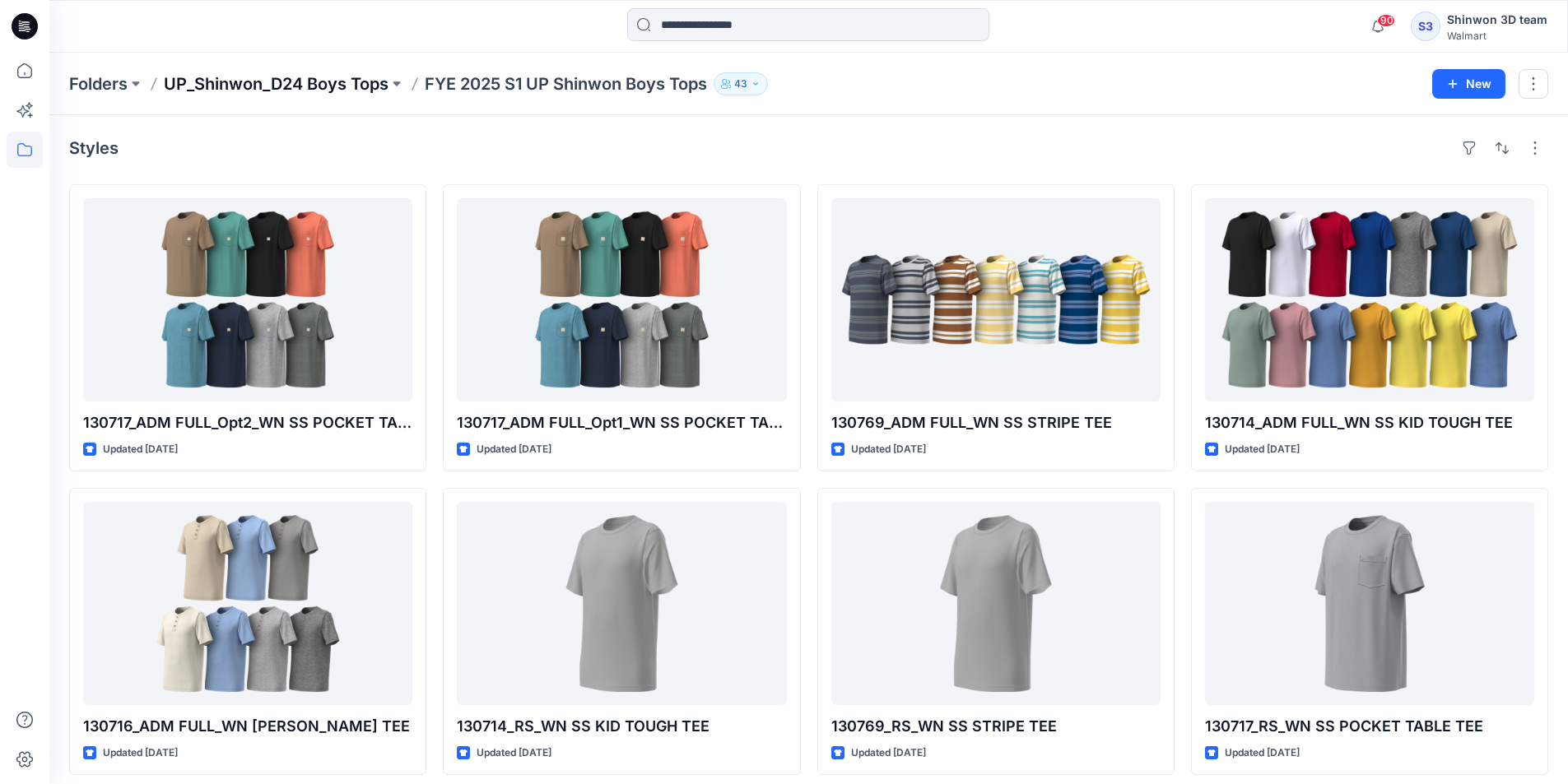
click at [277, 86] on p "UP_Shinwon_D24 Boys Tops" at bounding box center [277, 83] width 225 height 23
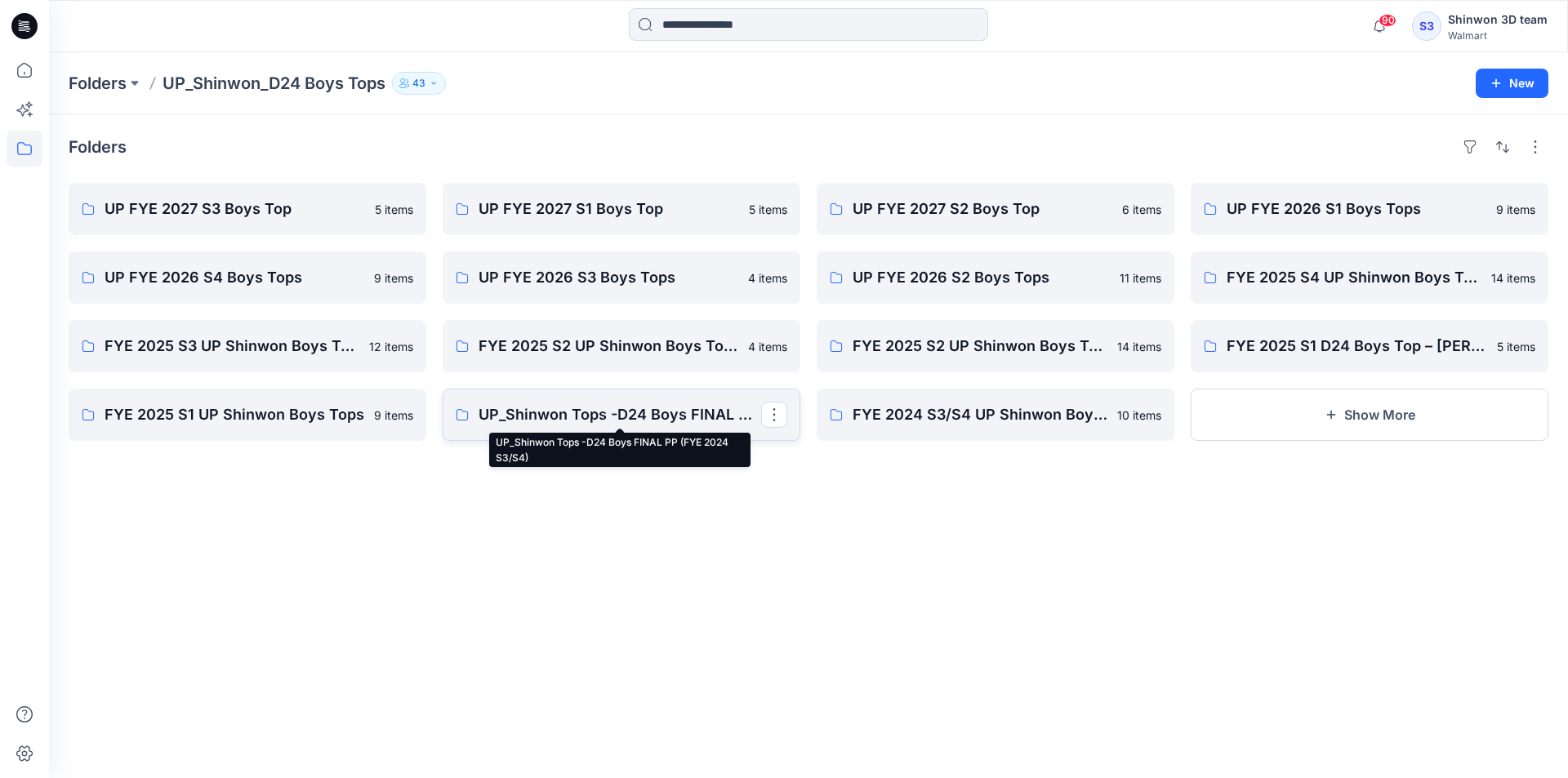
click at [595, 423] on p "UP_Shinwon Tops -D24 Boys FINAL PP (FYE 2024 S3/S4)" at bounding box center [620, 415] width 282 height 23
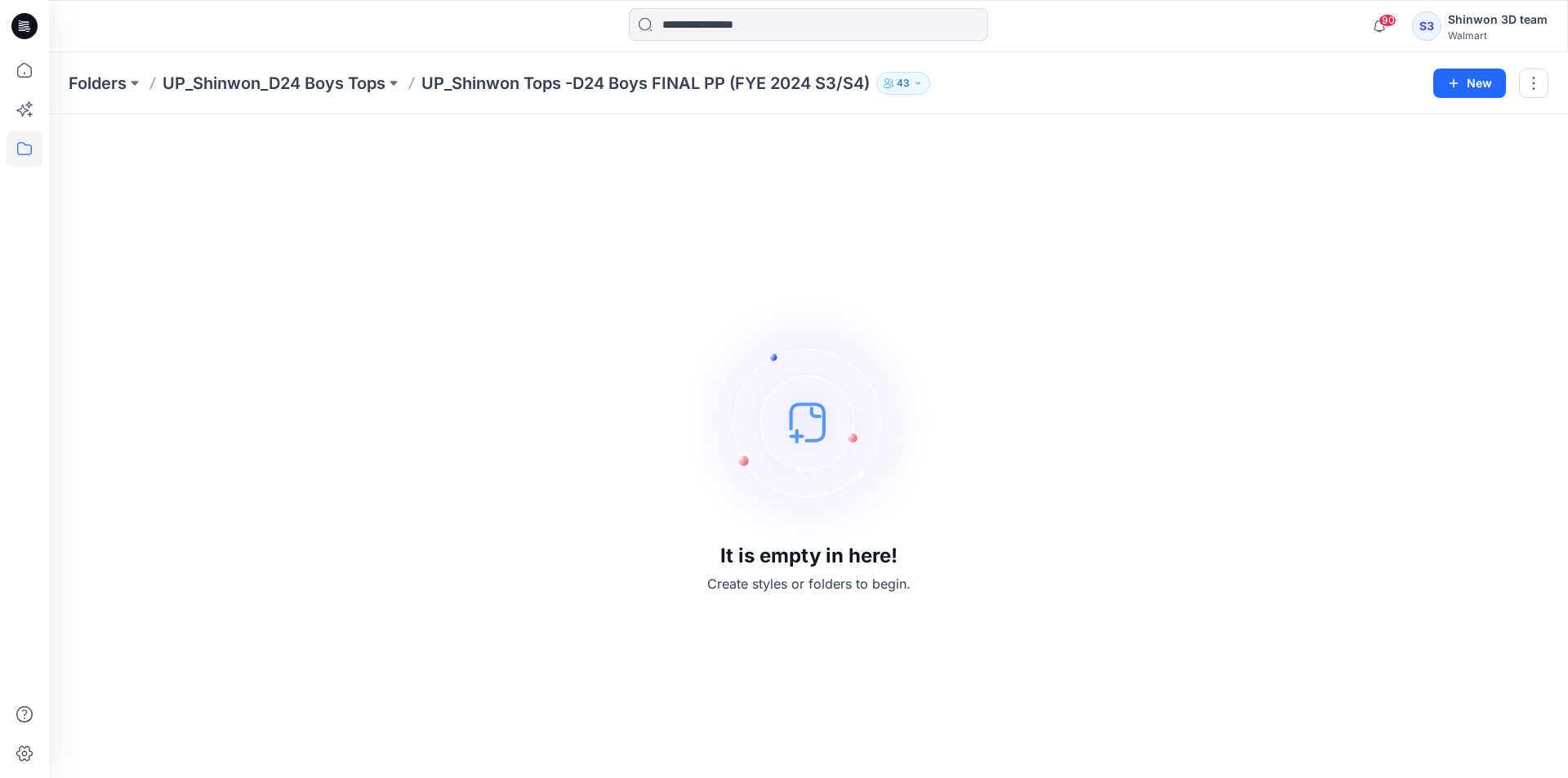
click at [380, 88] on p "UP_Shinwon_D24 Boys Tops" at bounding box center [275, 83] width 223 height 23
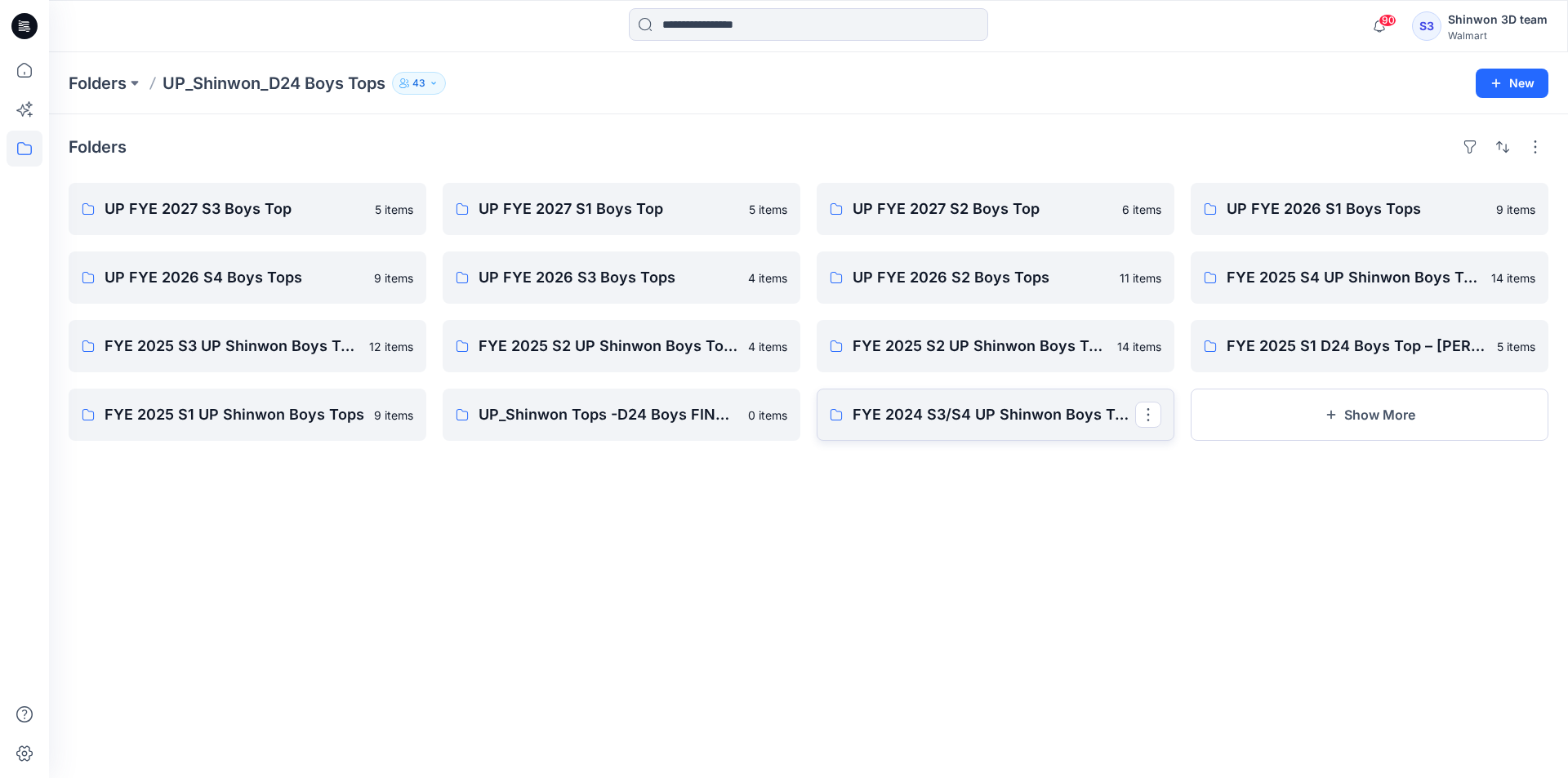
click at [1010, 435] on link "FYE 2024 S3/S4 UP Shinwon Boys Tops" at bounding box center [995, 415] width 358 height 52
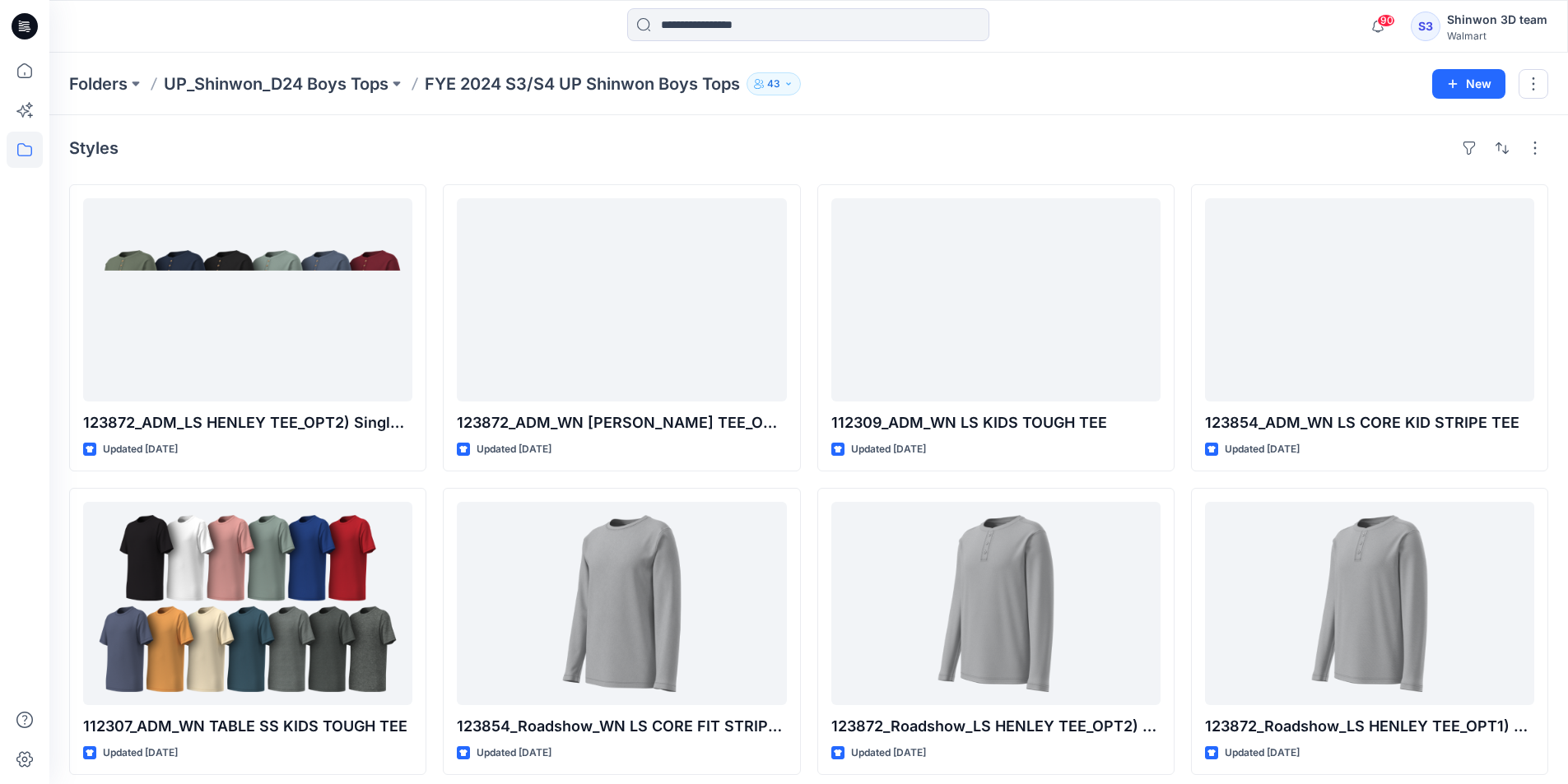
click at [367, 68] on div "Folders UP_Shinwon_D24 Boys Tops FYE 2024 S3/S4 UP Shinwon Boys Tops 43 New" at bounding box center [808, 83] width 1519 height 62
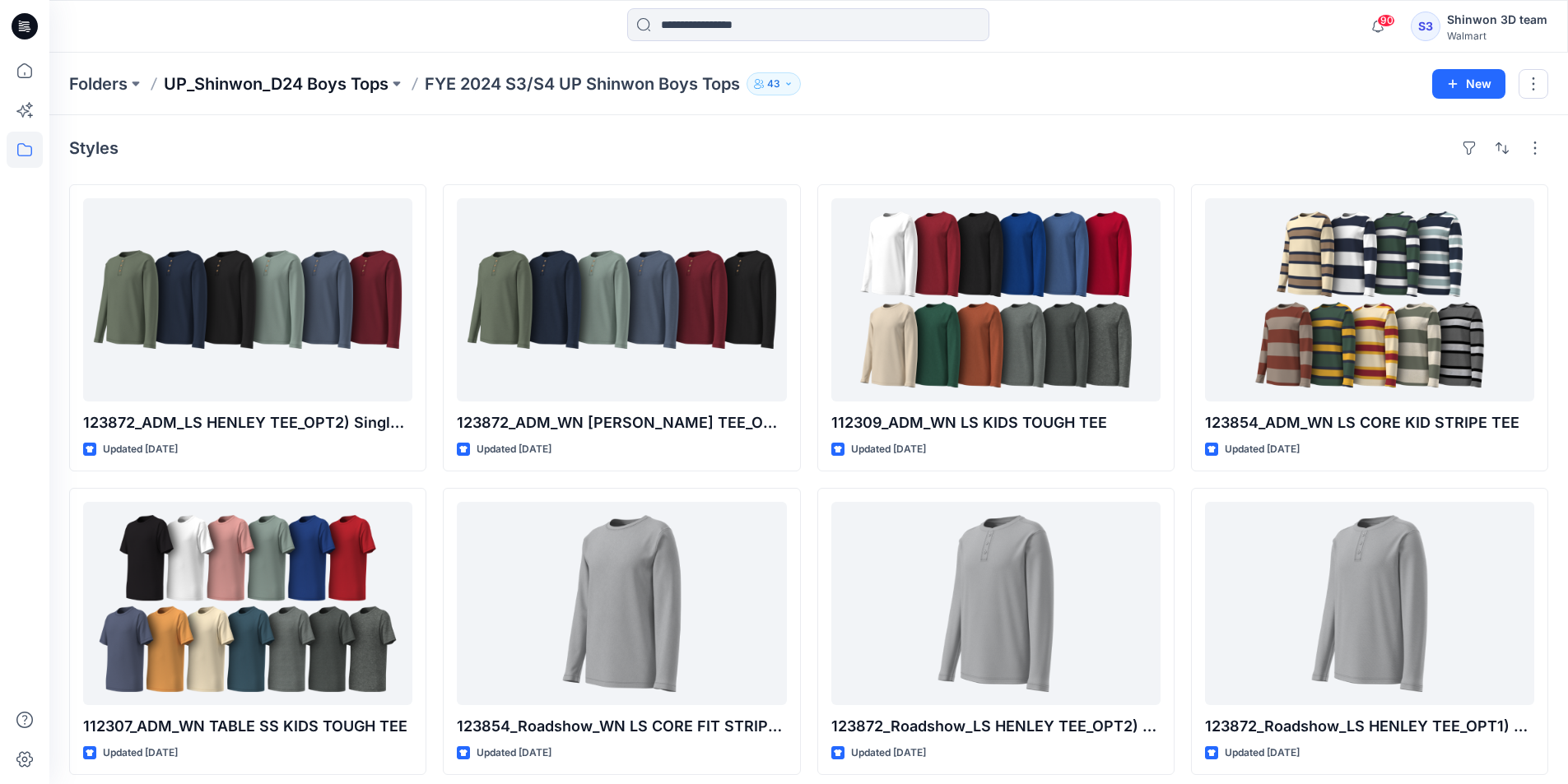
click at [342, 78] on p "UP_Shinwon_D24 Boys Tops" at bounding box center [277, 83] width 225 height 23
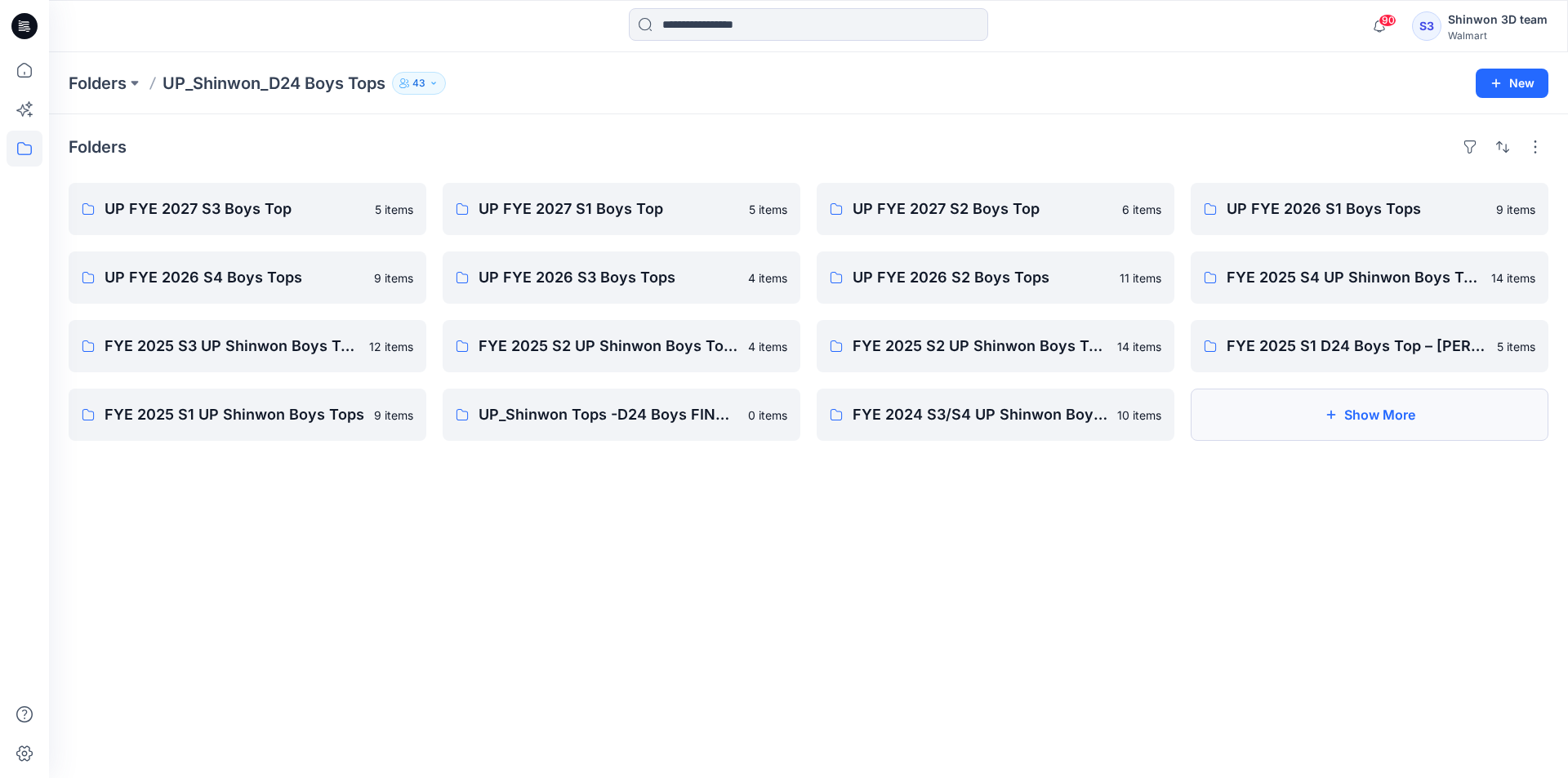
click at [1357, 415] on button "Show More" at bounding box center [1369, 415] width 358 height 52
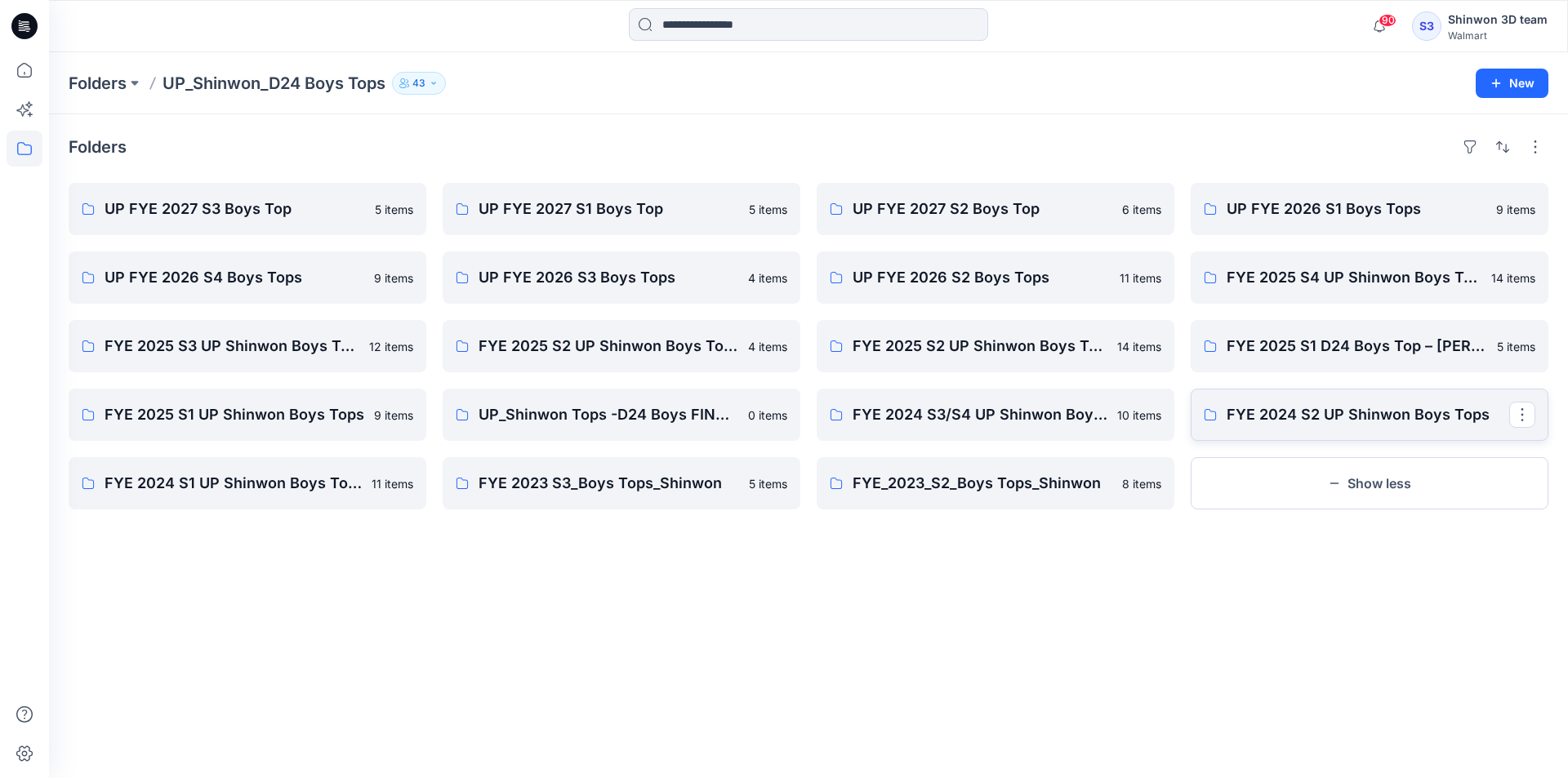
click at [1357, 415] on p "FYE 2024 S2 UP Shinwon Boys Tops" at bounding box center [1368, 415] width 282 height 23
